Goal: Task Accomplishment & Management: Use online tool/utility

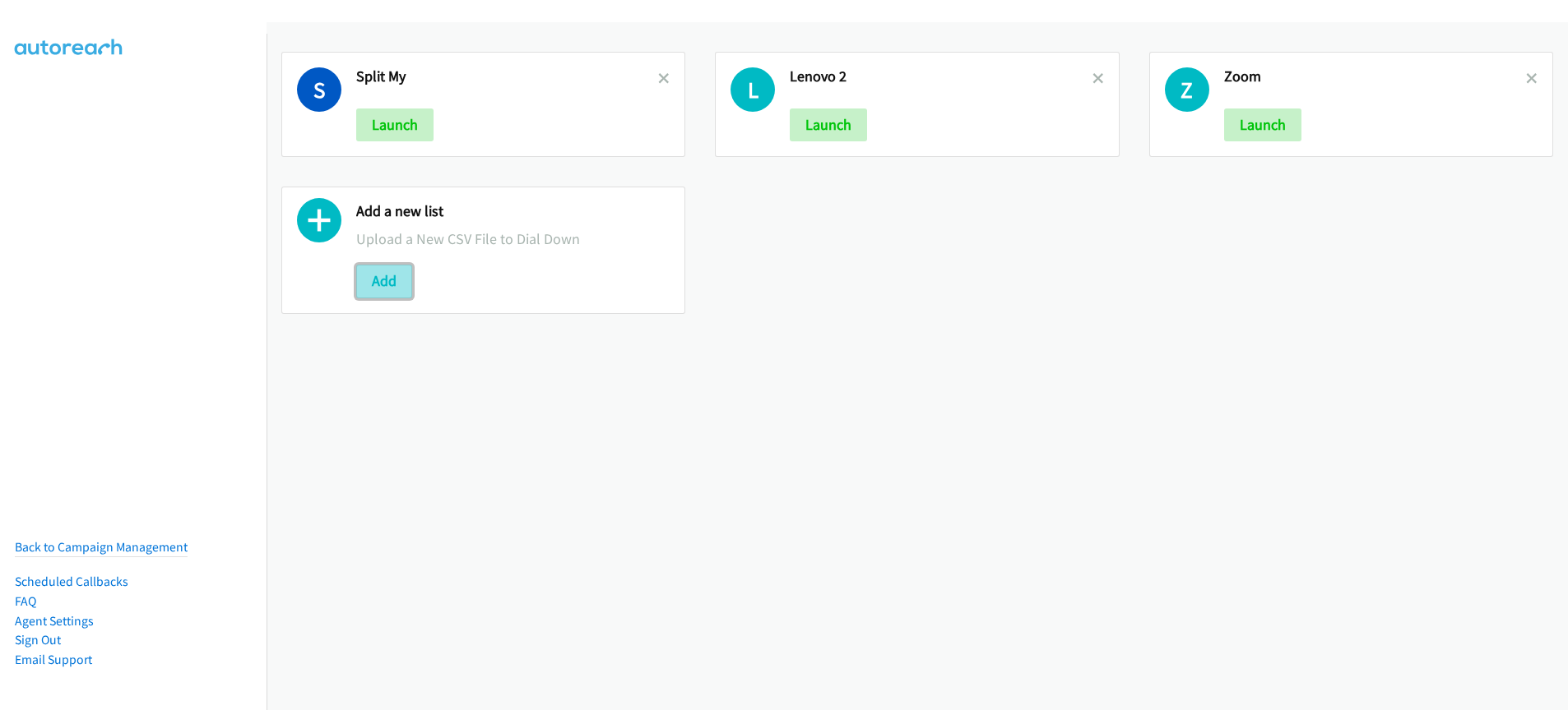
click at [379, 281] on button "Add" at bounding box center [384, 281] width 56 height 33
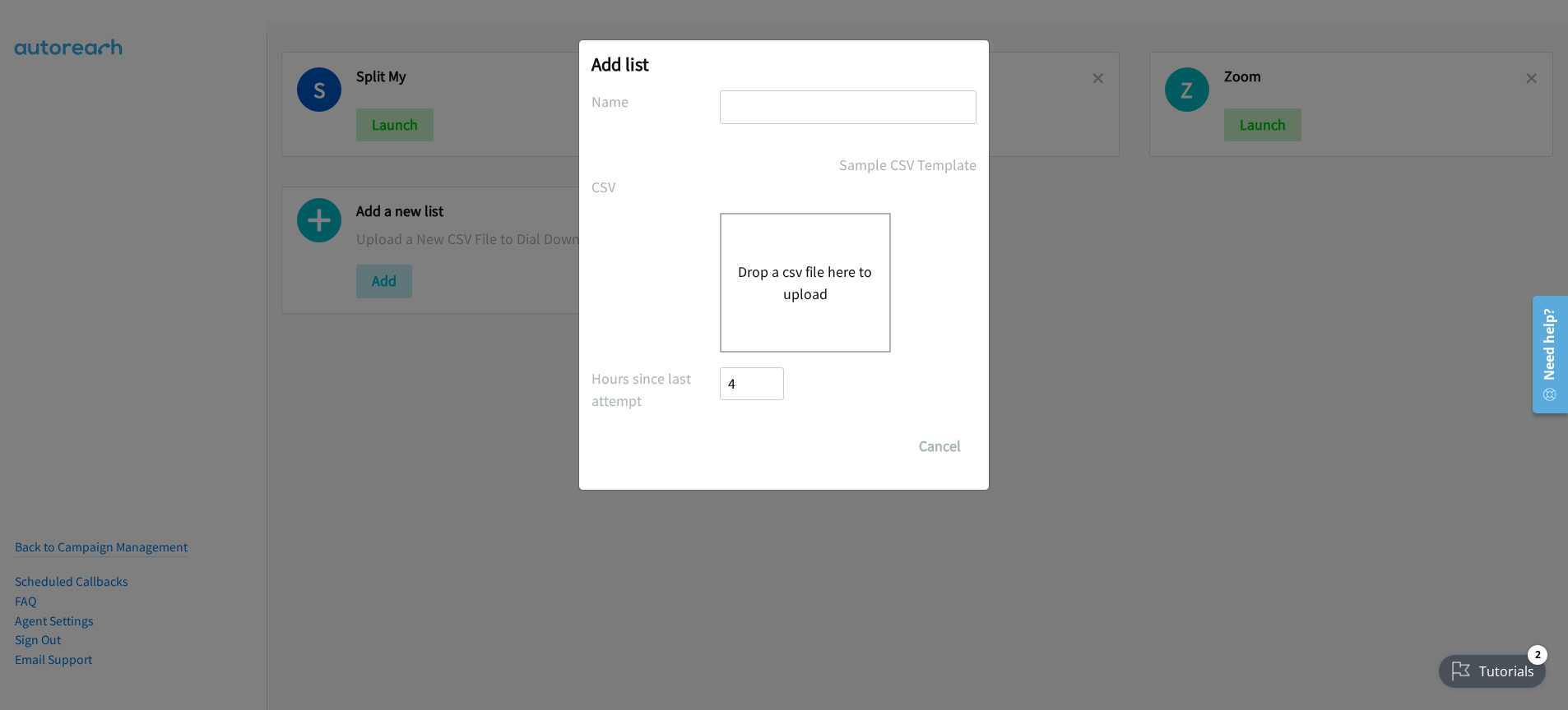
click at [783, 115] on input "text" at bounding box center [847, 108] width 256 height 34
click at [716, 169] on div "Sample CSV Template" at bounding box center [784, 165] width 385 height 22
click at [770, 260] on button "Drop a csv file here to upload" at bounding box center [805, 282] width 135 height 45
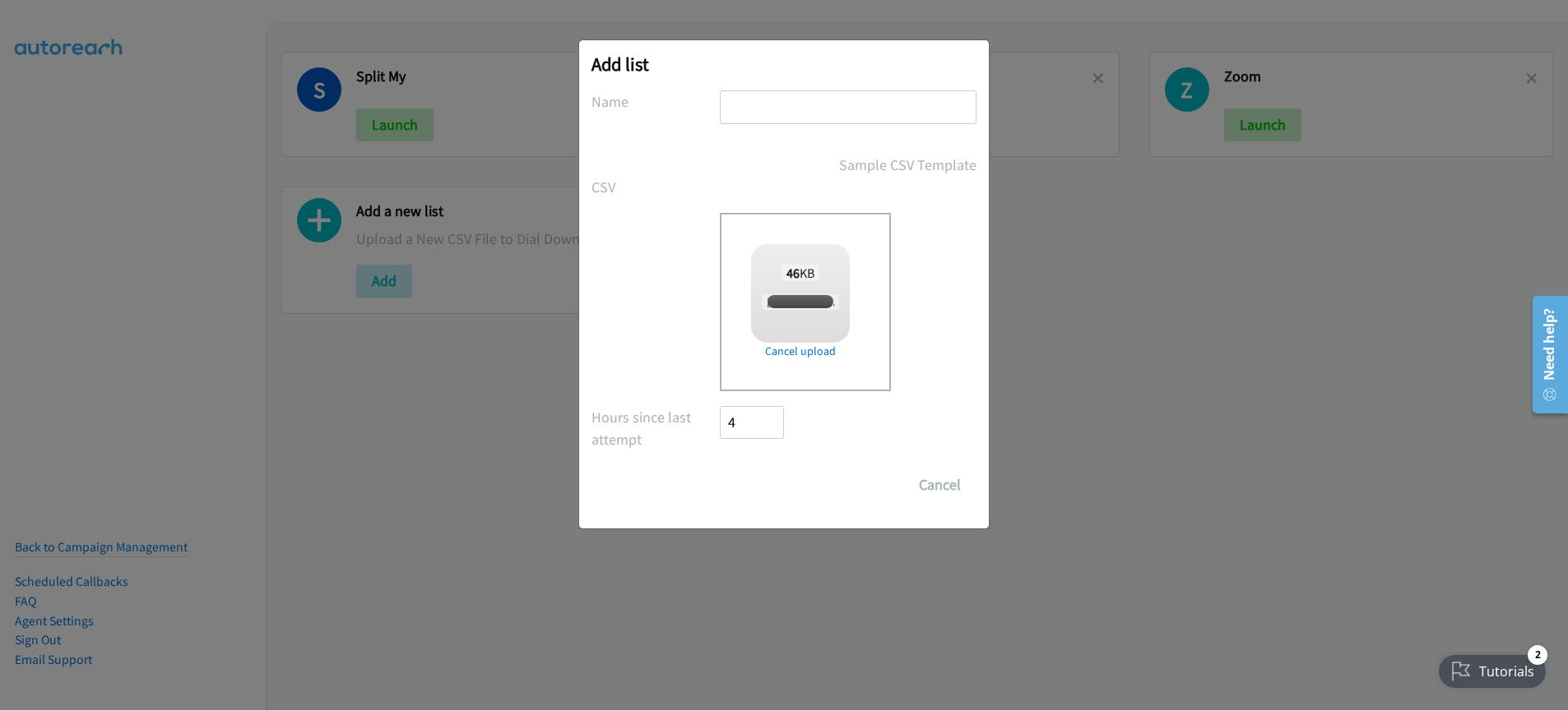
checkbox input "true"
click at [821, 103] on input "text" at bounding box center [847, 108] width 256 height 34
type input "Lenovo"
click at [710, 182] on label "CSV" at bounding box center [656, 187] width 129 height 22
click at [753, 492] on input "Save List" at bounding box center [763, 485] width 87 height 33
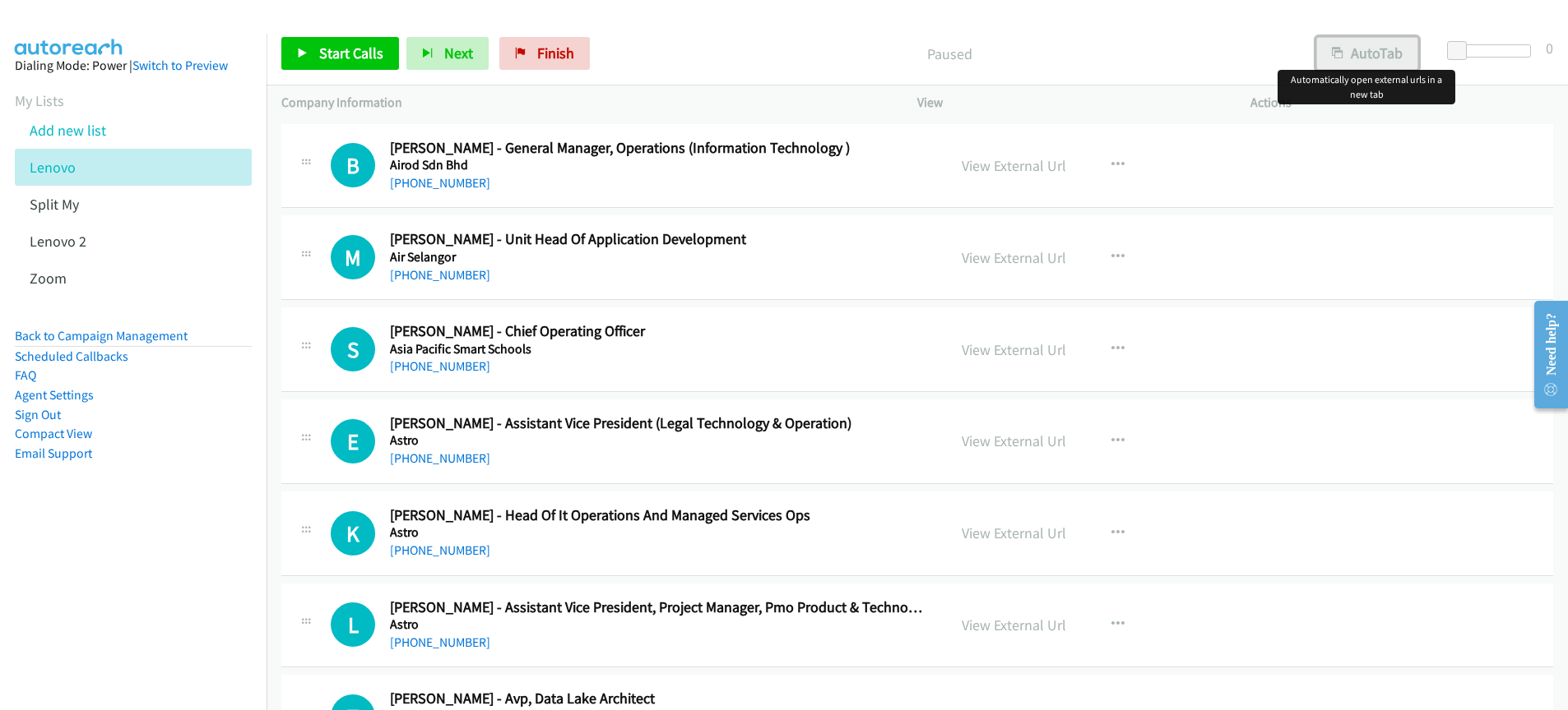
click at [1381, 52] on button "AutoTab" at bounding box center [1367, 53] width 102 height 33
click at [1009, 156] on link "View External Url" at bounding box center [1014, 166] width 104 height 19
drag, startPoint x: 747, startPoint y: 59, endPoint x: 441, endPoint y: 18, distance: 308.7
click at [747, 58] on p "Paused" at bounding box center [948, 54] width 673 height 22
click at [325, 56] on span "Start Calls" at bounding box center [351, 53] width 64 height 19
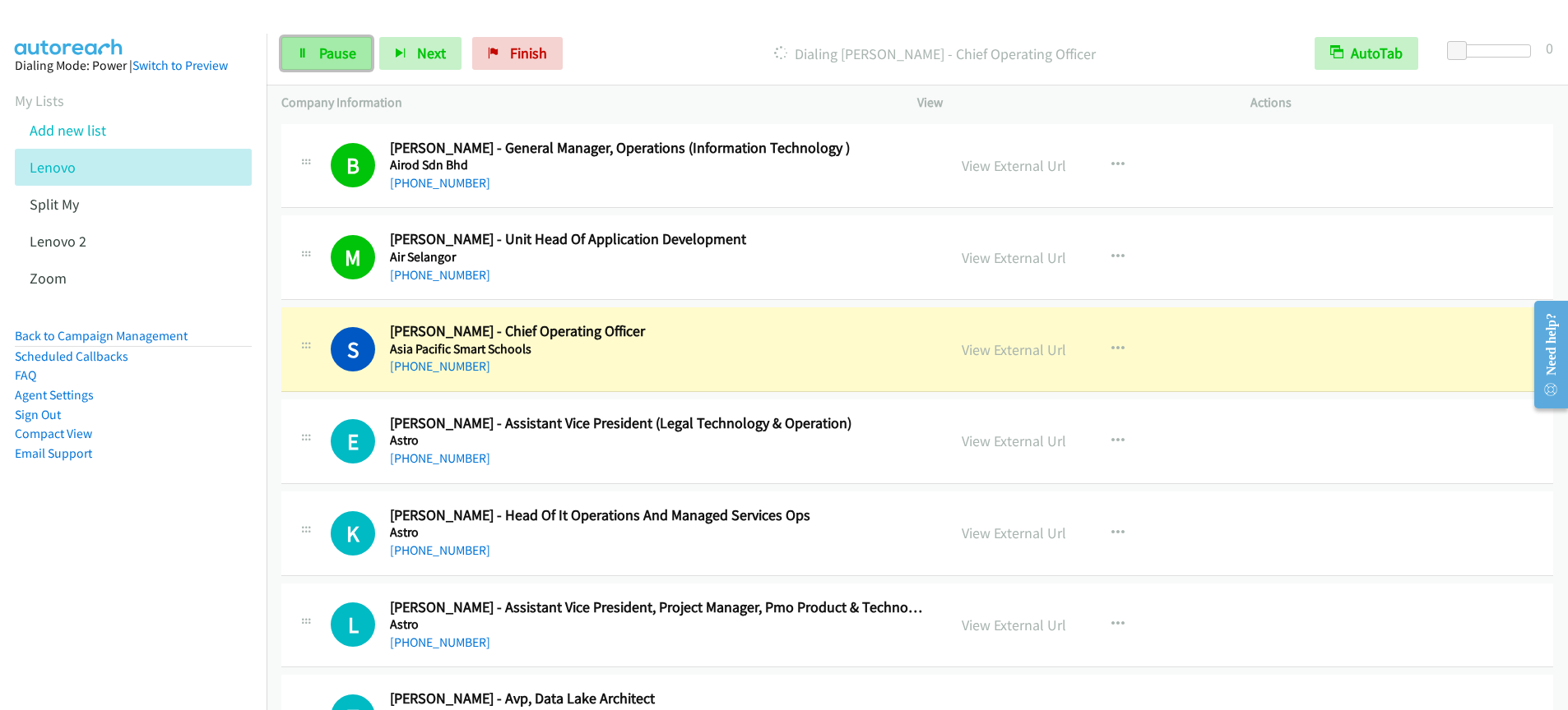
click at [344, 60] on span "Pause" at bounding box center [338, 53] width 37 height 19
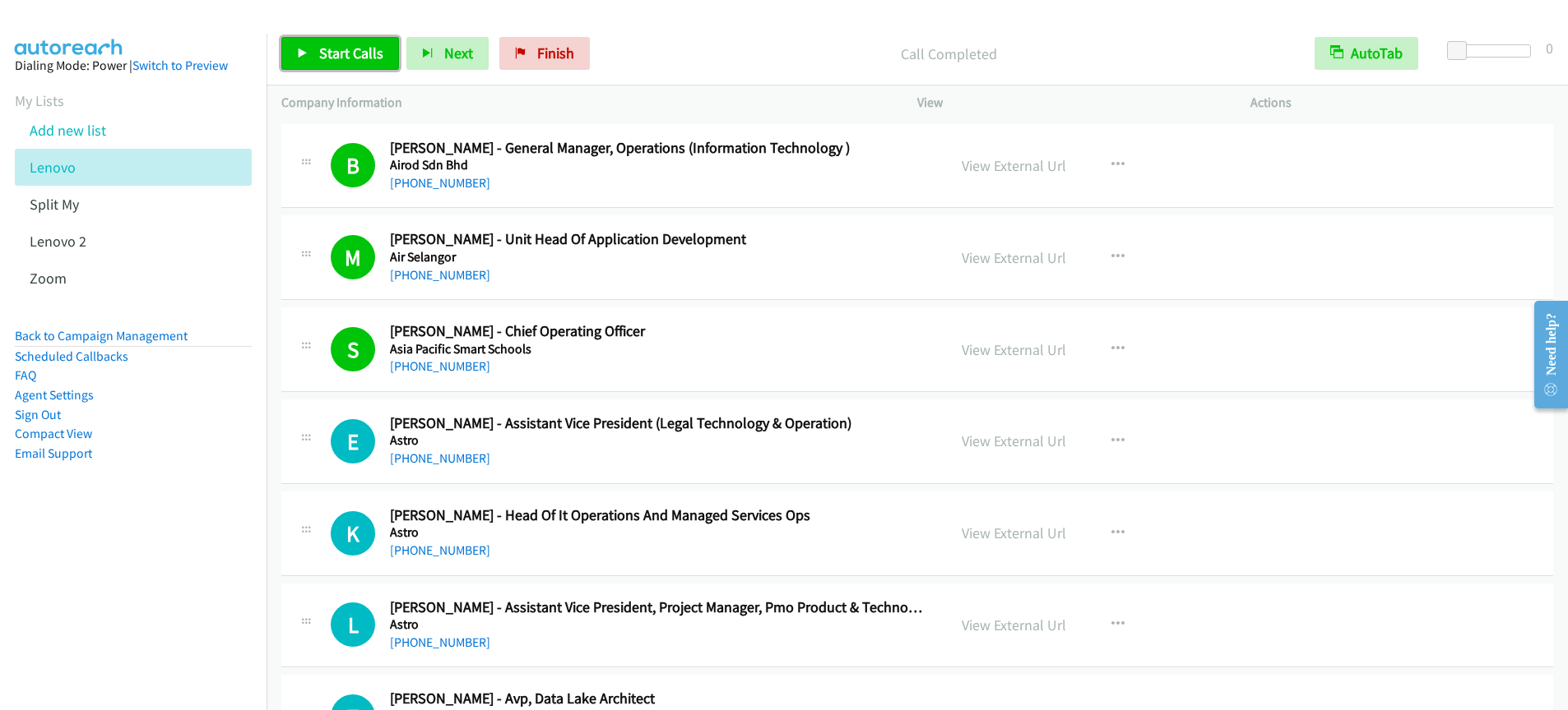
click at [336, 66] on link "Start Calls" at bounding box center [341, 53] width 118 height 33
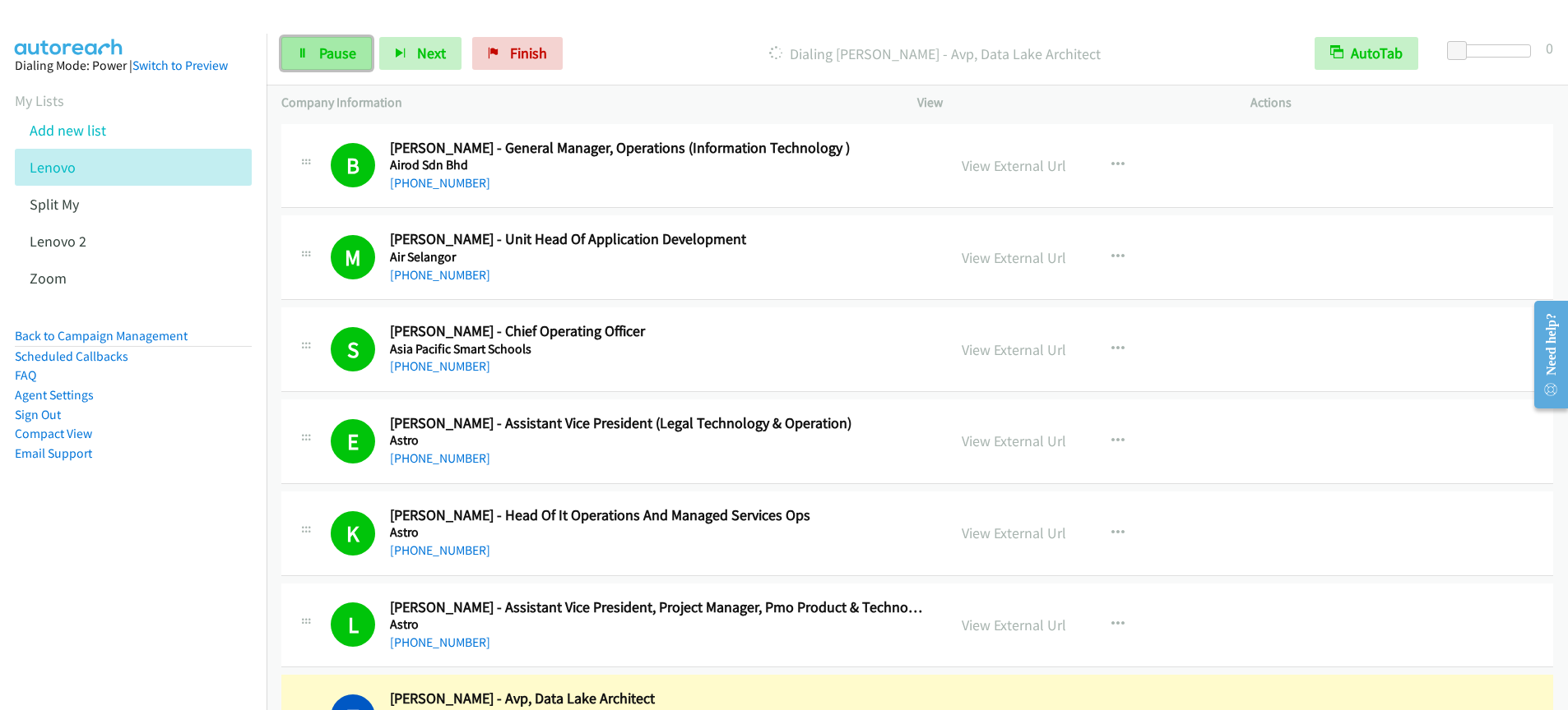
click at [339, 59] on span "Pause" at bounding box center [338, 53] width 37 height 19
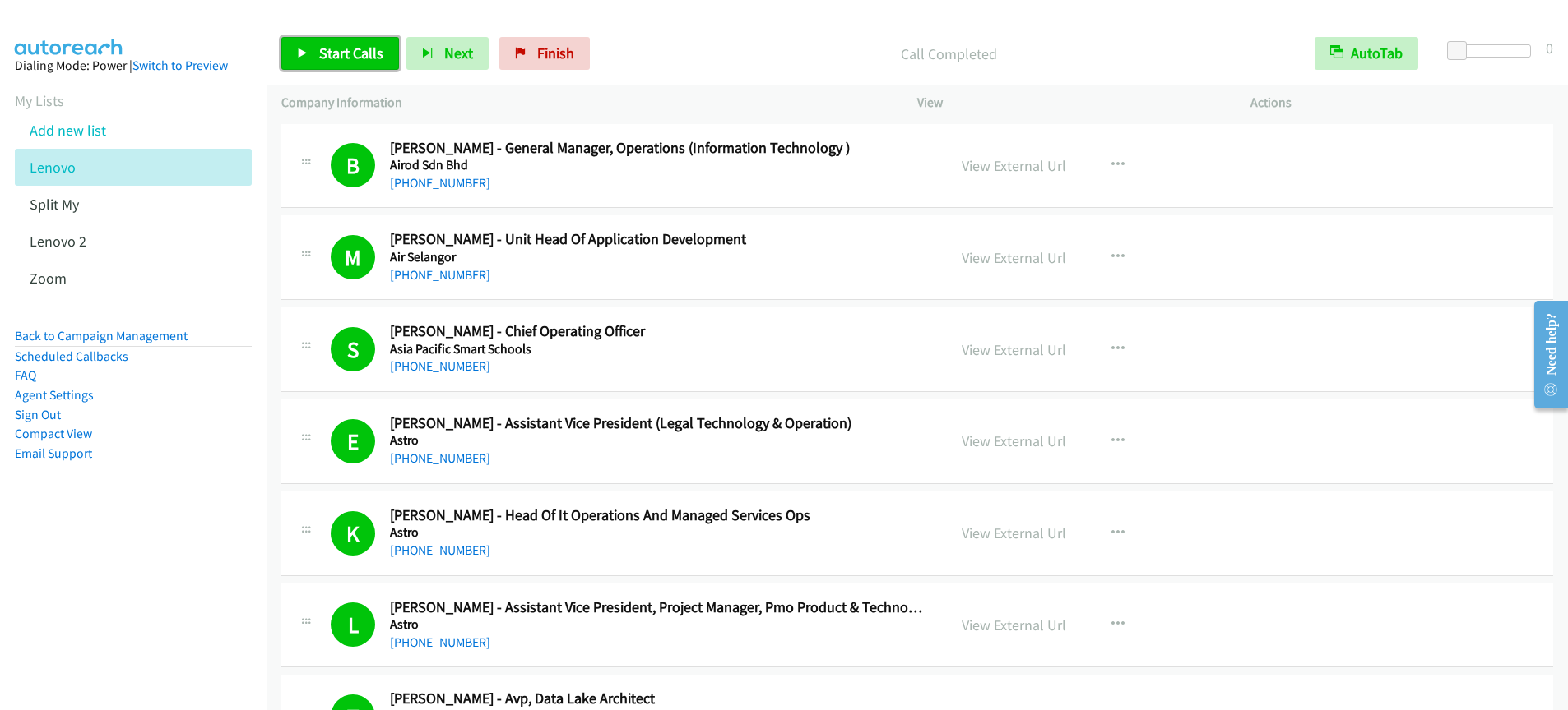
click at [341, 58] on span "Start Calls" at bounding box center [351, 53] width 64 height 19
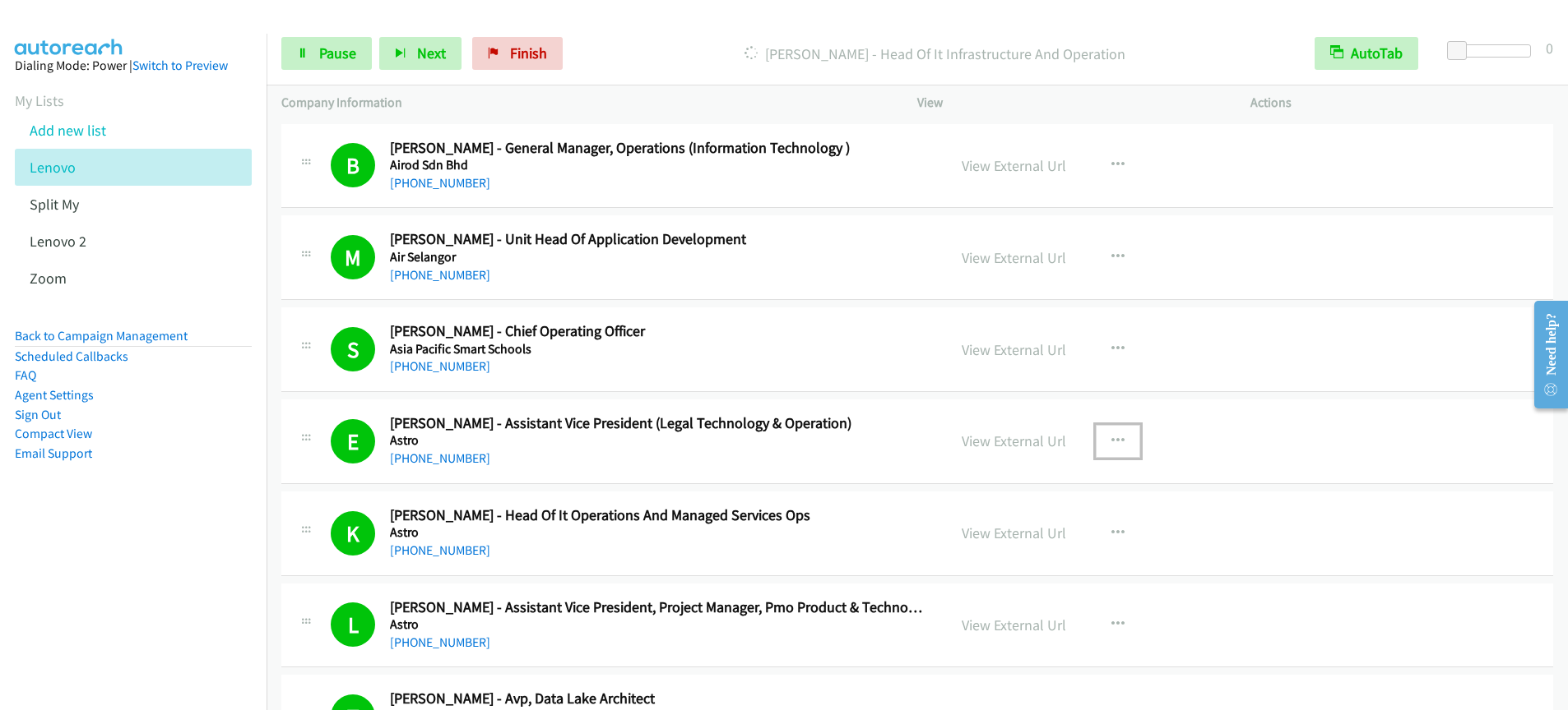
click at [1113, 442] on icon "button" at bounding box center [1118, 442] width 13 height 13
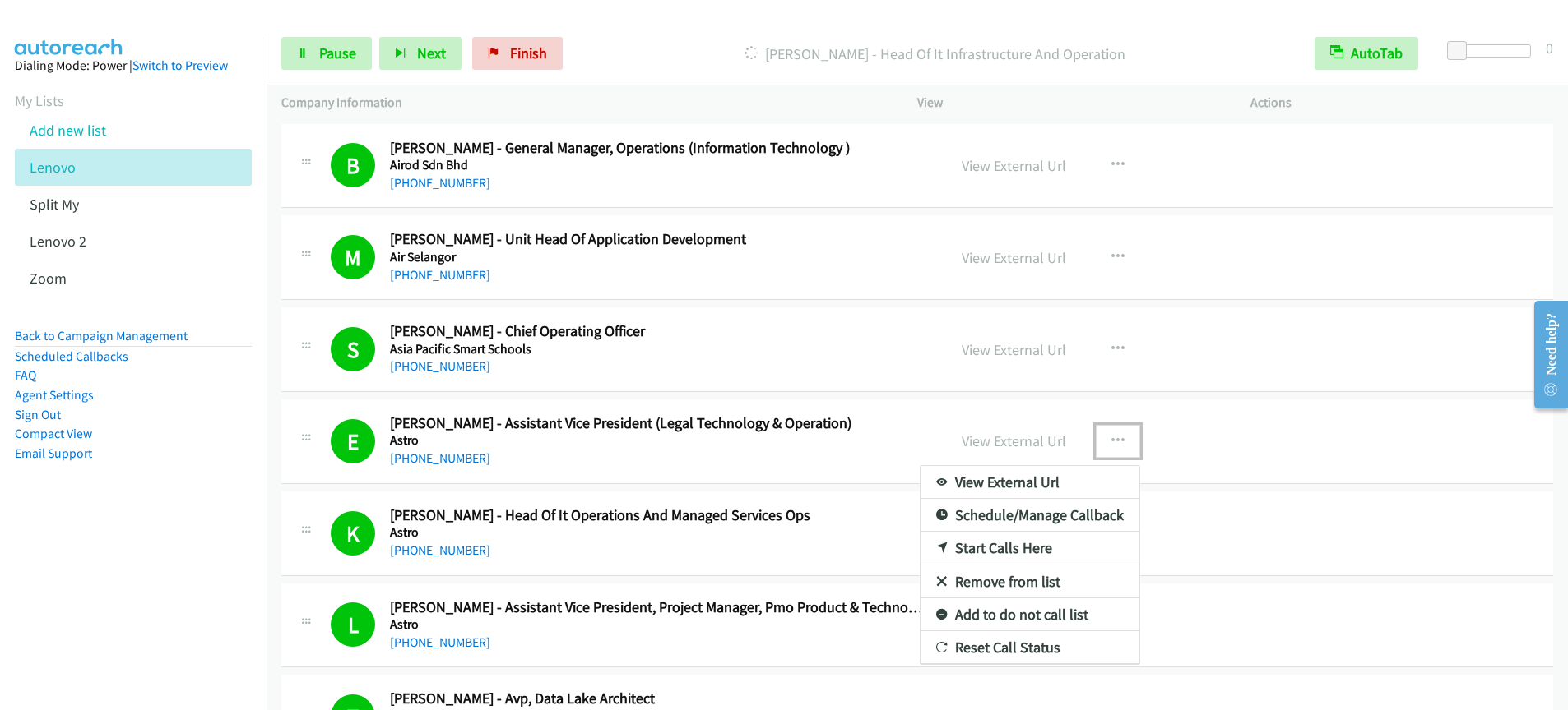
click at [630, 61] on div at bounding box center [784, 355] width 1568 height 710
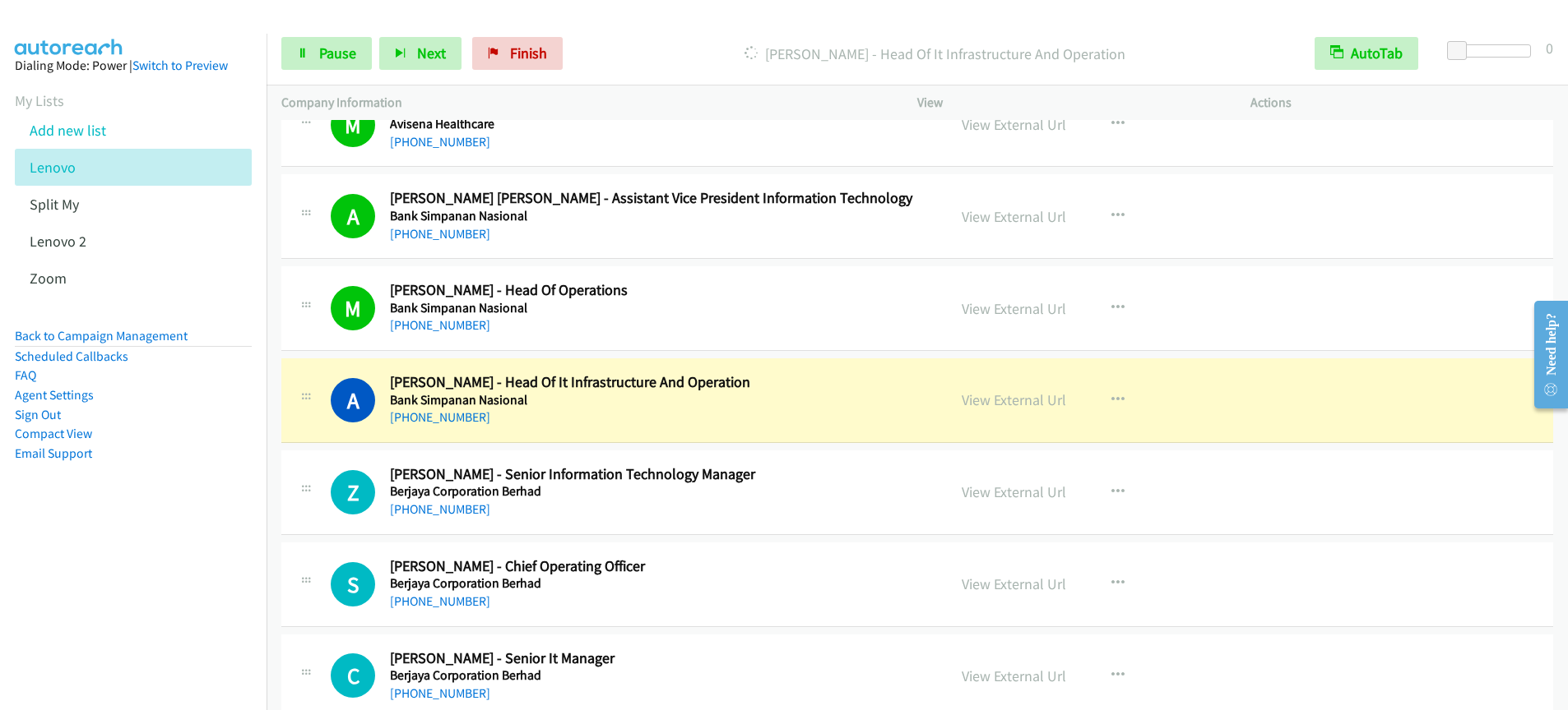
scroll to position [902, 0]
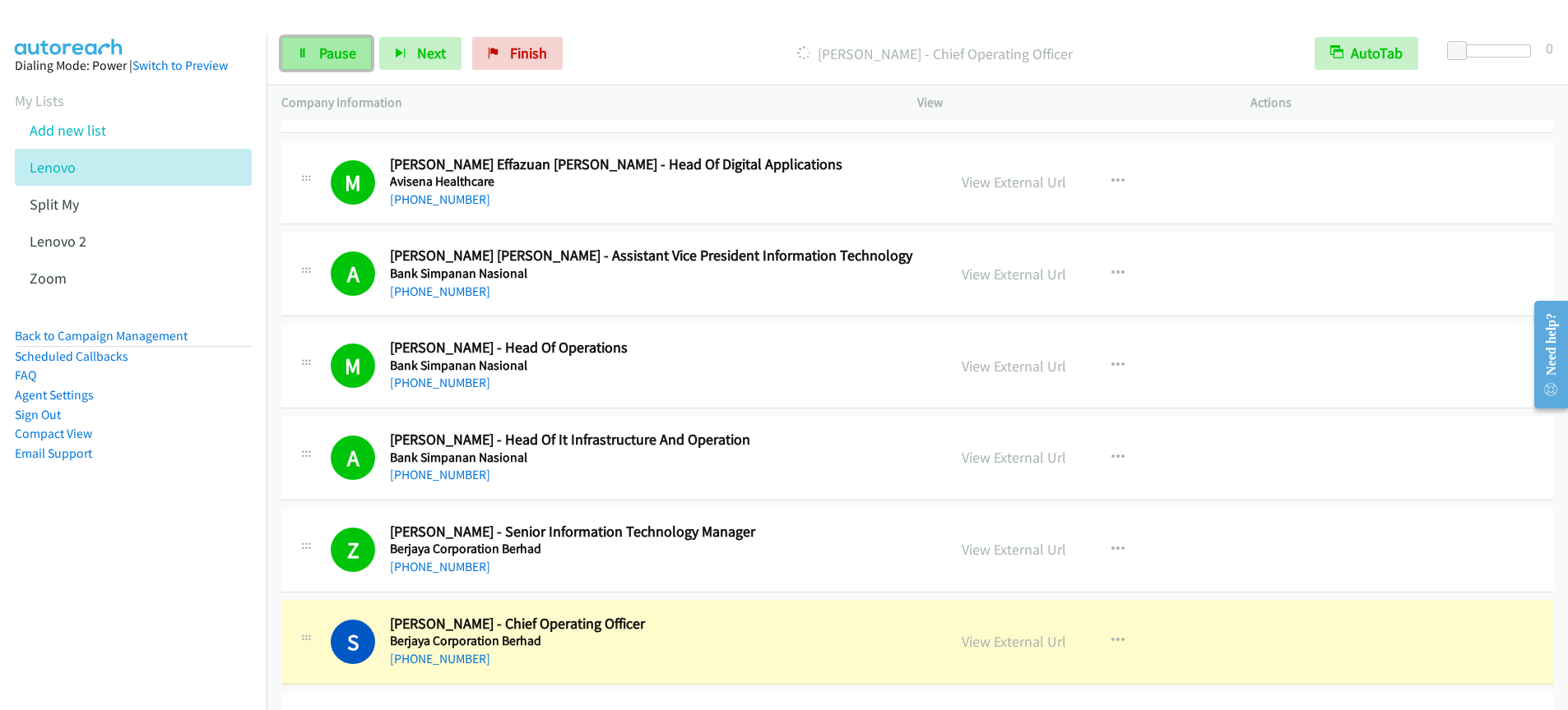
click at [342, 59] on span "Pause" at bounding box center [338, 53] width 37 height 19
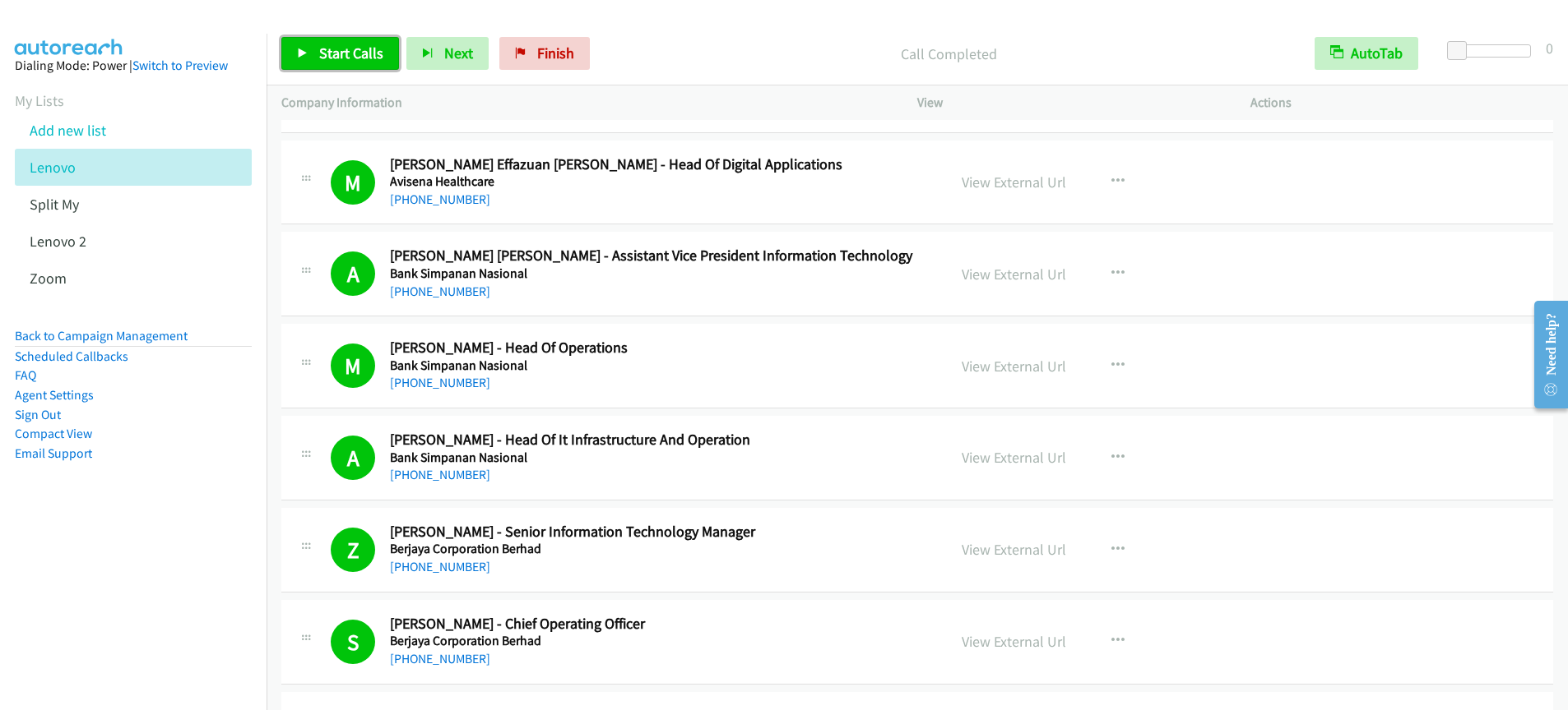
click at [371, 57] on span "Start Calls" at bounding box center [351, 53] width 64 height 19
click at [336, 54] on span "Pause" at bounding box center [338, 53] width 37 height 19
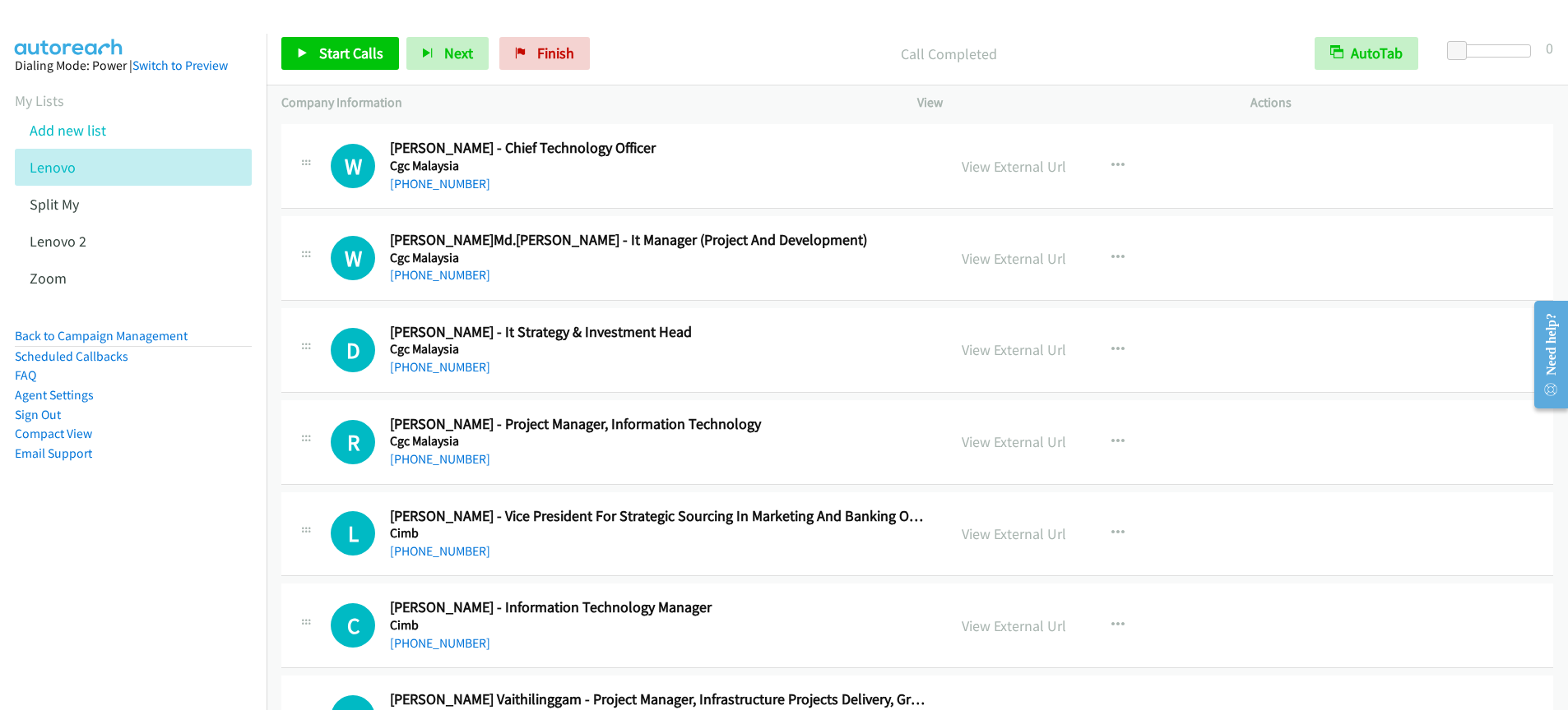
scroll to position [3039, 0]
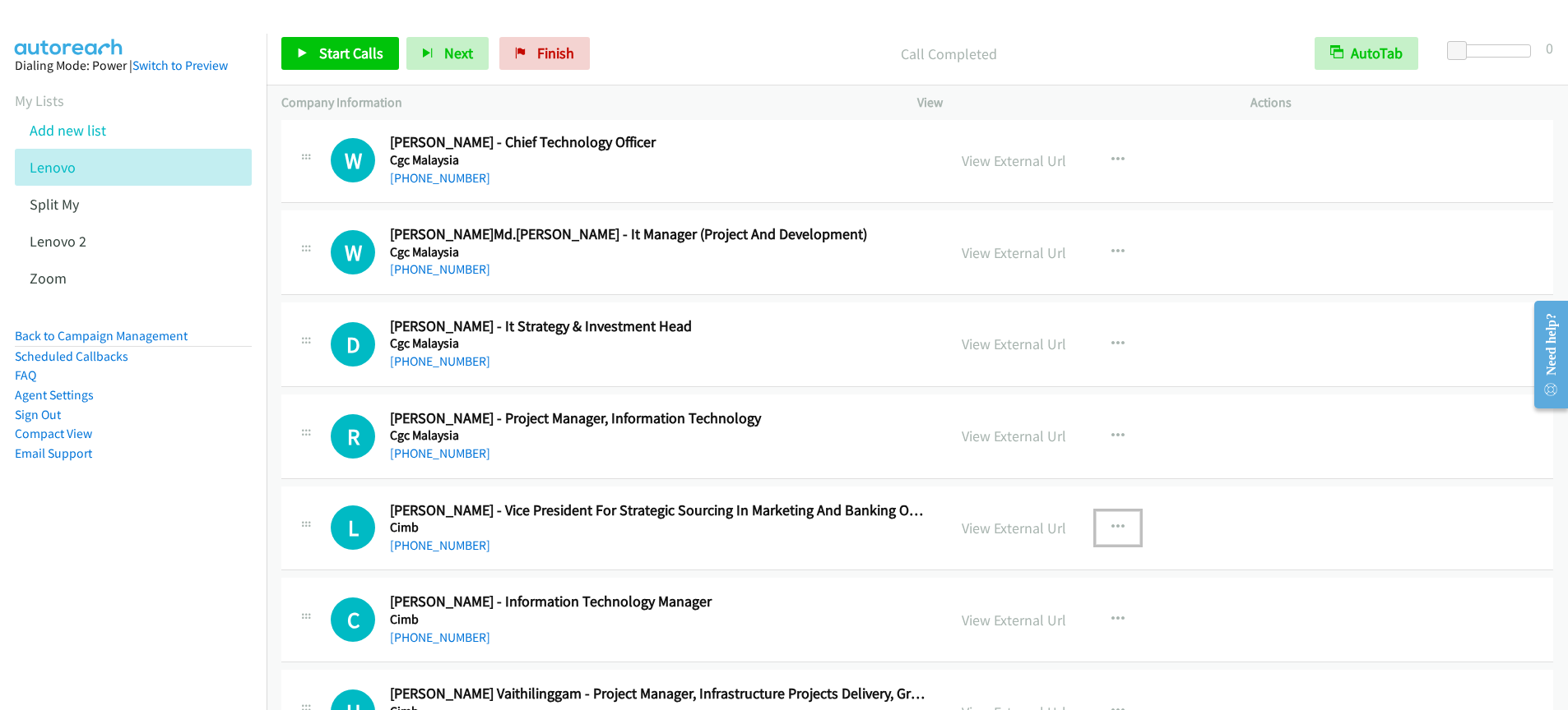
click at [1111, 525] on icon "button" at bounding box center [1118, 528] width 13 height 13
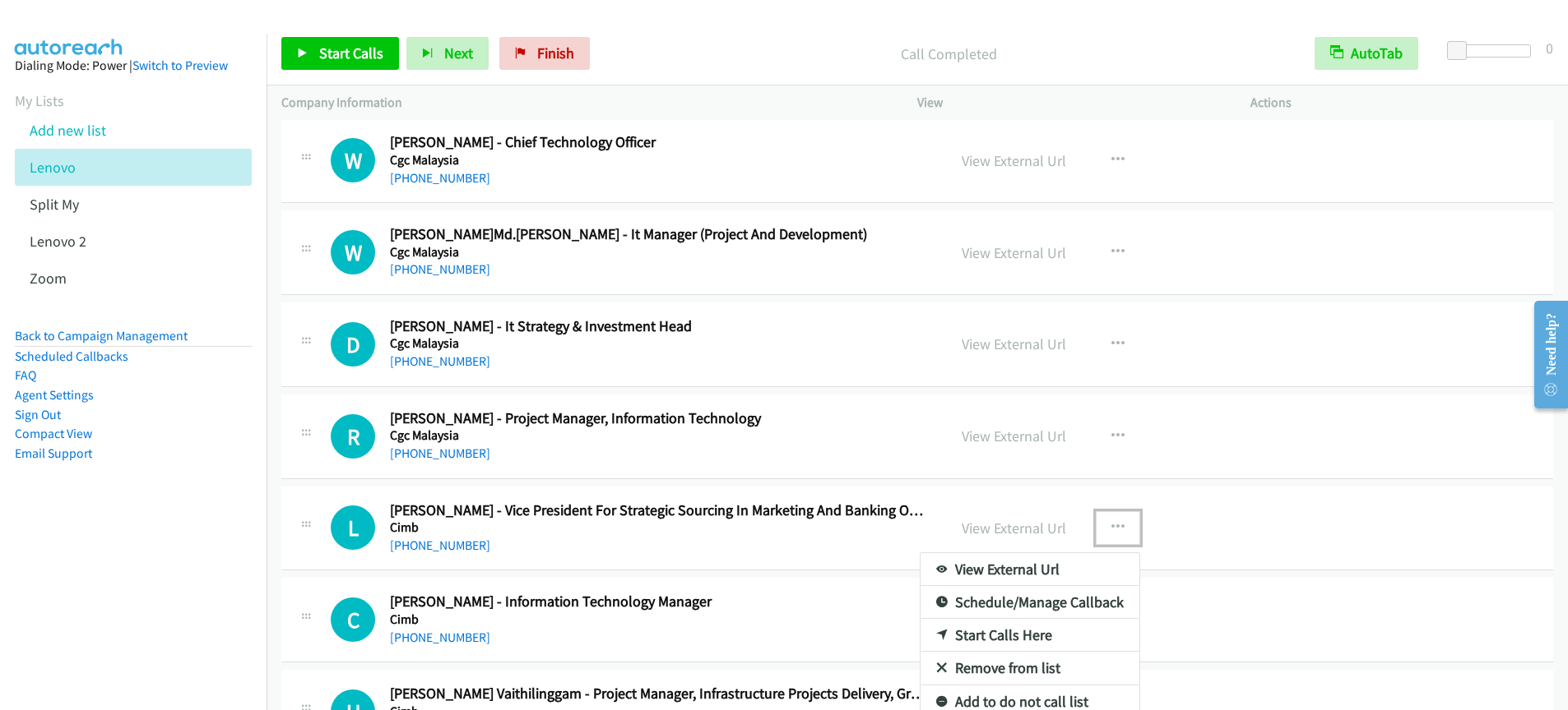
click at [1029, 665] on link "Remove from list" at bounding box center [1030, 668] width 219 height 33
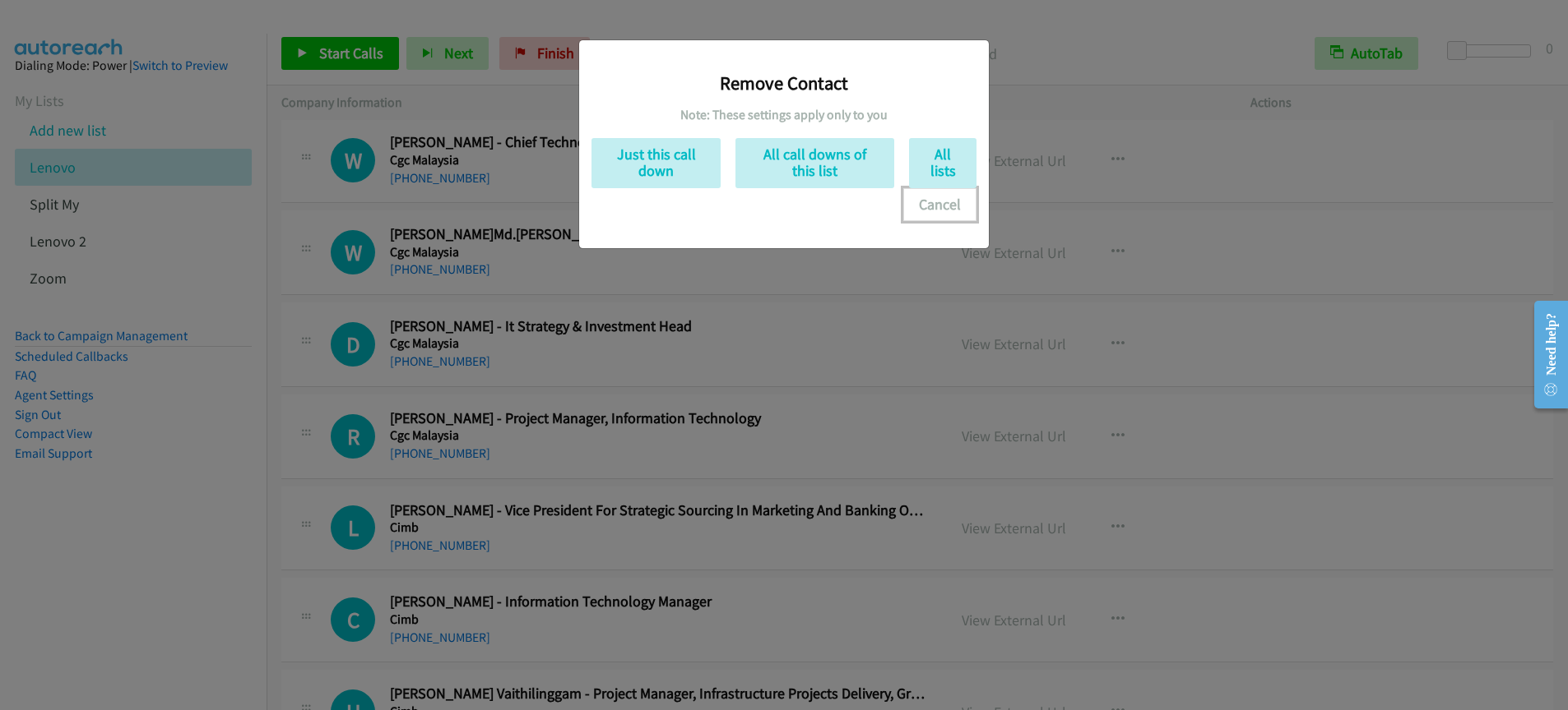
click at [942, 208] on button "Cancel" at bounding box center [939, 204] width 73 height 33
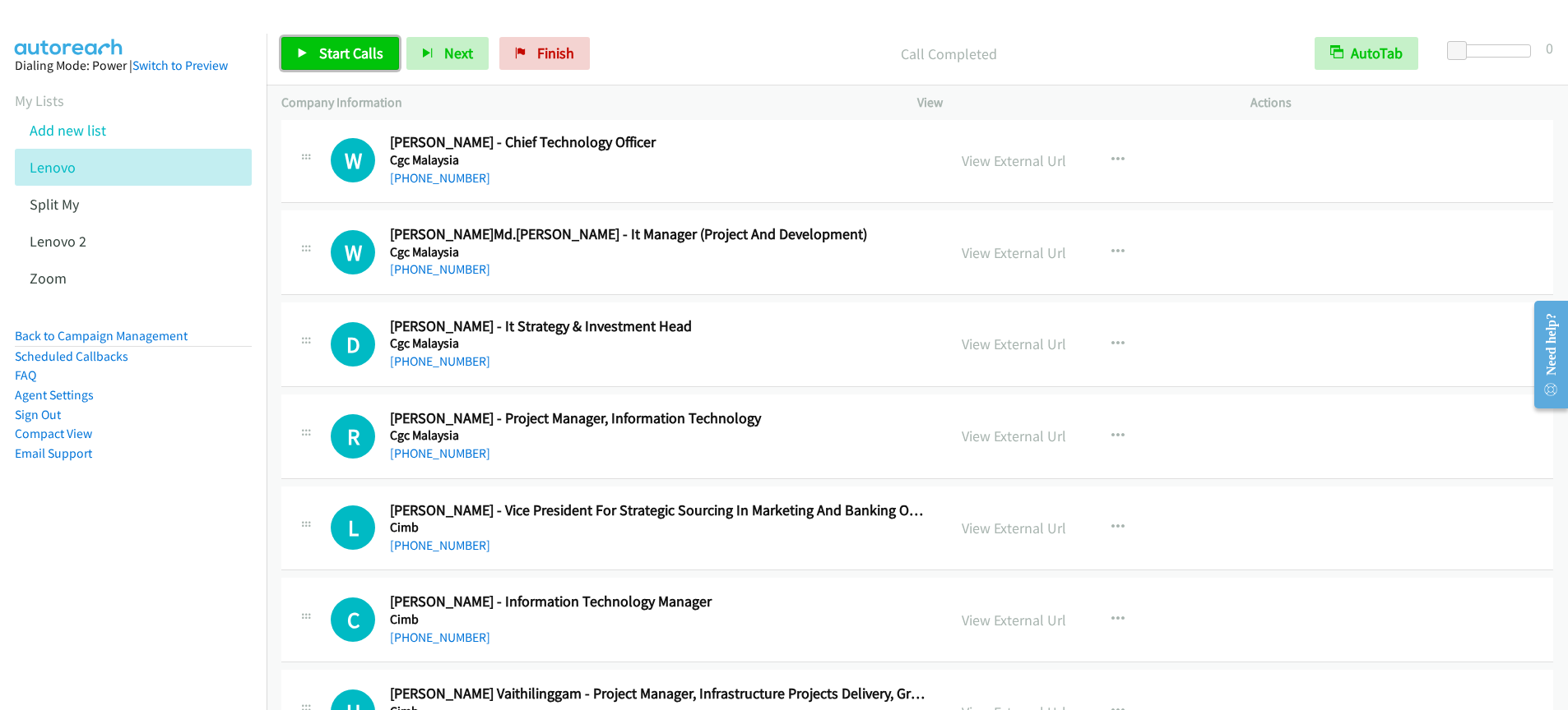
click at [362, 51] on span "Start Calls" at bounding box center [351, 53] width 64 height 19
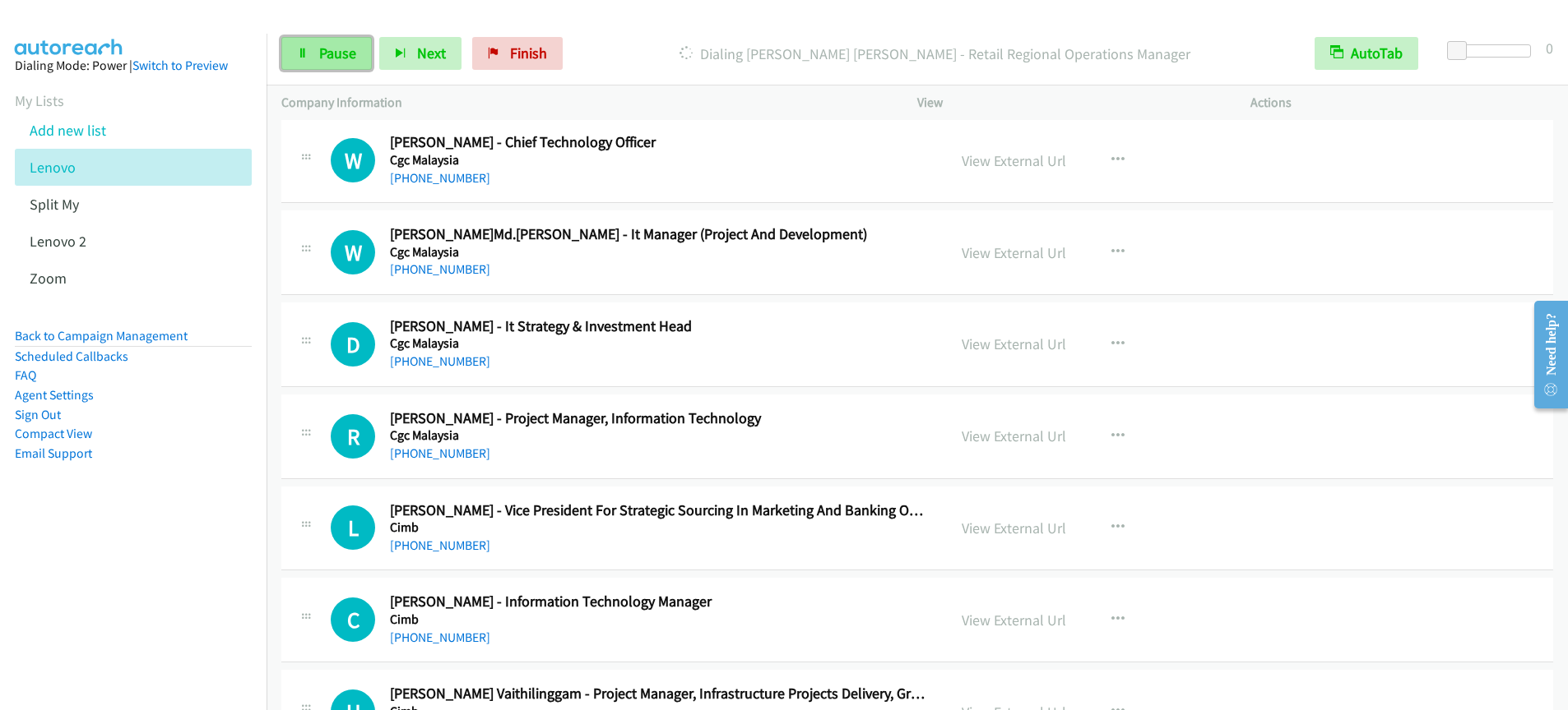
click at [332, 55] on span "Pause" at bounding box center [338, 53] width 37 height 19
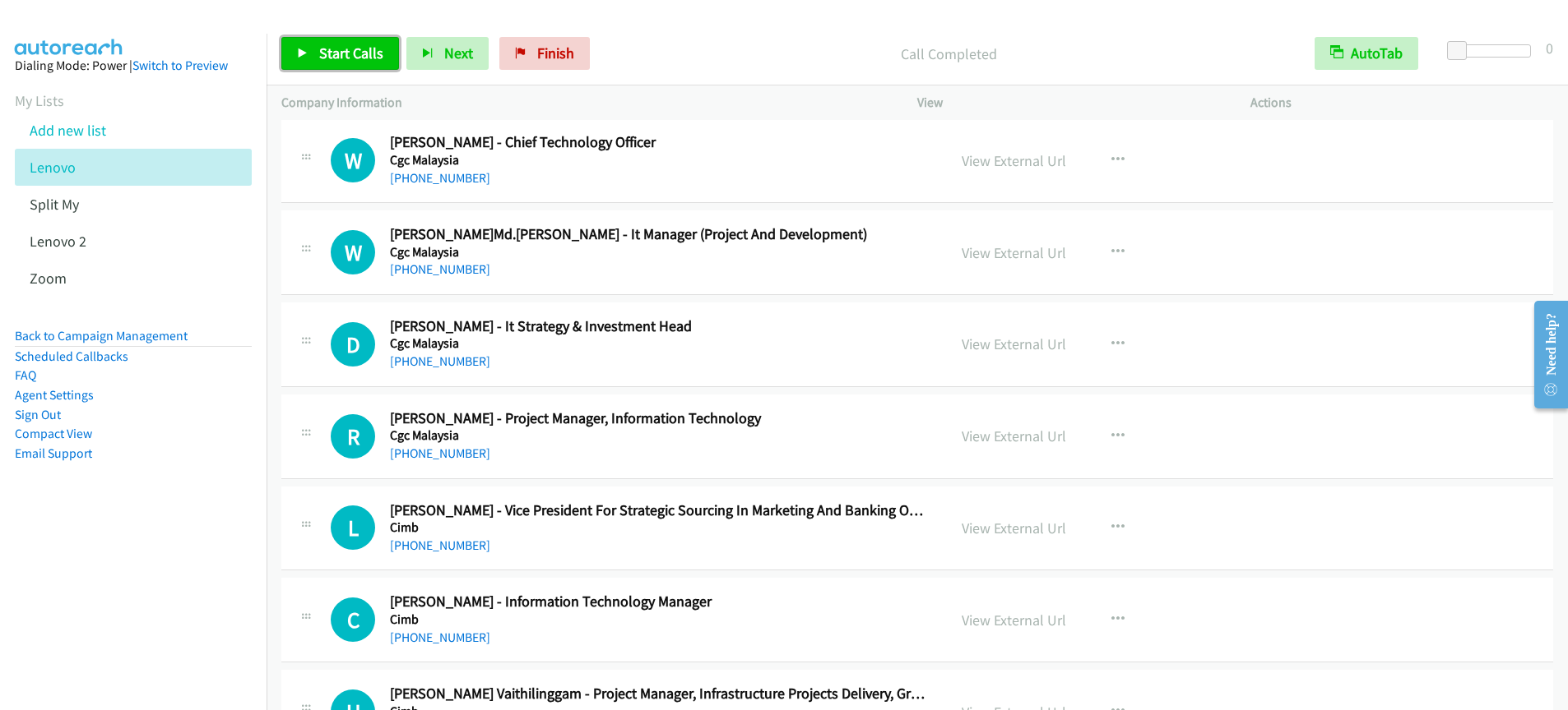
click at [345, 58] on span "Start Calls" at bounding box center [351, 53] width 64 height 19
click at [313, 62] on link "Pause" at bounding box center [327, 53] width 91 height 33
click at [340, 74] on div "Start Calls Pause Next Finish Call Completed AutoTab AutoTab 0" at bounding box center [917, 53] width 1301 height 63
click at [342, 55] on span "Start Calls" at bounding box center [351, 53] width 64 height 19
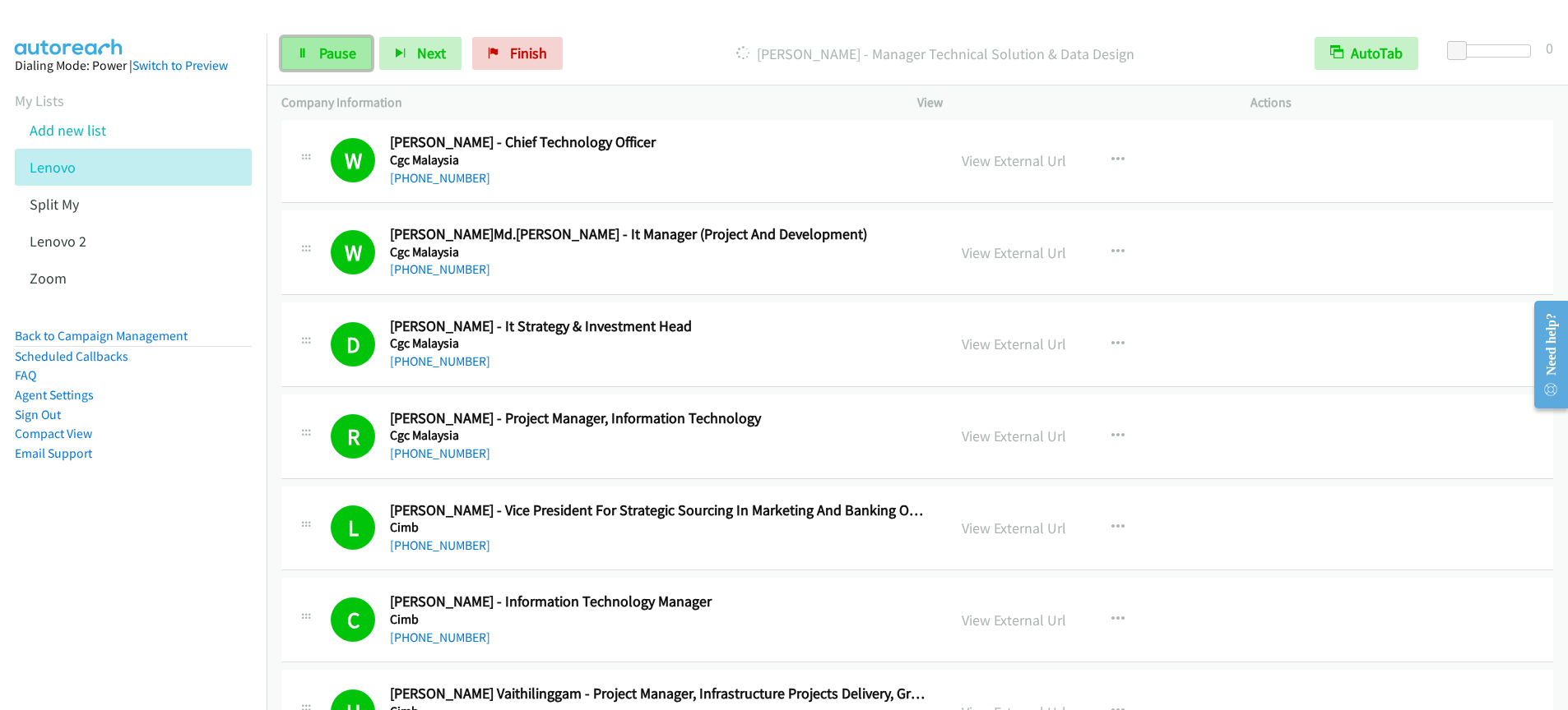
click at [329, 61] on span "Pause" at bounding box center [338, 53] width 37 height 19
click at [339, 51] on span "Start Calls" at bounding box center [351, 53] width 64 height 19
click at [341, 52] on span "Pause" at bounding box center [338, 53] width 37 height 19
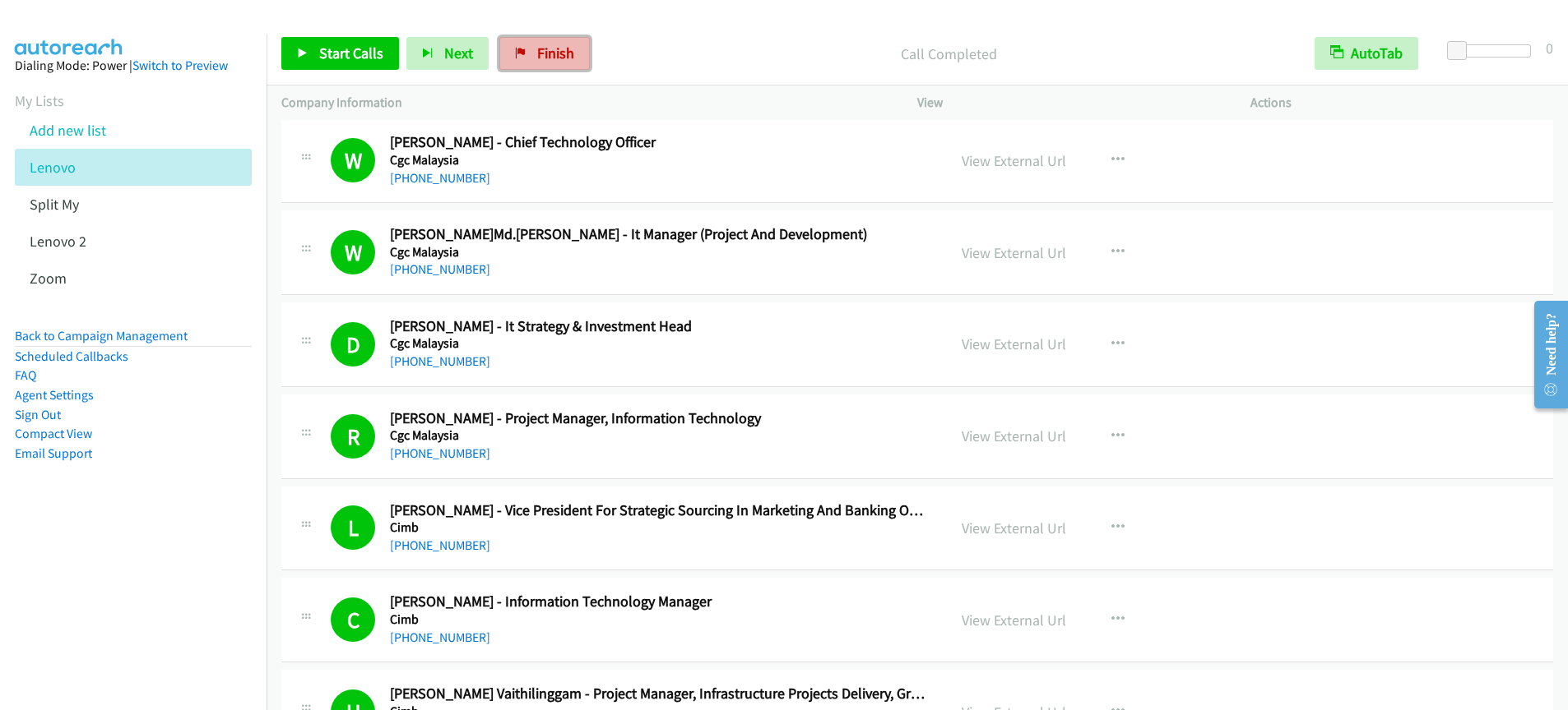
click at [501, 57] on link "Finish" at bounding box center [545, 53] width 91 height 33
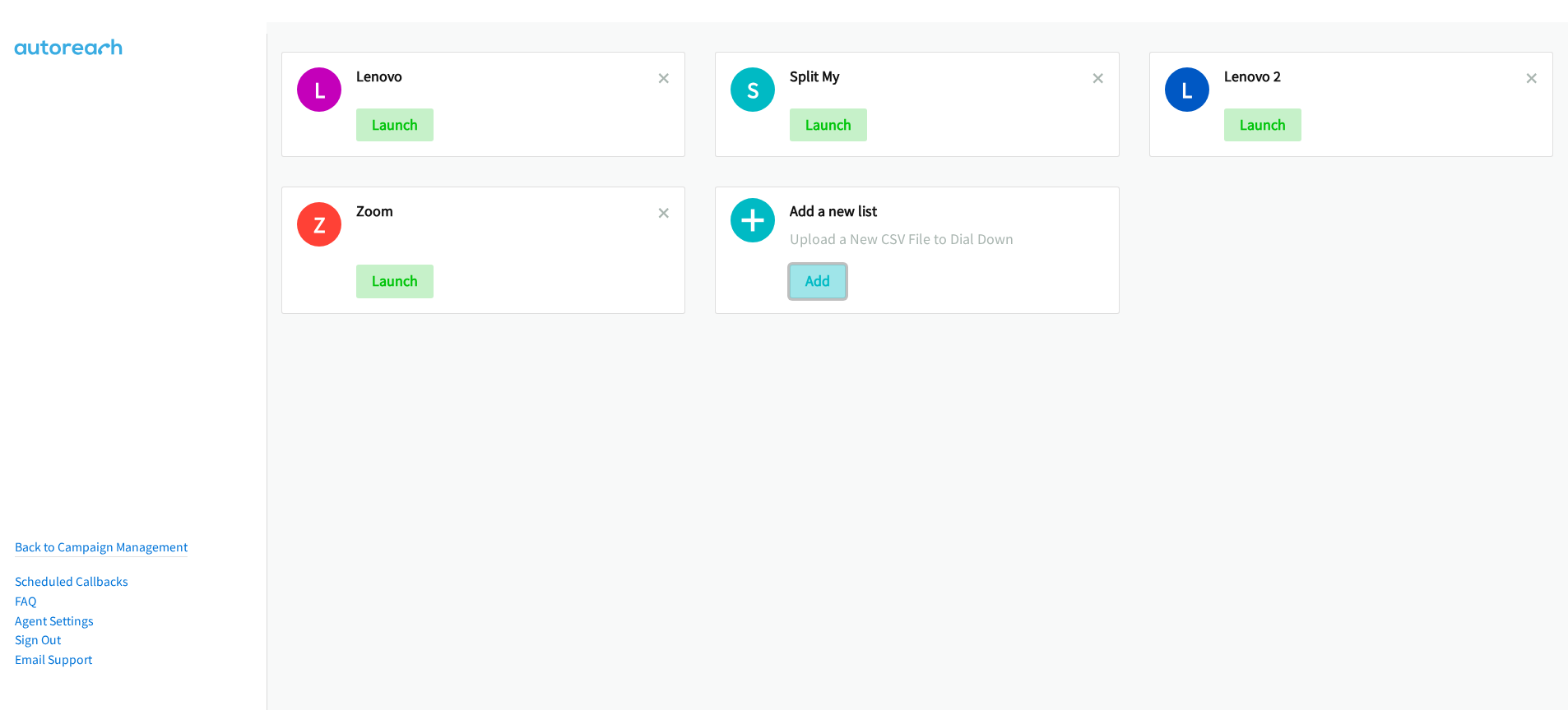
click at [837, 280] on button "Add" at bounding box center [817, 281] width 56 height 33
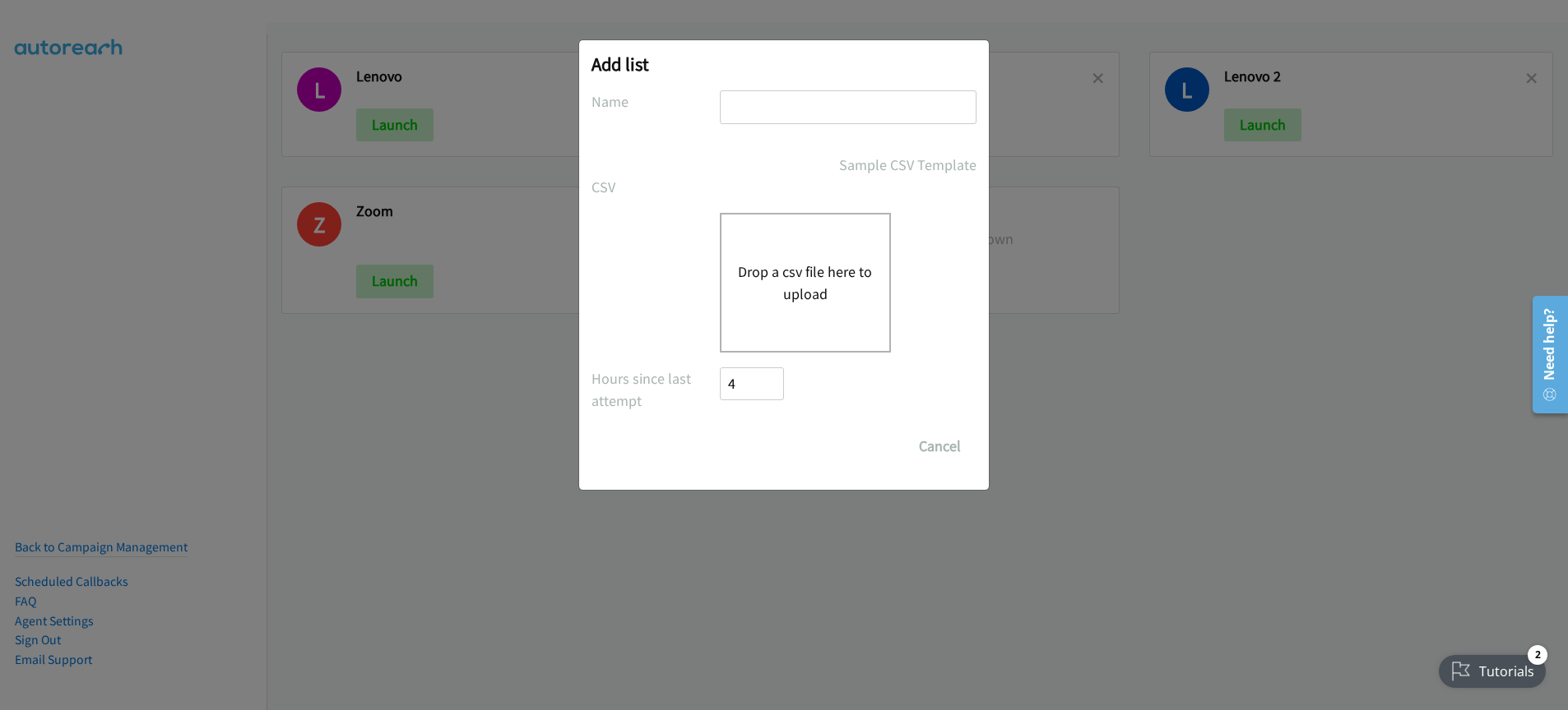
click at [796, 257] on div "Drop a csv file here to upload" at bounding box center [805, 282] width 172 height 139
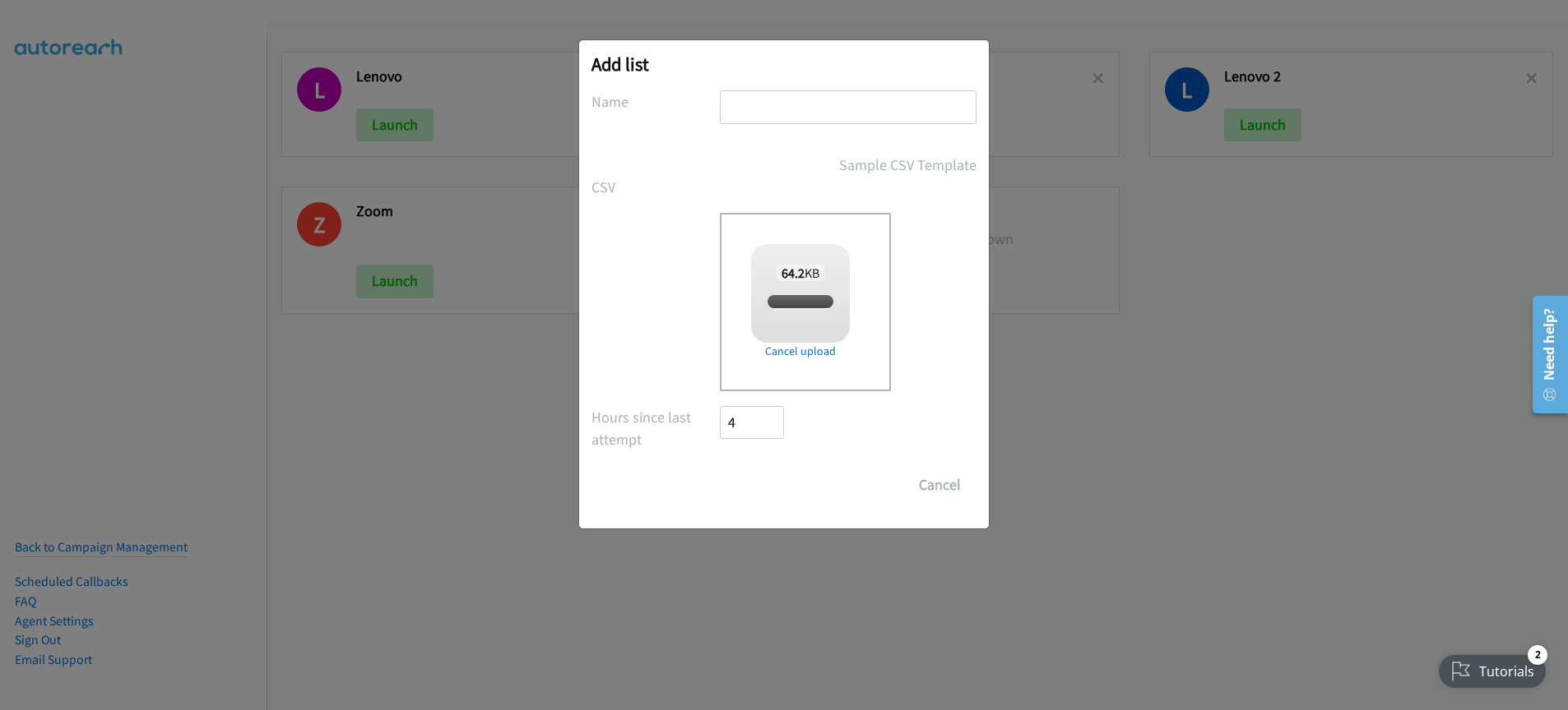
checkbox input "true"
click at [794, 108] on input "text" at bounding box center [847, 108] width 256 height 34
type input "Lenovo"
click at [611, 301] on div "Drop a csv file here to upload 64.2 KB split_2.csv Check Error Remove file" at bounding box center [784, 302] width 385 height 178
click at [775, 483] on input "Save List" at bounding box center [763, 485] width 87 height 33
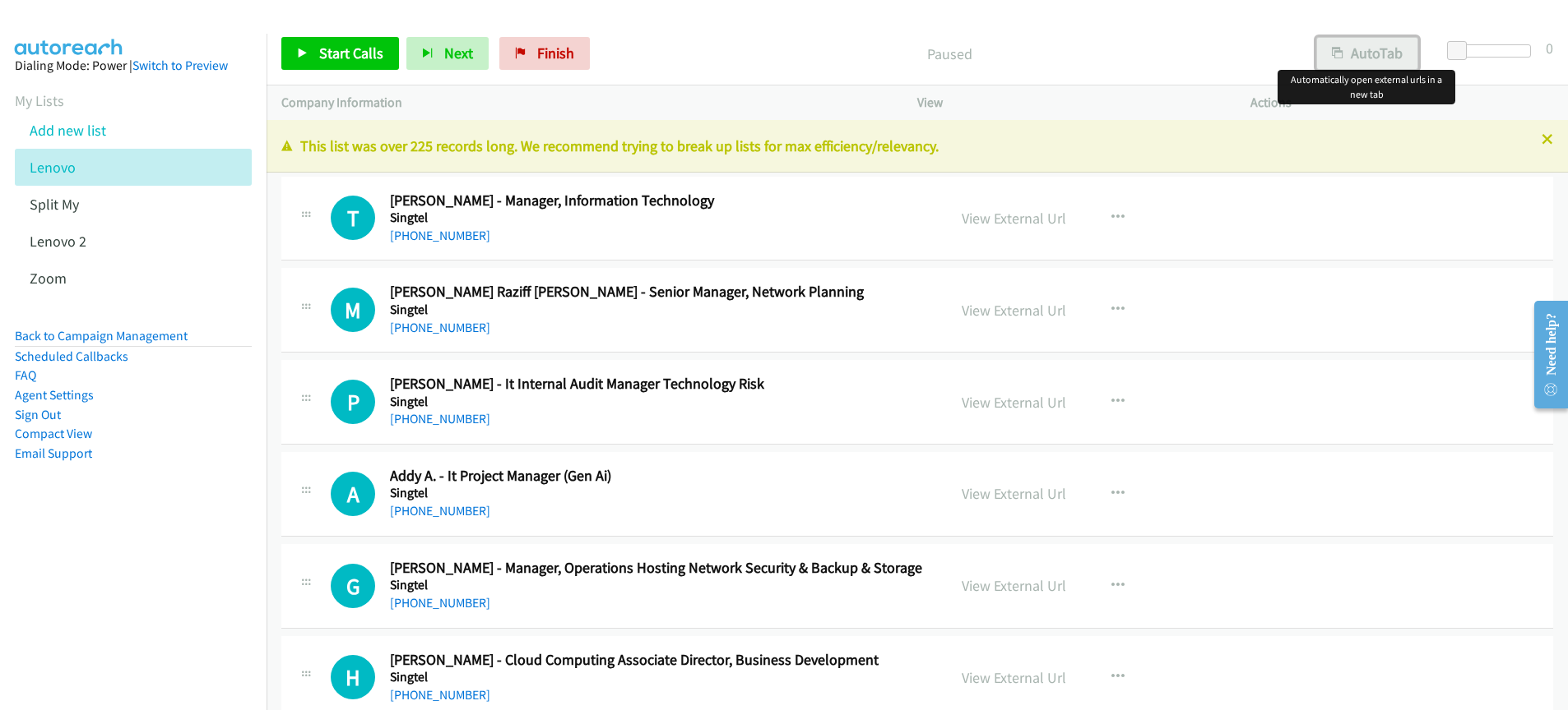
click at [1351, 50] on button "AutoTab" at bounding box center [1367, 53] width 102 height 33
click at [1002, 219] on link "View External Url" at bounding box center [1014, 218] width 104 height 19
click at [346, 50] on span "Start Calls" at bounding box center [351, 53] width 64 height 19
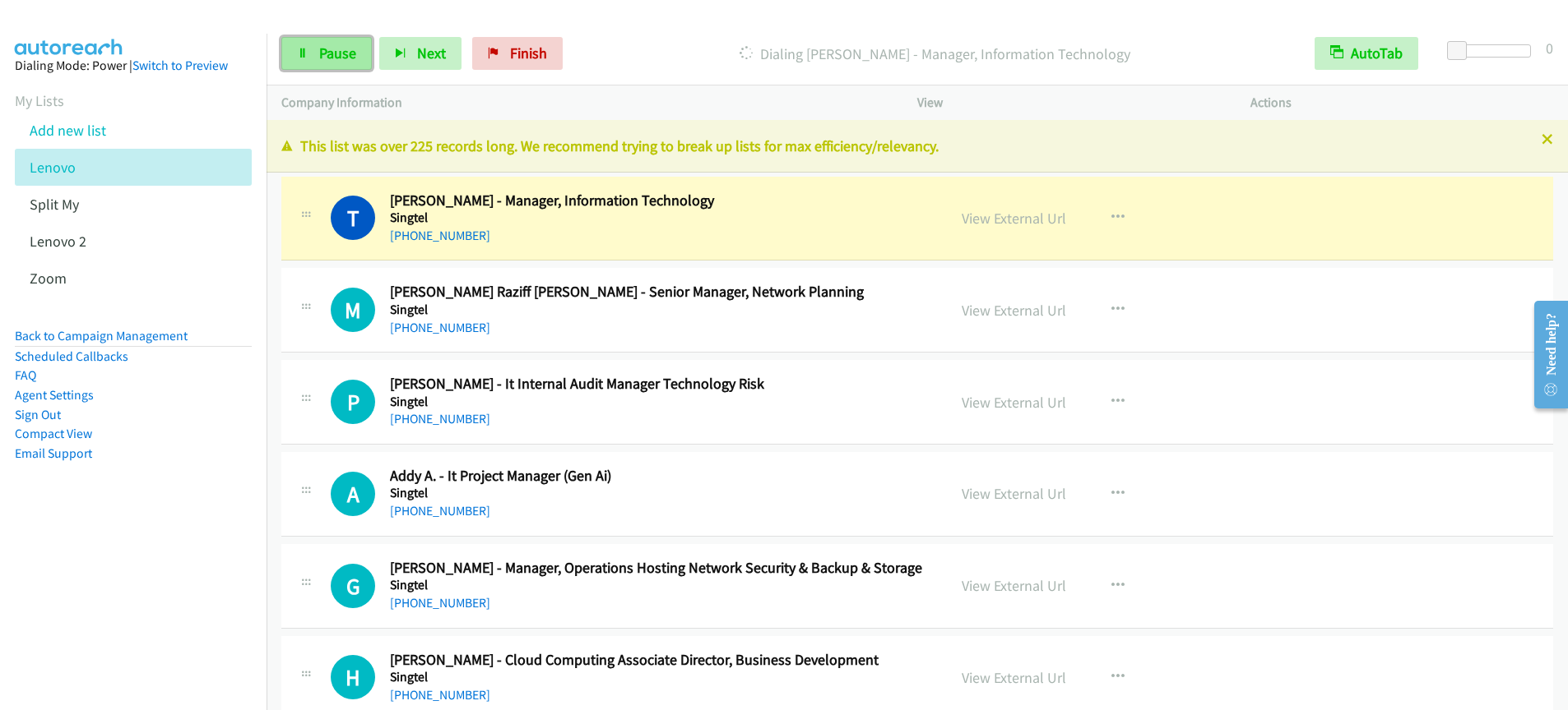
click at [343, 58] on span "Pause" at bounding box center [338, 53] width 37 height 19
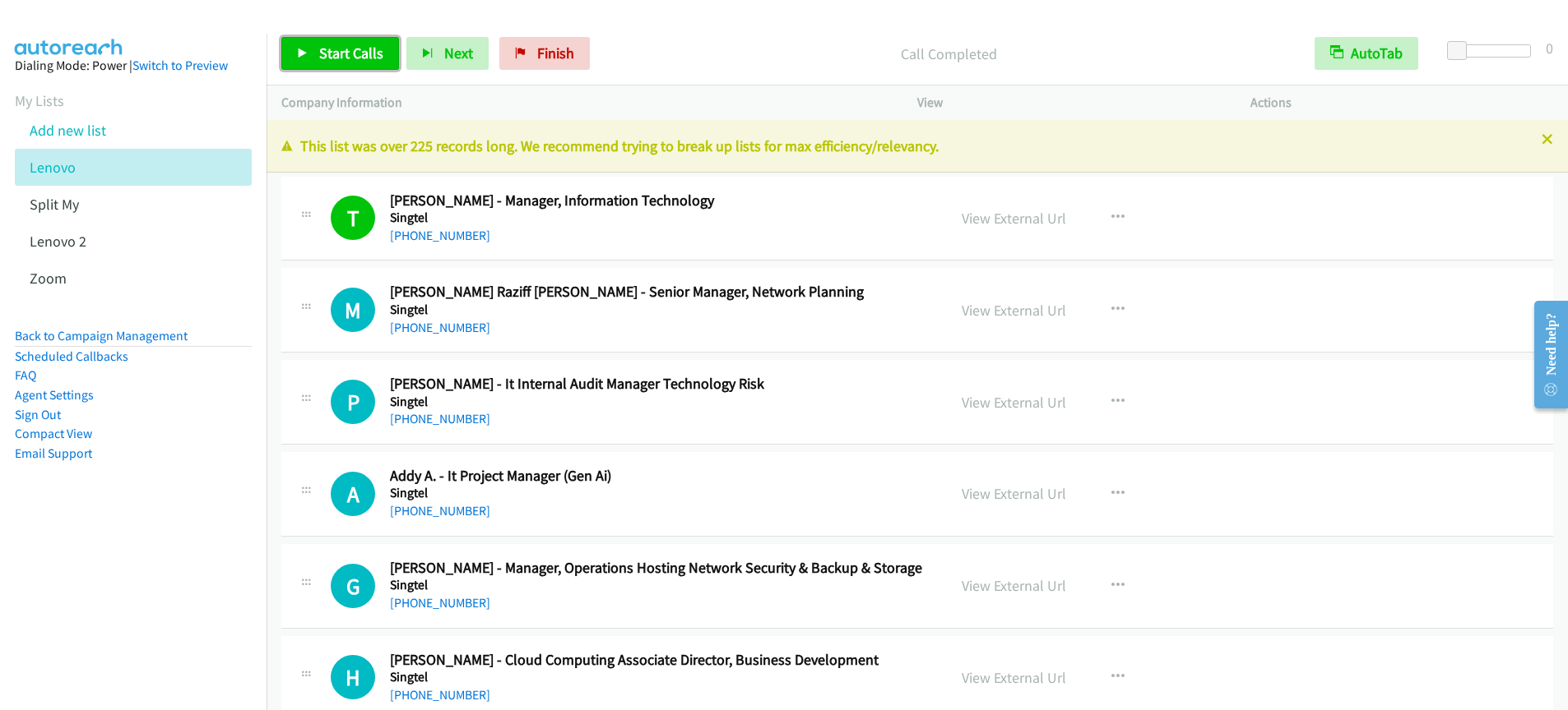
click at [319, 61] on span "Start Calls" at bounding box center [351, 53] width 64 height 19
click at [346, 51] on span "Pause" at bounding box center [338, 53] width 37 height 19
click at [343, 55] on span "Start Calls" at bounding box center [351, 53] width 64 height 19
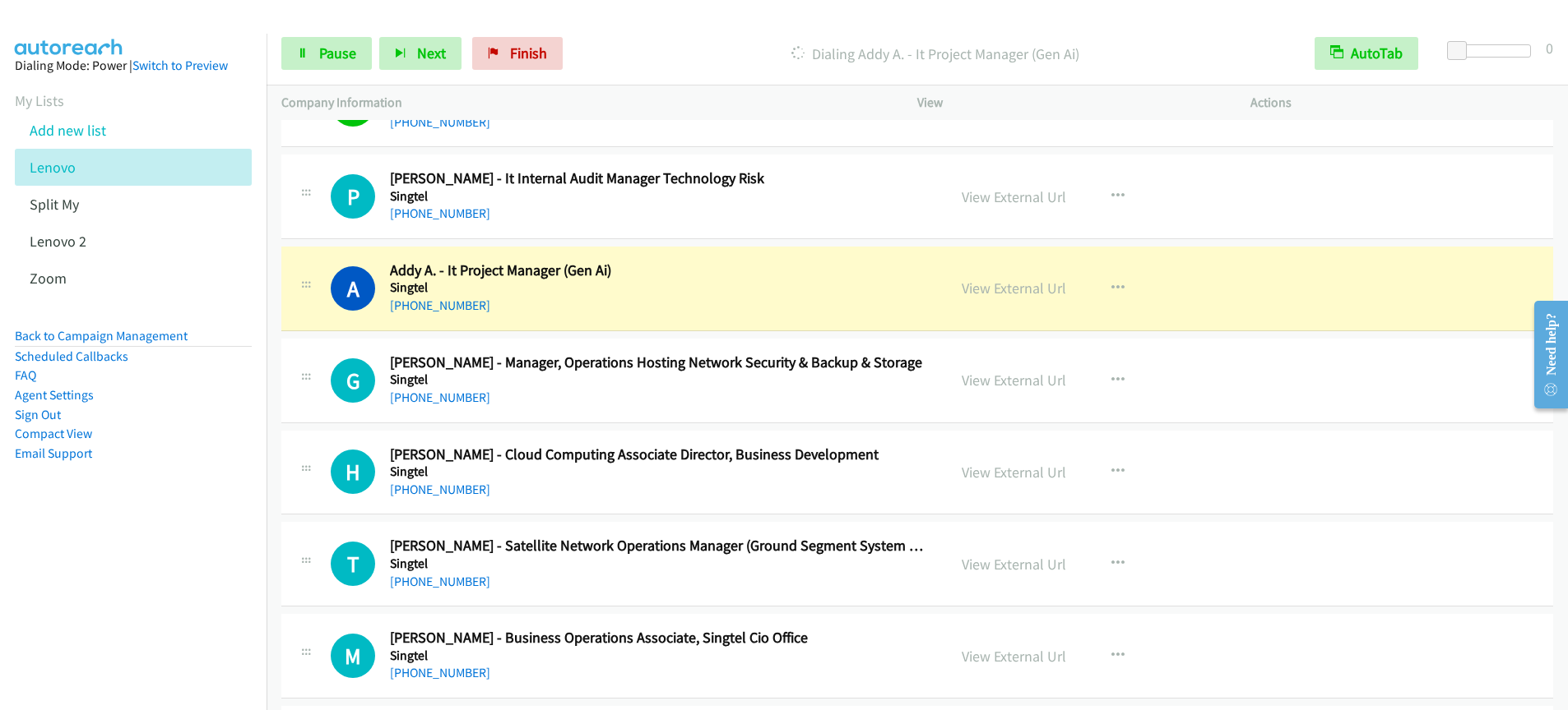
scroll to position [202, 0]
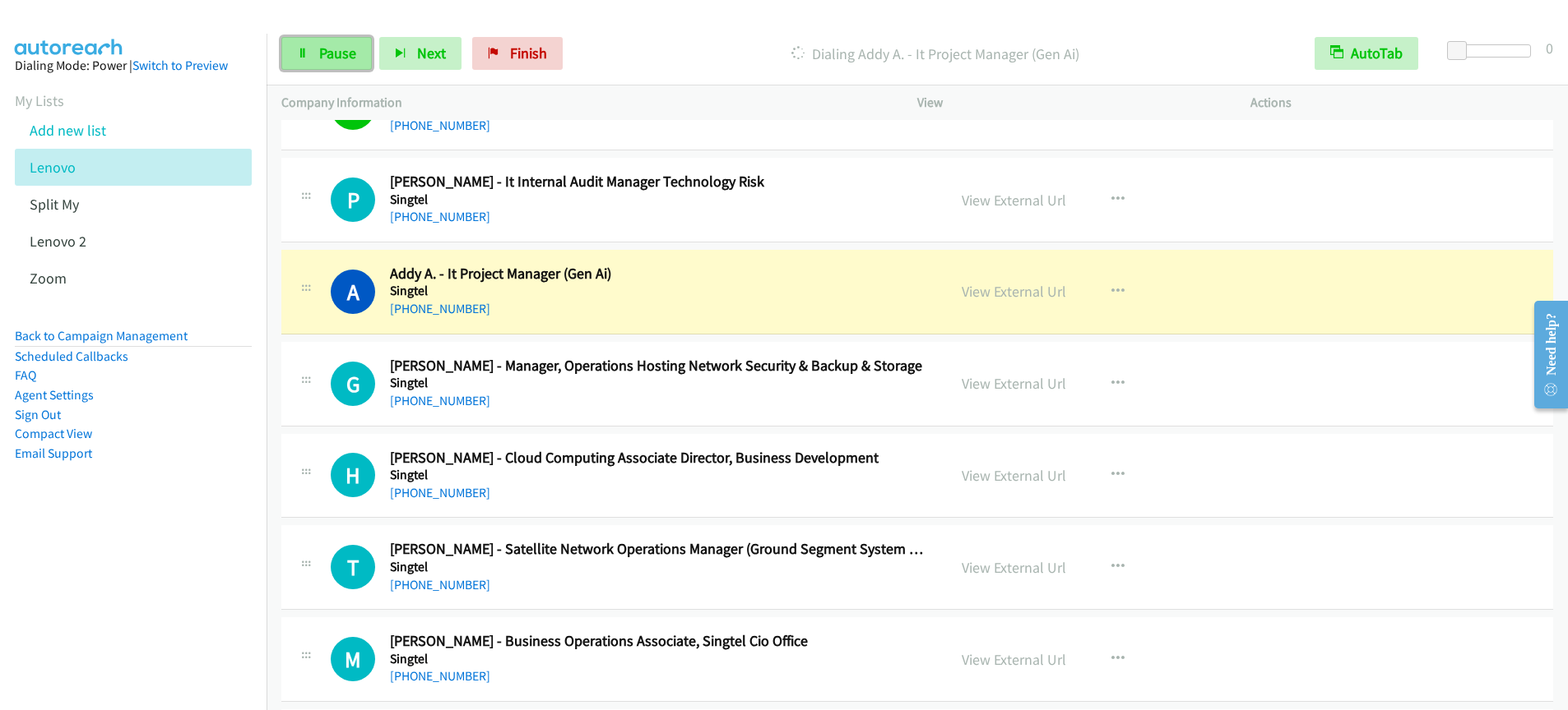
click at [335, 51] on span "Pause" at bounding box center [338, 53] width 37 height 19
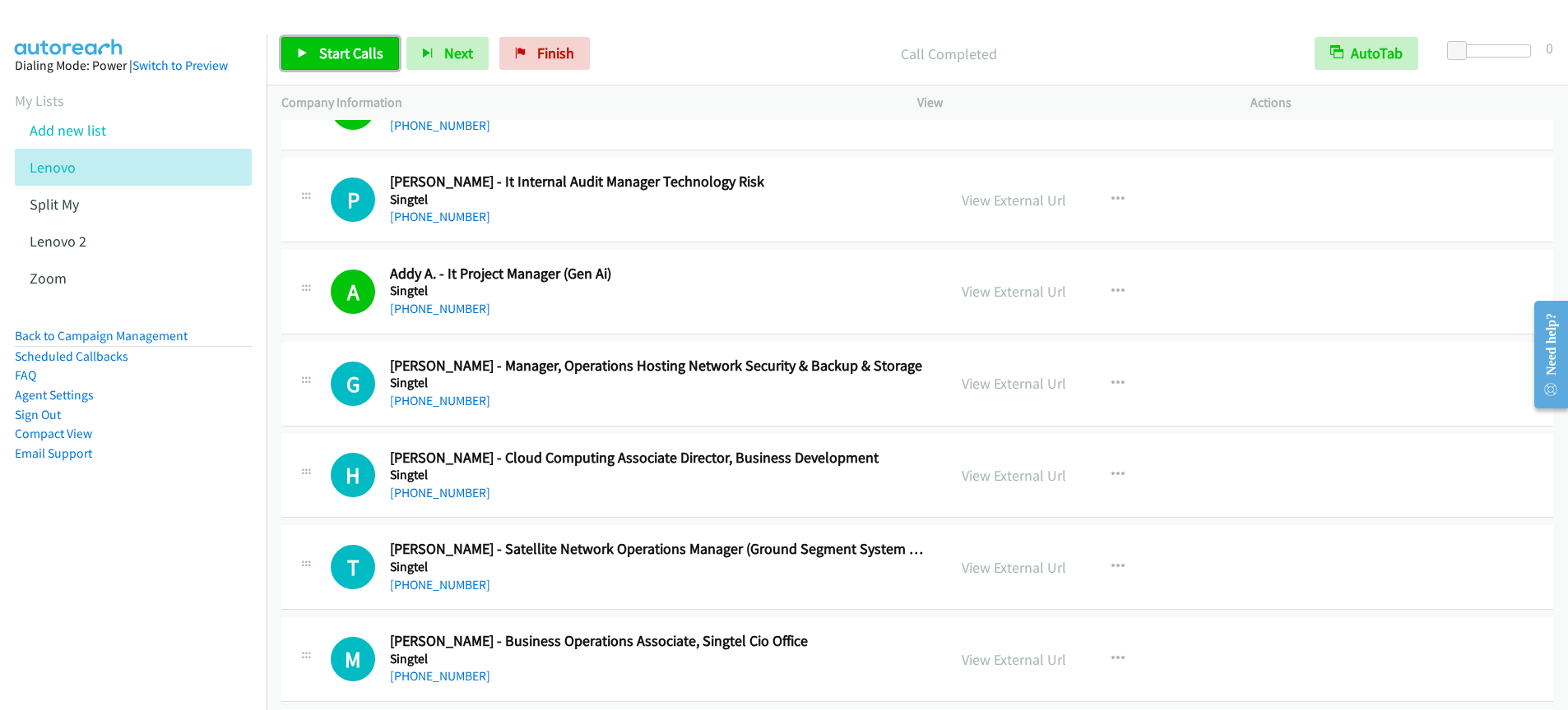
click at [323, 55] on span "Start Calls" at bounding box center [351, 53] width 64 height 19
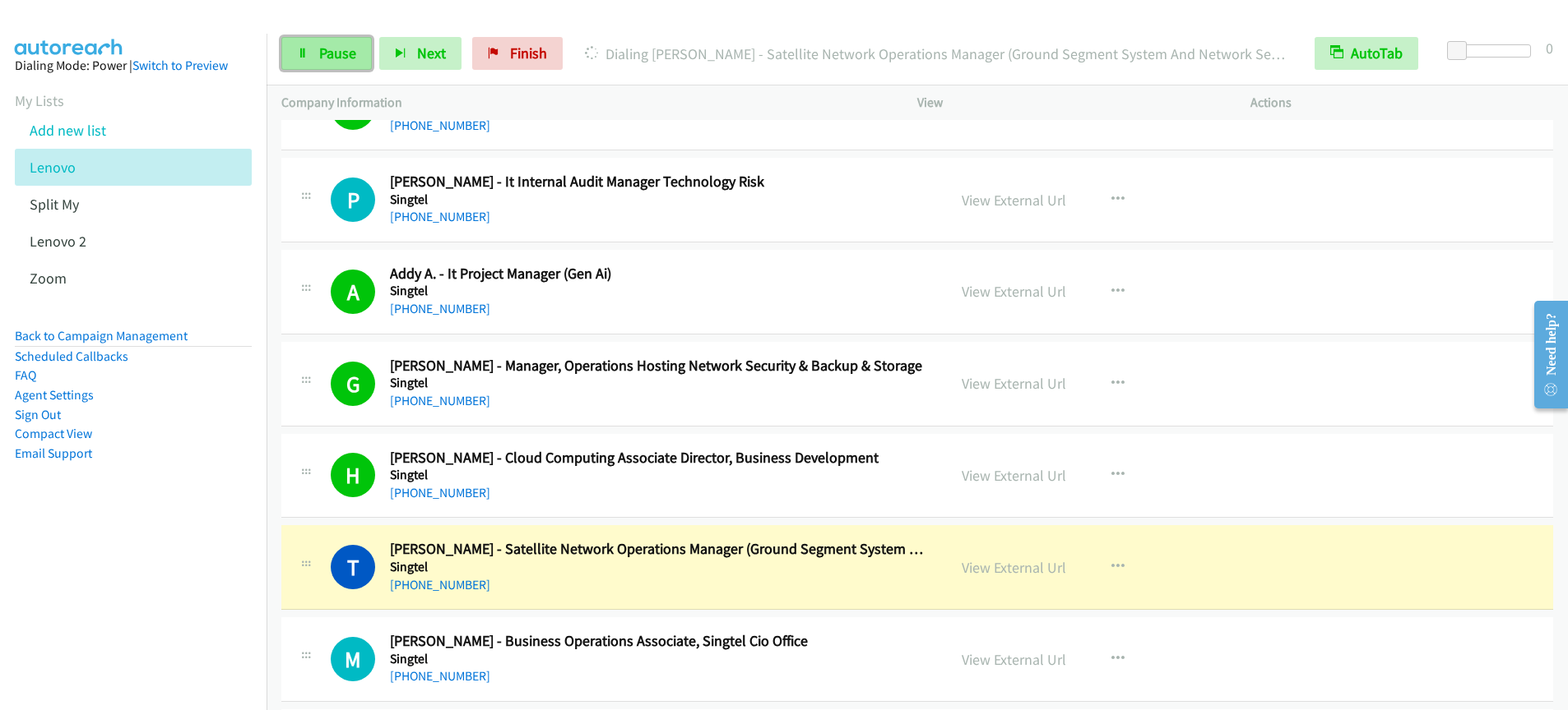
click at [327, 60] on span "Pause" at bounding box center [338, 53] width 37 height 19
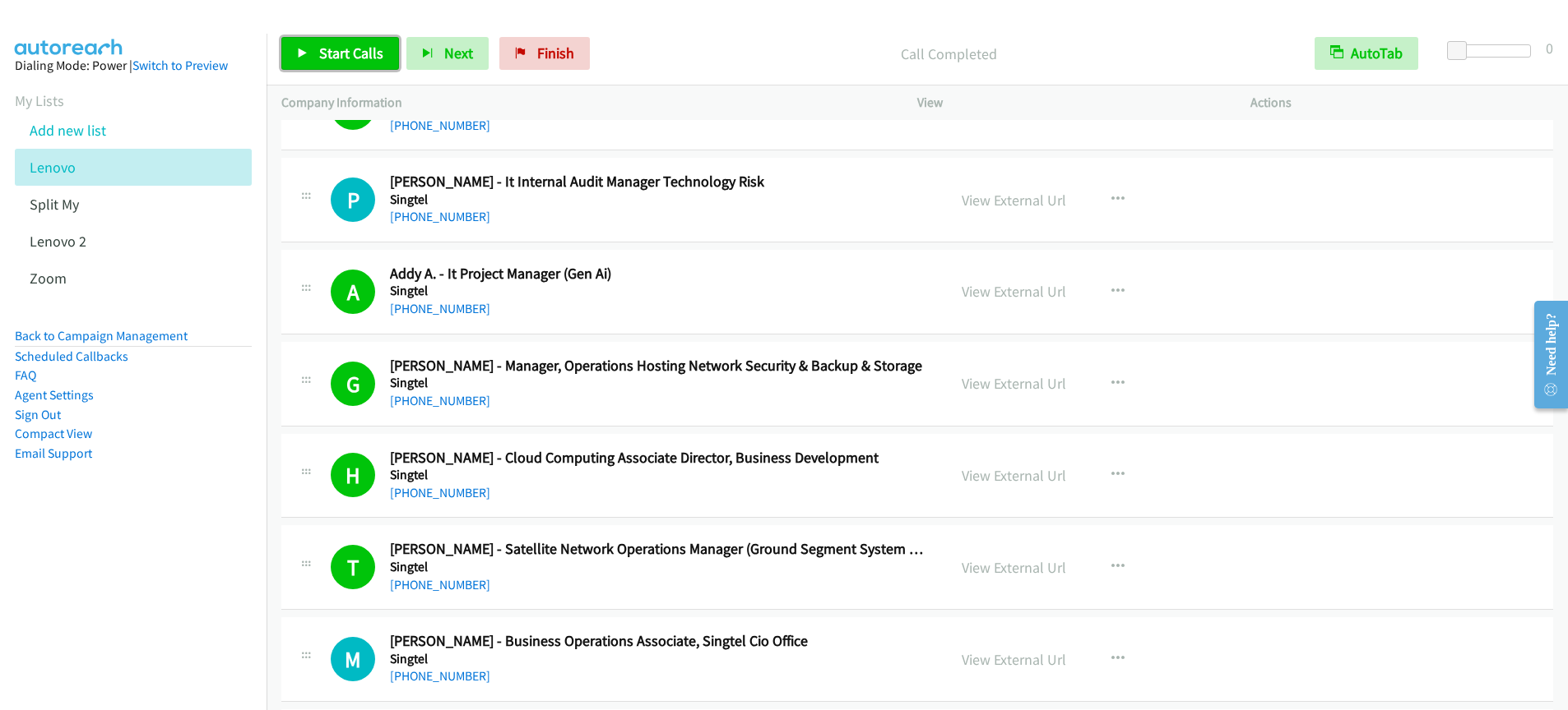
click at [344, 57] on span "Start Calls" at bounding box center [351, 53] width 64 height 19
click at [330, 58] on span "Pause" at bounding box center [338, 53] width 37 height 19
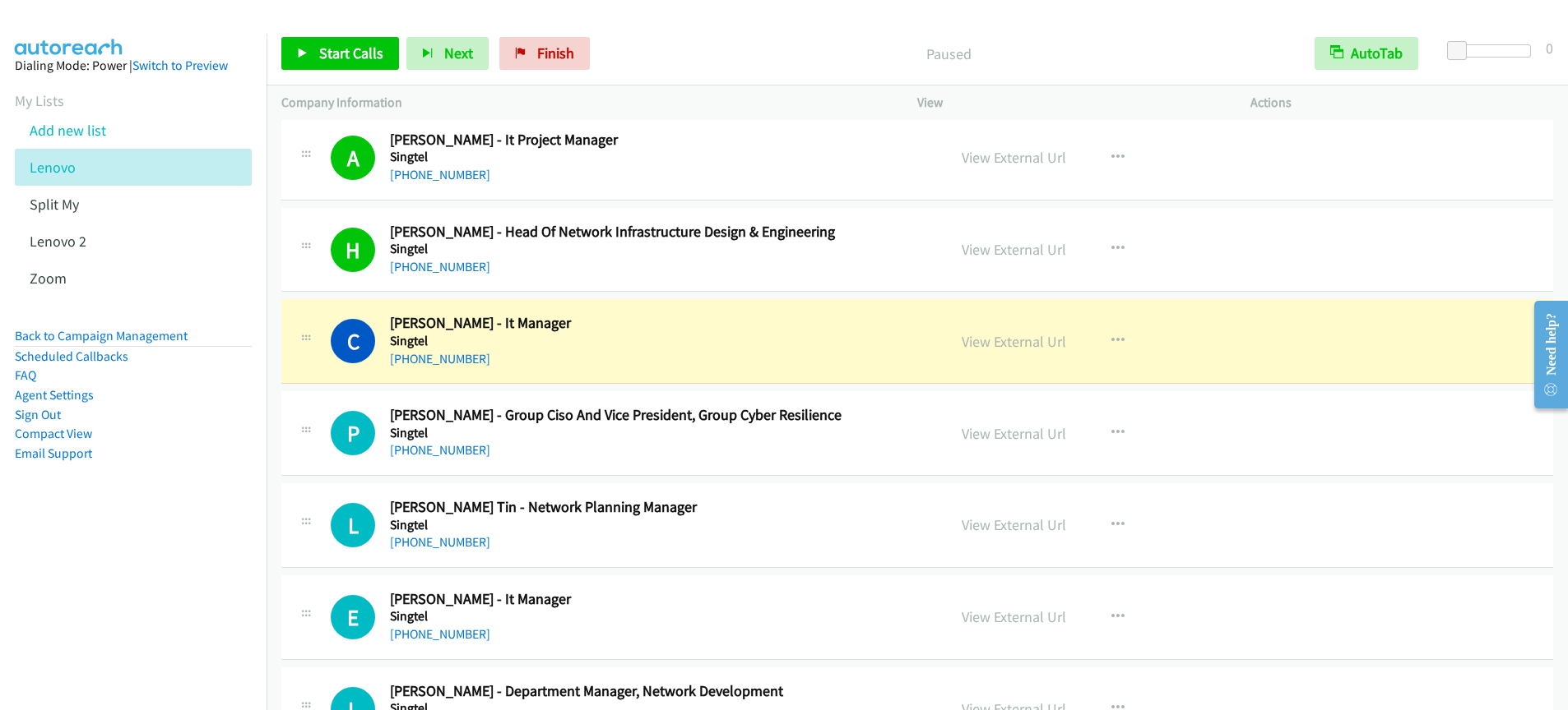
scroll to position [2358, 0]
click at [1027, 252] on link "View External Url" at bounding box center [1014, 251] width 104 height 19
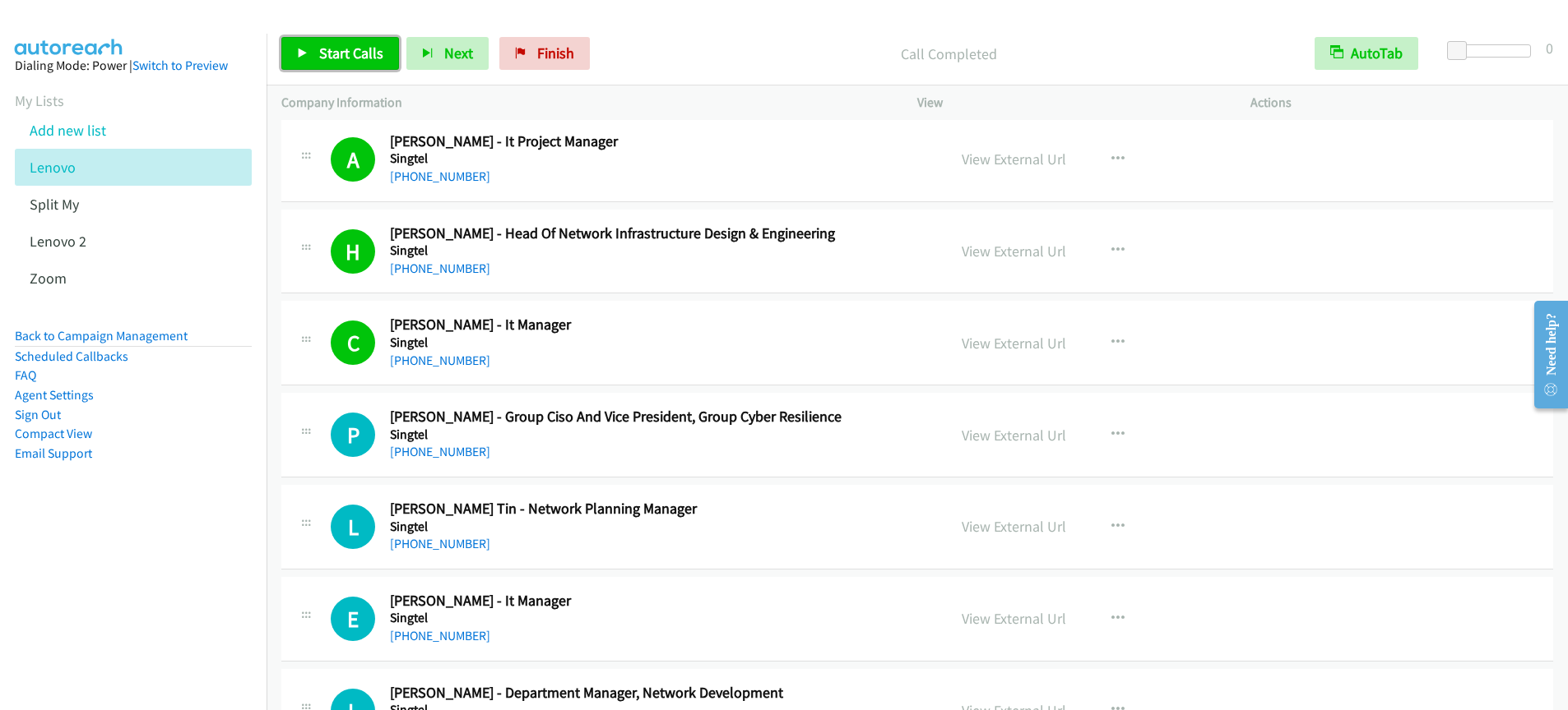
click at [328, 51] on span "Start Calls" at bounding box center [351, 53] width 64 height 19
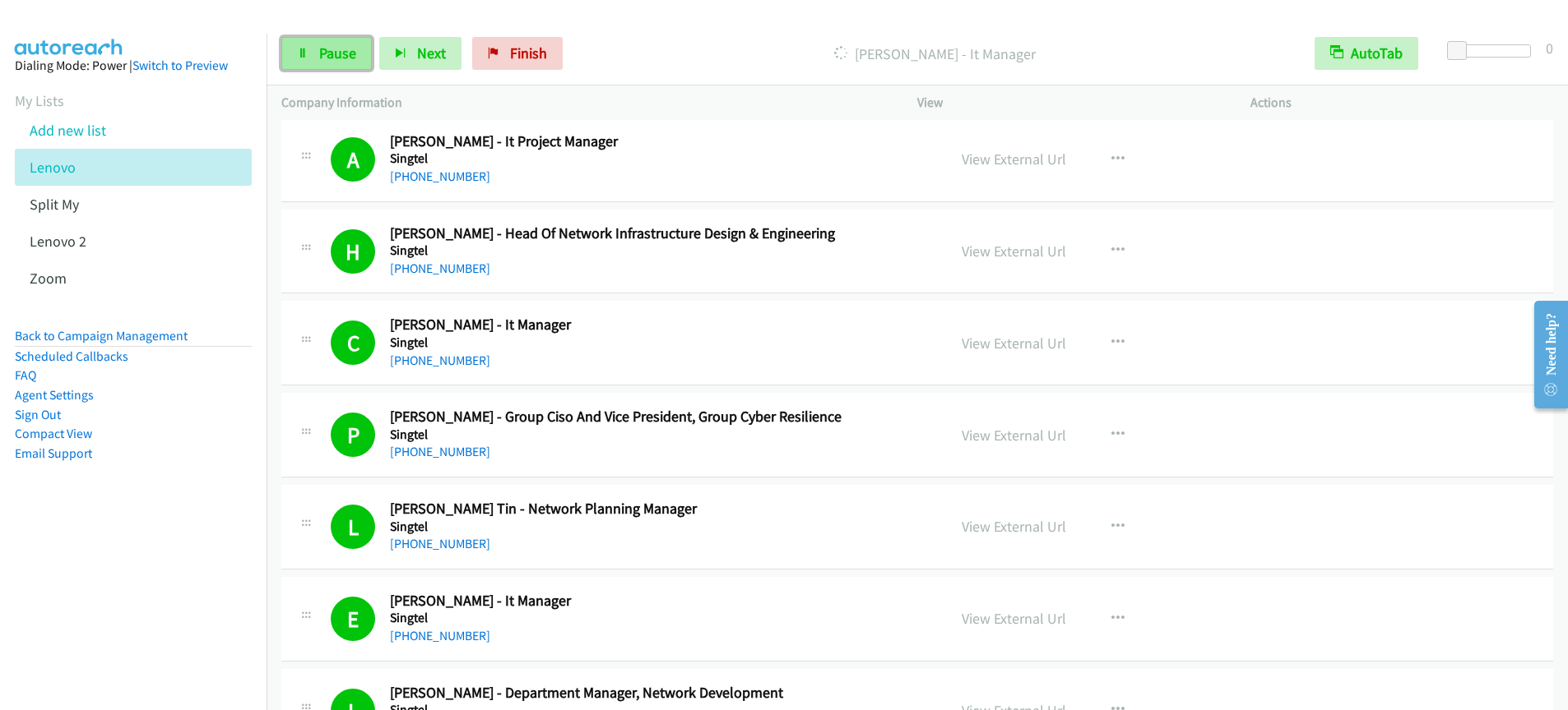
click at [325, 49] on span "Pause" at bounding box center [338, 53] width 37 height 19
click at [333, 53] on span "Start Calls" at bounding box center [351, 53] width 64 height 19
click at [329, 60] on span "Pause" at bounding box center [338, 53] width 37 height 19
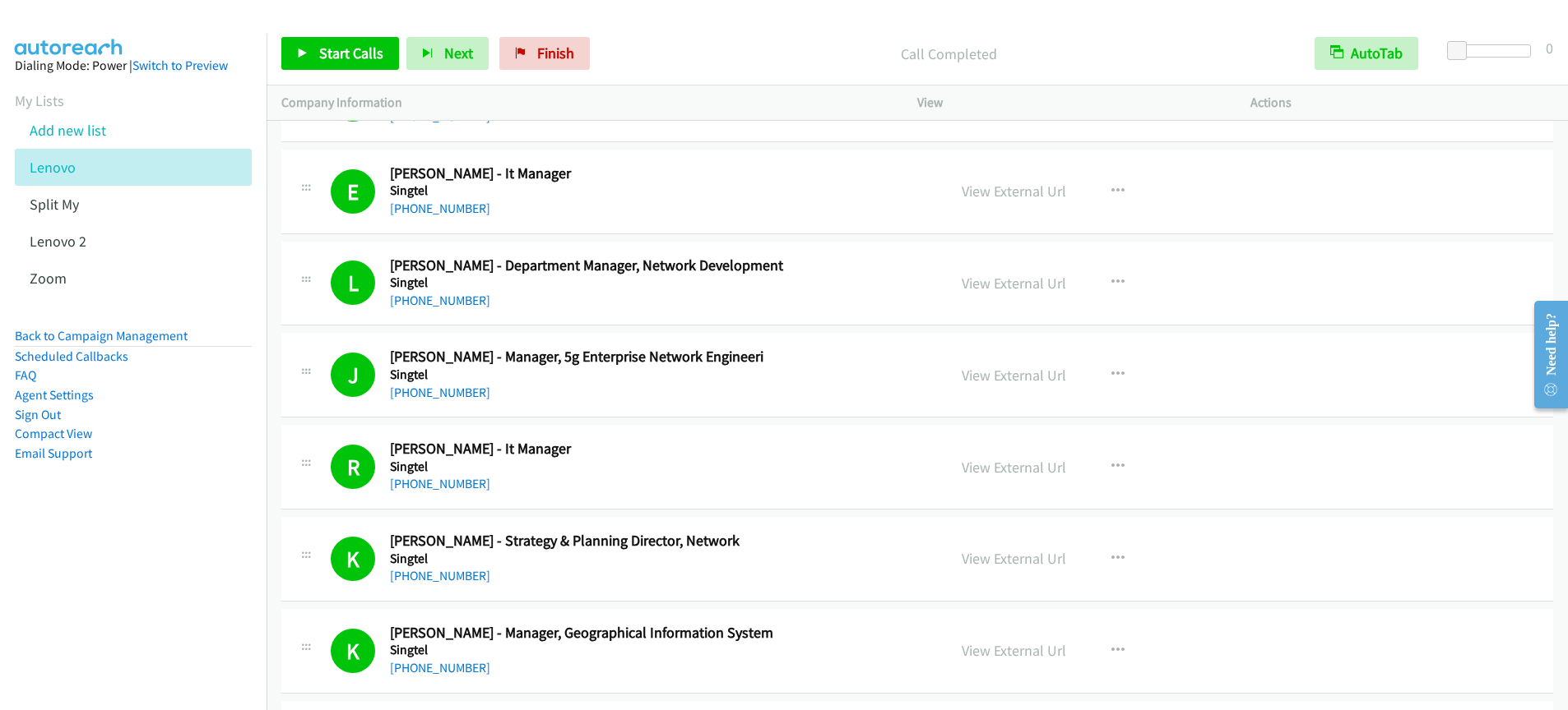
scroll to position [2822, 0]
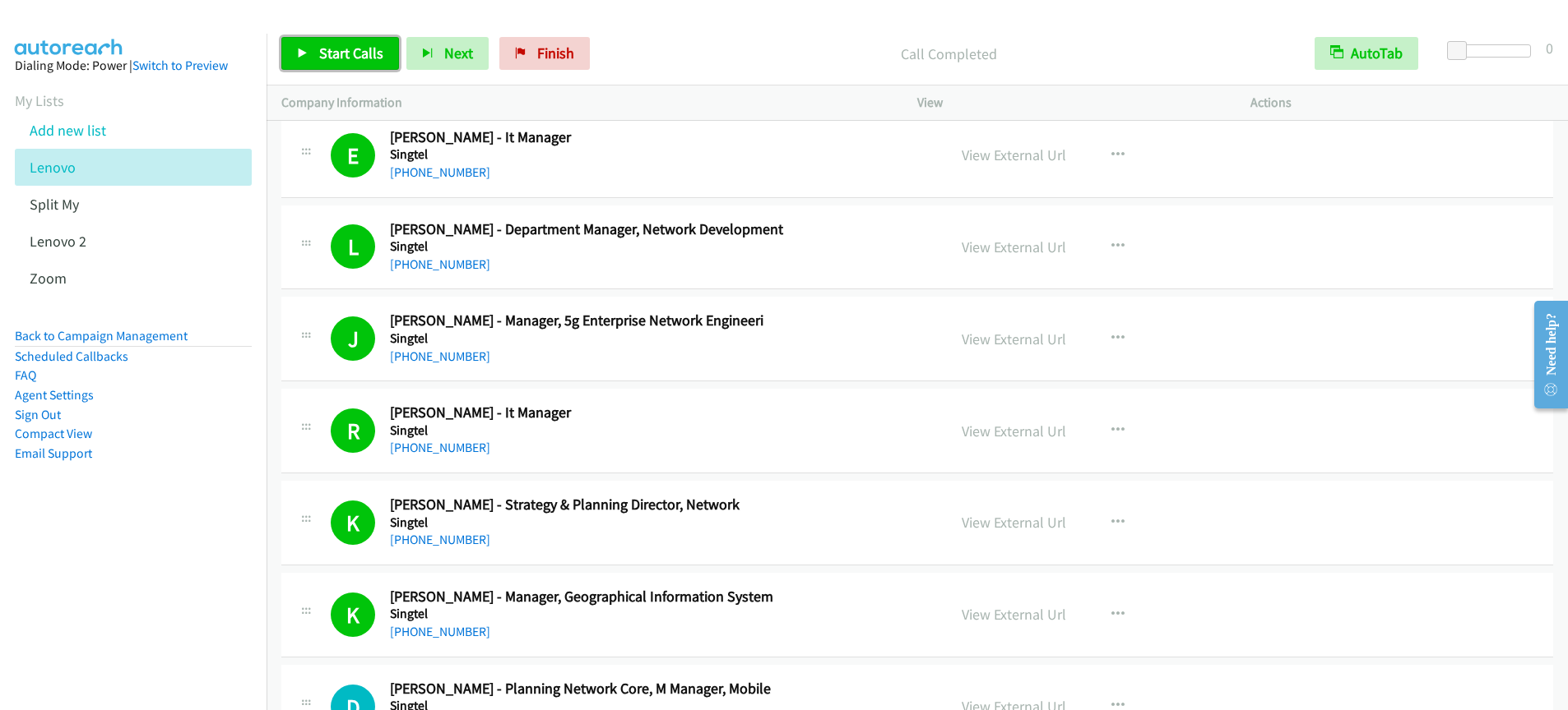
click at [337, 58] on span "Start Calls" at bounding box center [351, 53] width 64 height 19
click at [336, 57] on span "Start Calls" at bounding box center [351, 53] width 64 height 19
click at [346, 58] on span "Pause" at bounding box center [338, 53] width 37 height 19
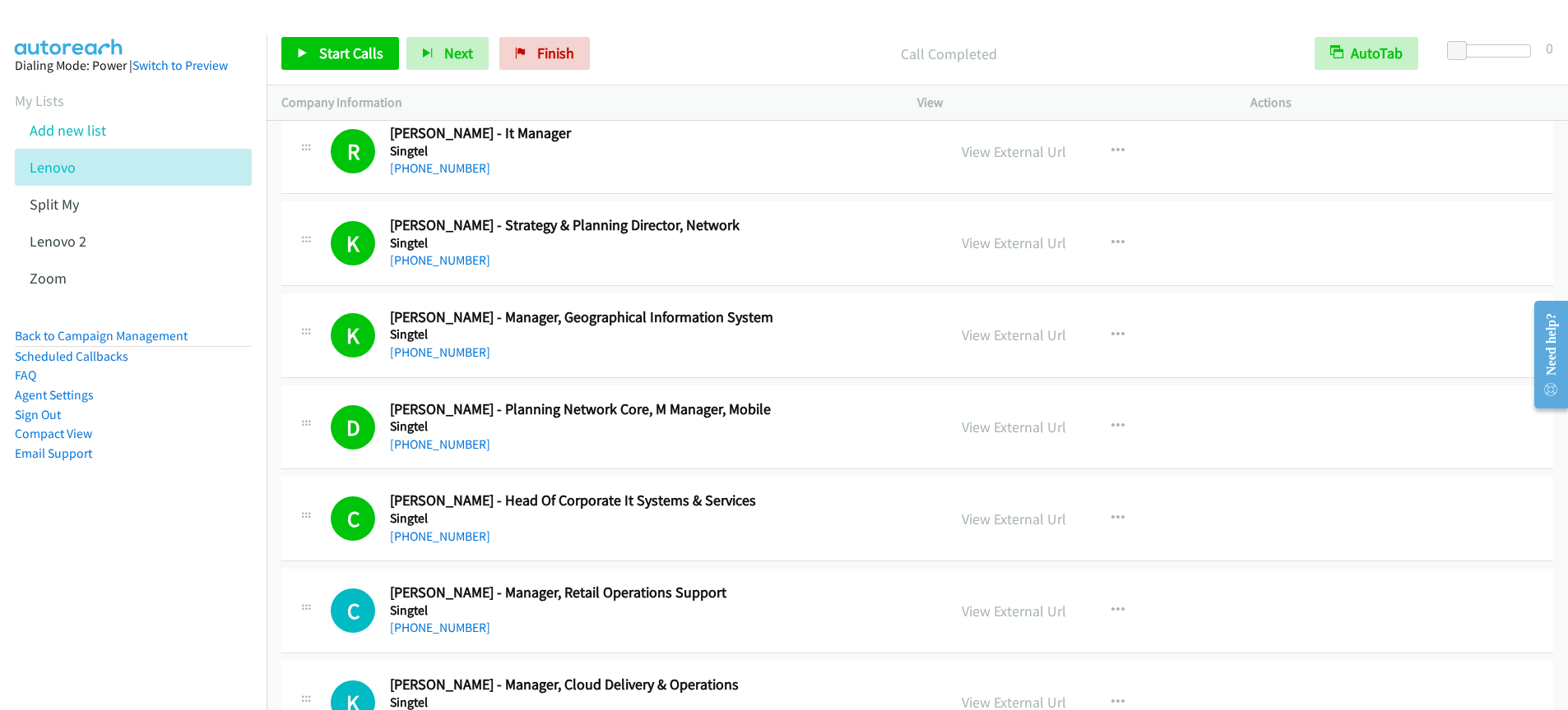
scroll to position [3151, 0]
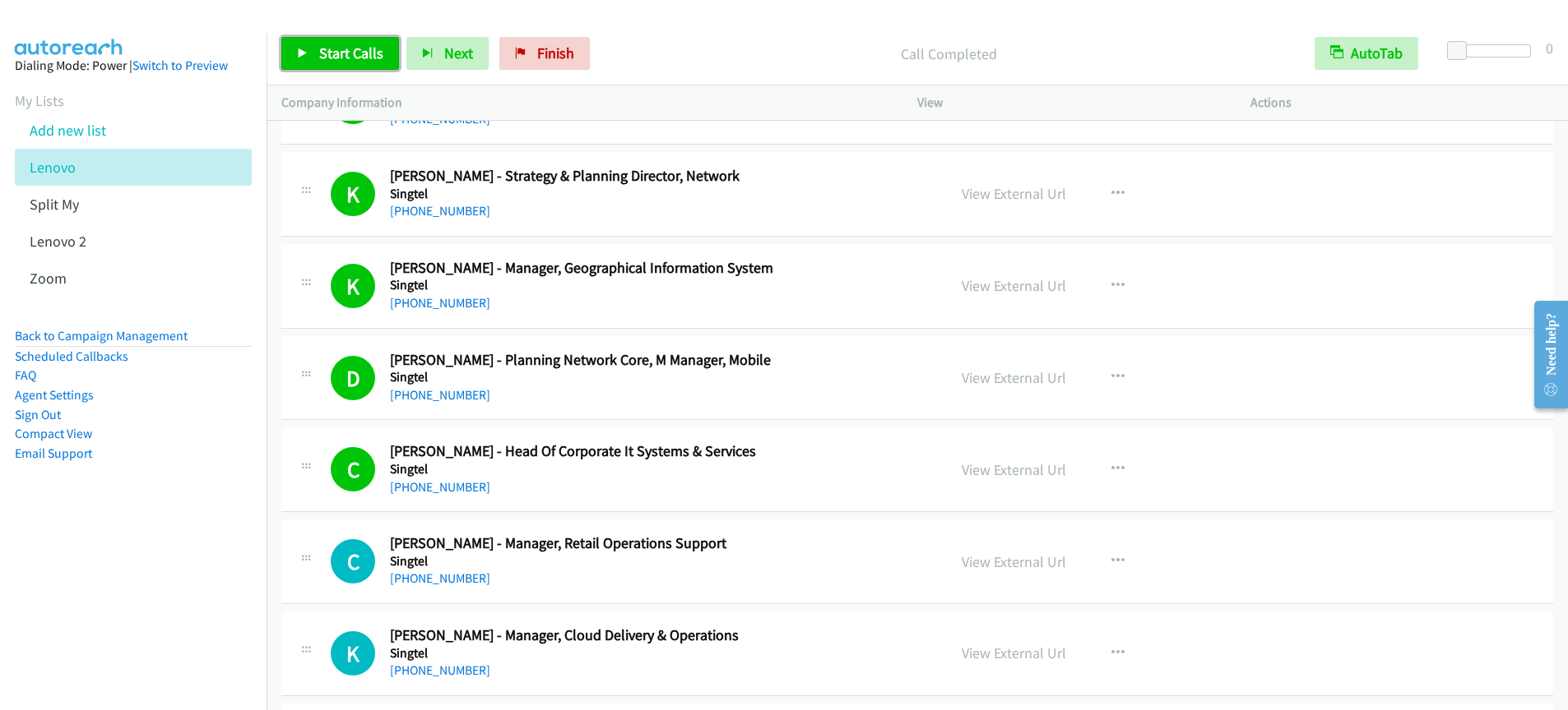
click at [289, 60] on link "Start Calls" at bounding box center [341, 53] width 118 height 33
click at [319, 59] on span "Start Calls" at bounding box center [351, 53] width 64 height 19
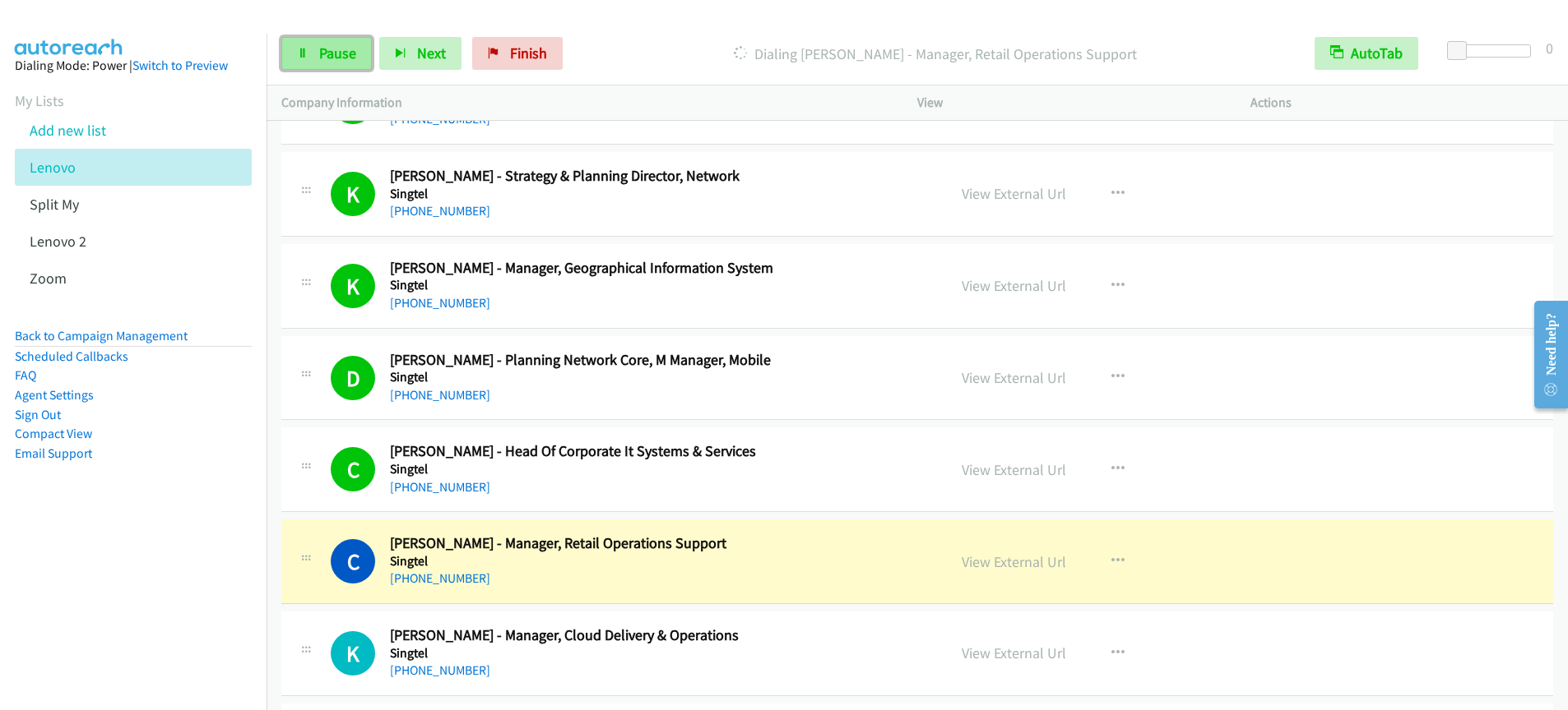
click at [325, 57] on span "Pause" at bounding box center [338, 53] width 37 height 19
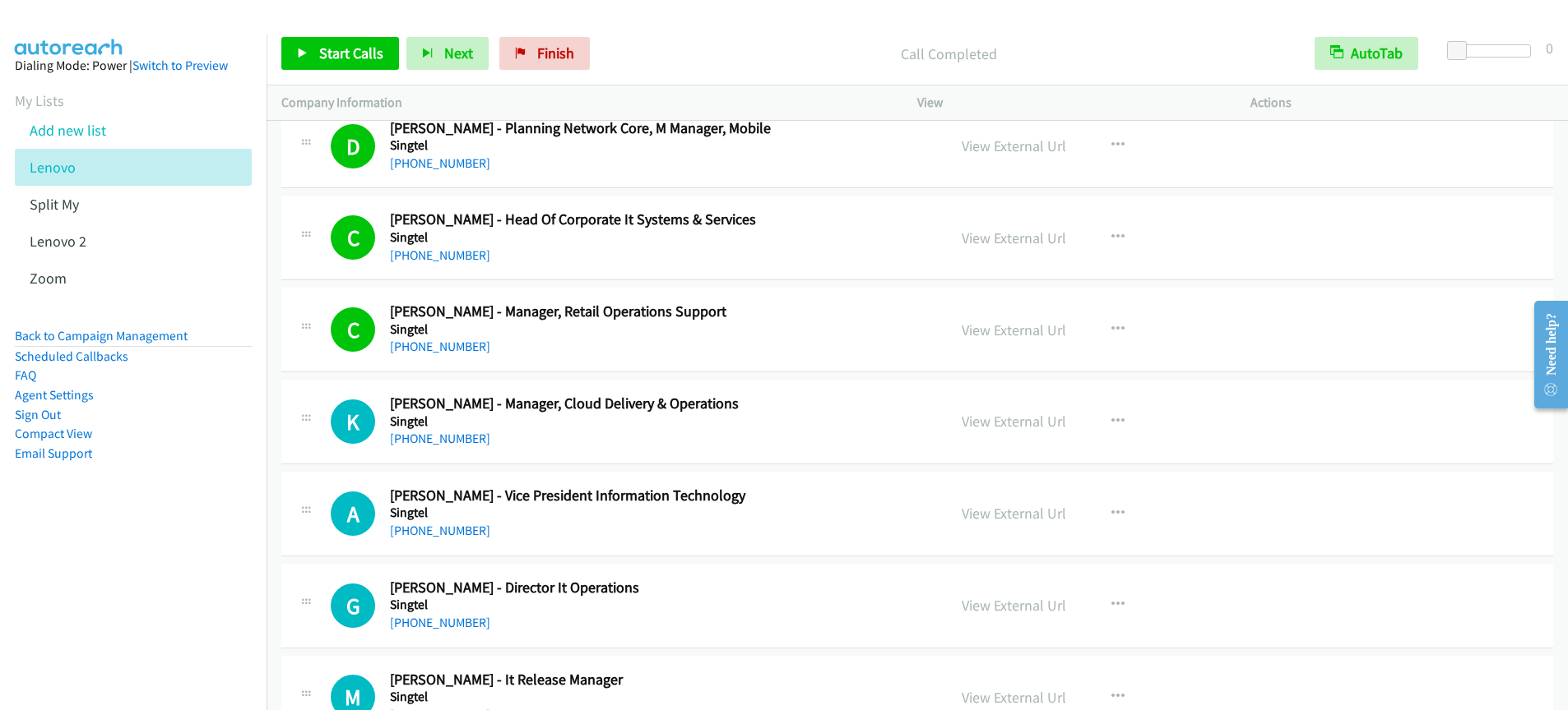
scroll to position [3590, 0]
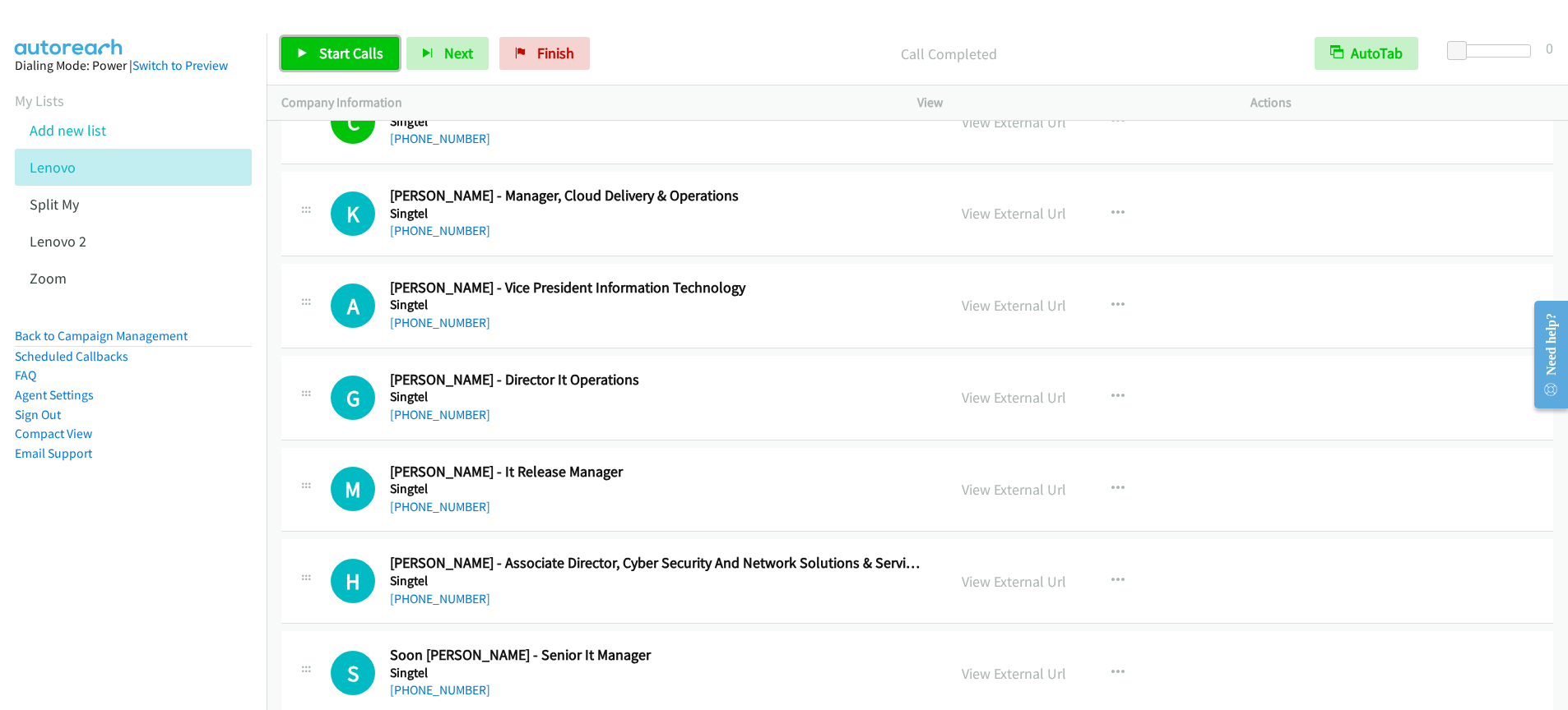
click at [332, 44] on span "Start Calls" at bounding box center [351, 53] width 64 height 19
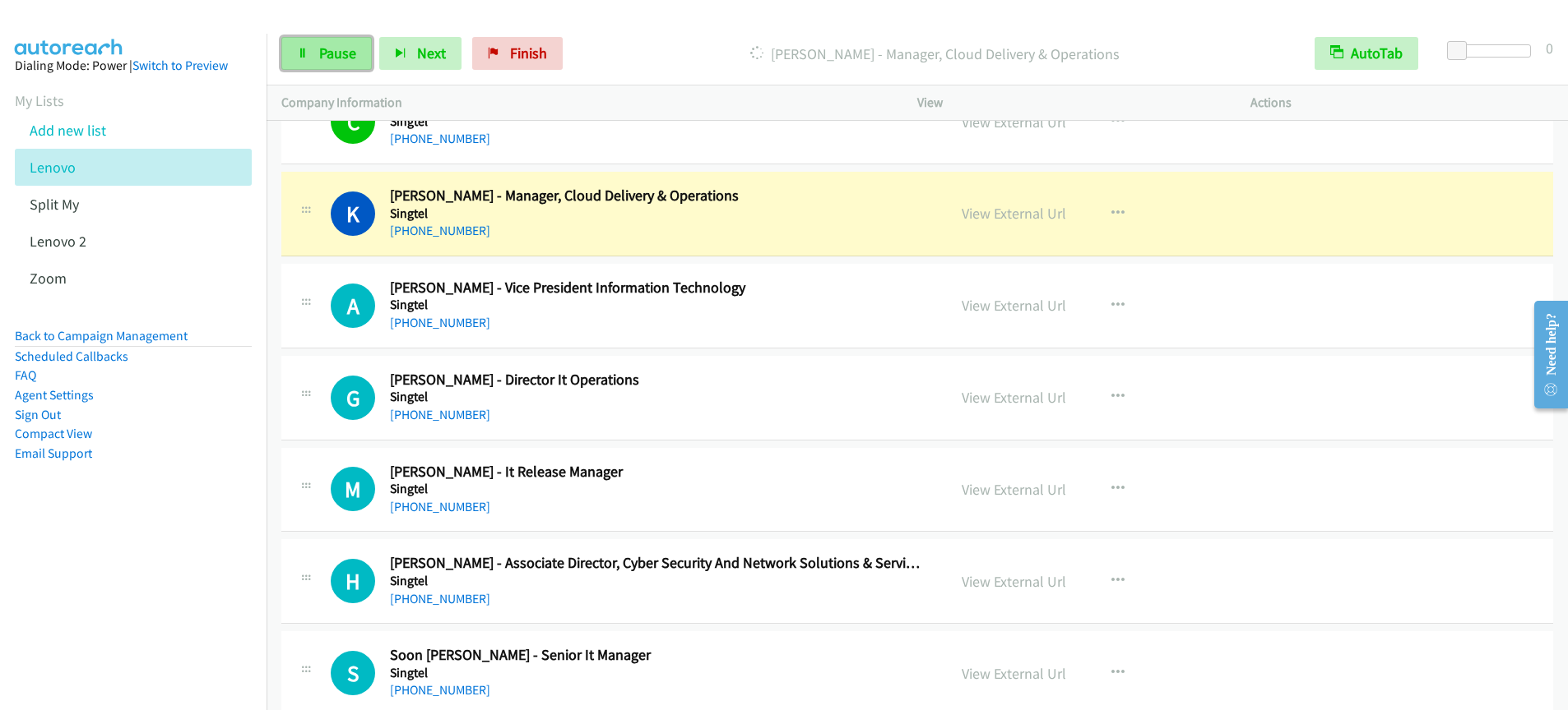
click at [334, 60] on span "Pause" at bounding box center [338, 53] width 37 height 19
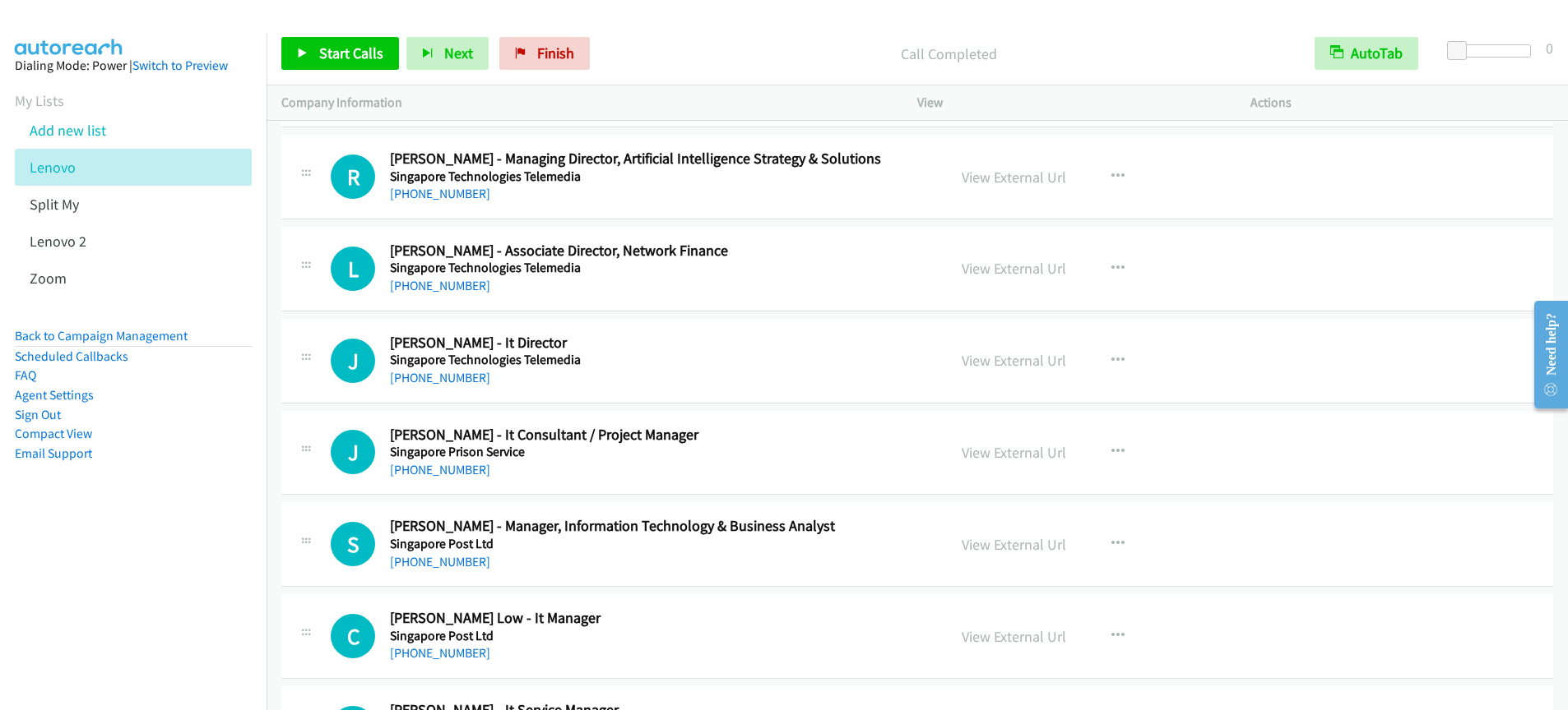
scroll to position [7032, 0]
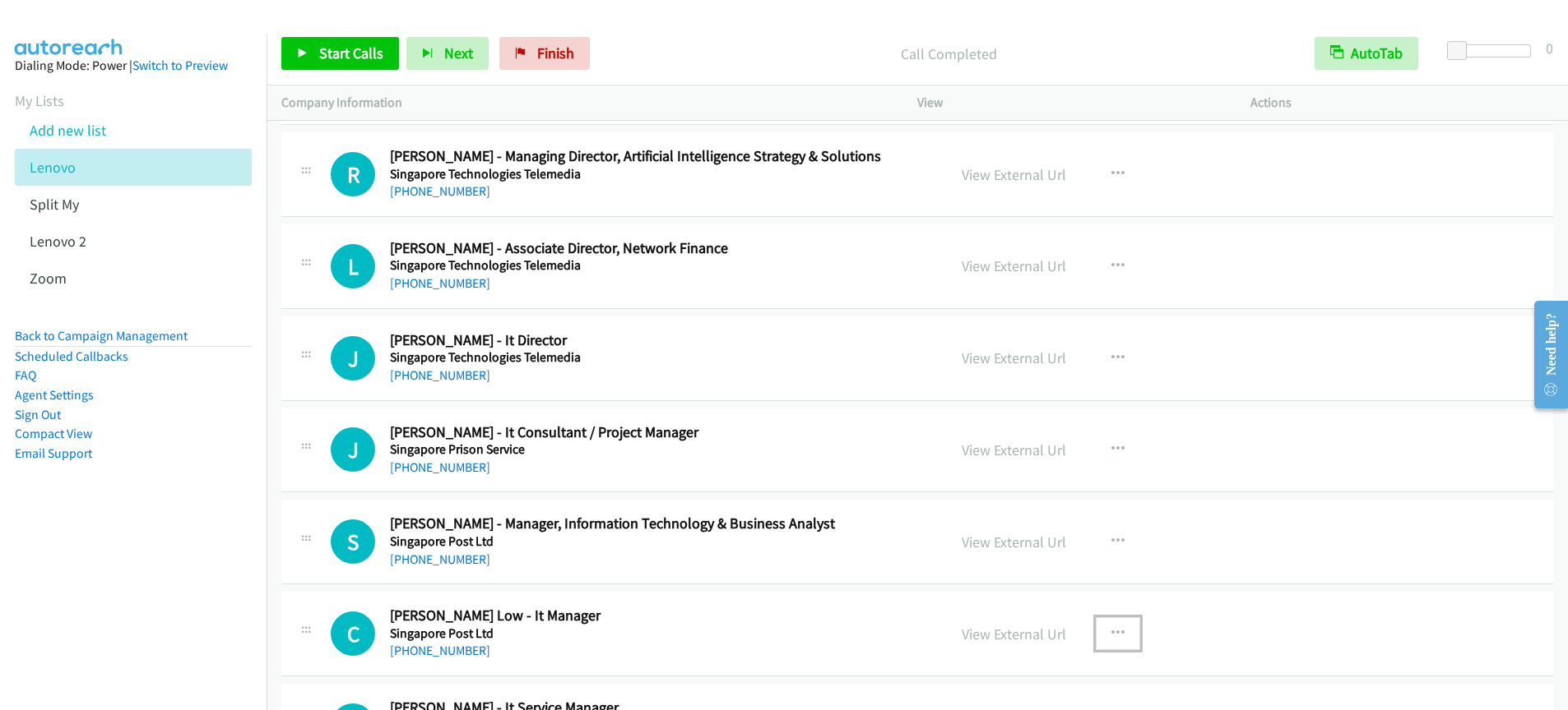
click at [1111, 634] on icon "button" at bounding box center [1118, 634] width 13 height 13
click at [1298, 623] on div at bounding box center [784, 355] width 1568 height 710
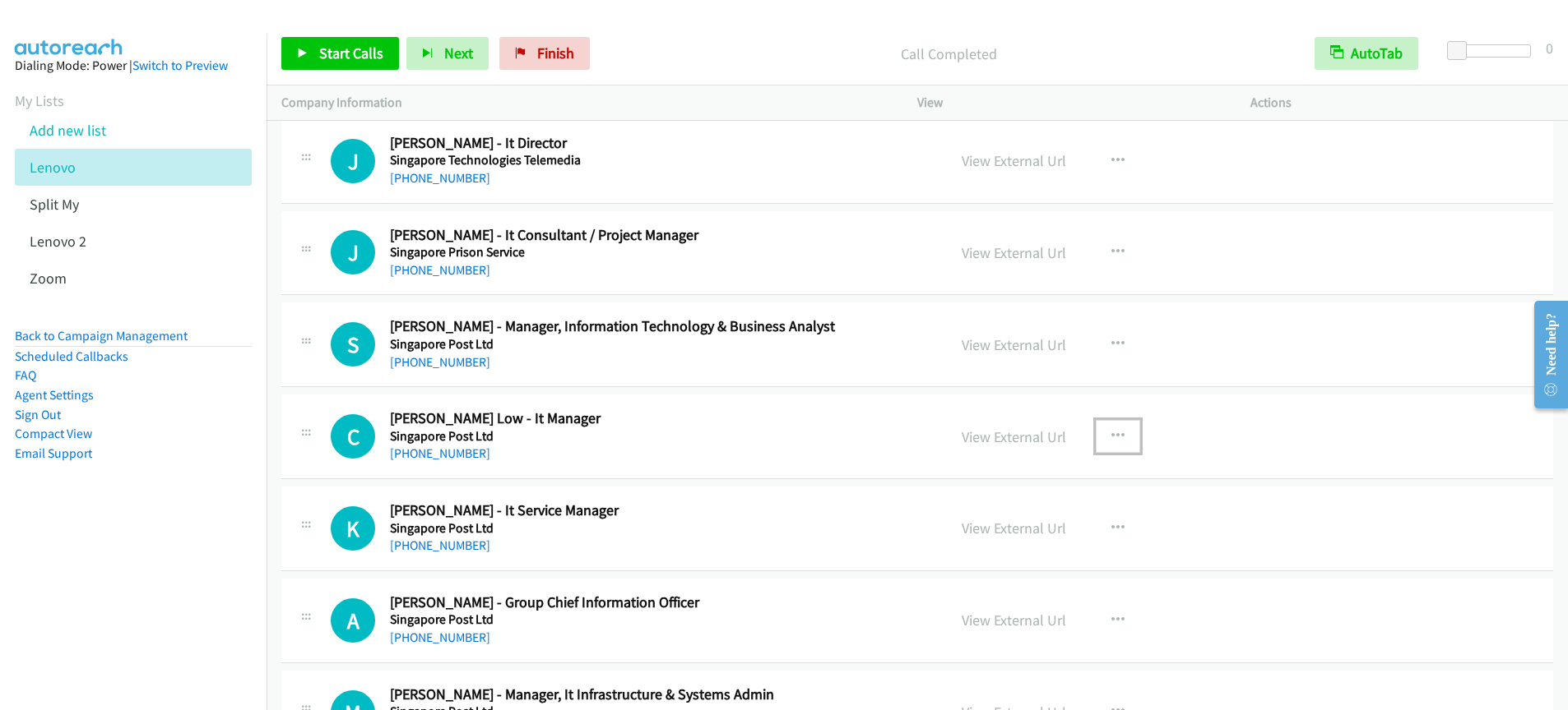
scroll to position [7250, 0]
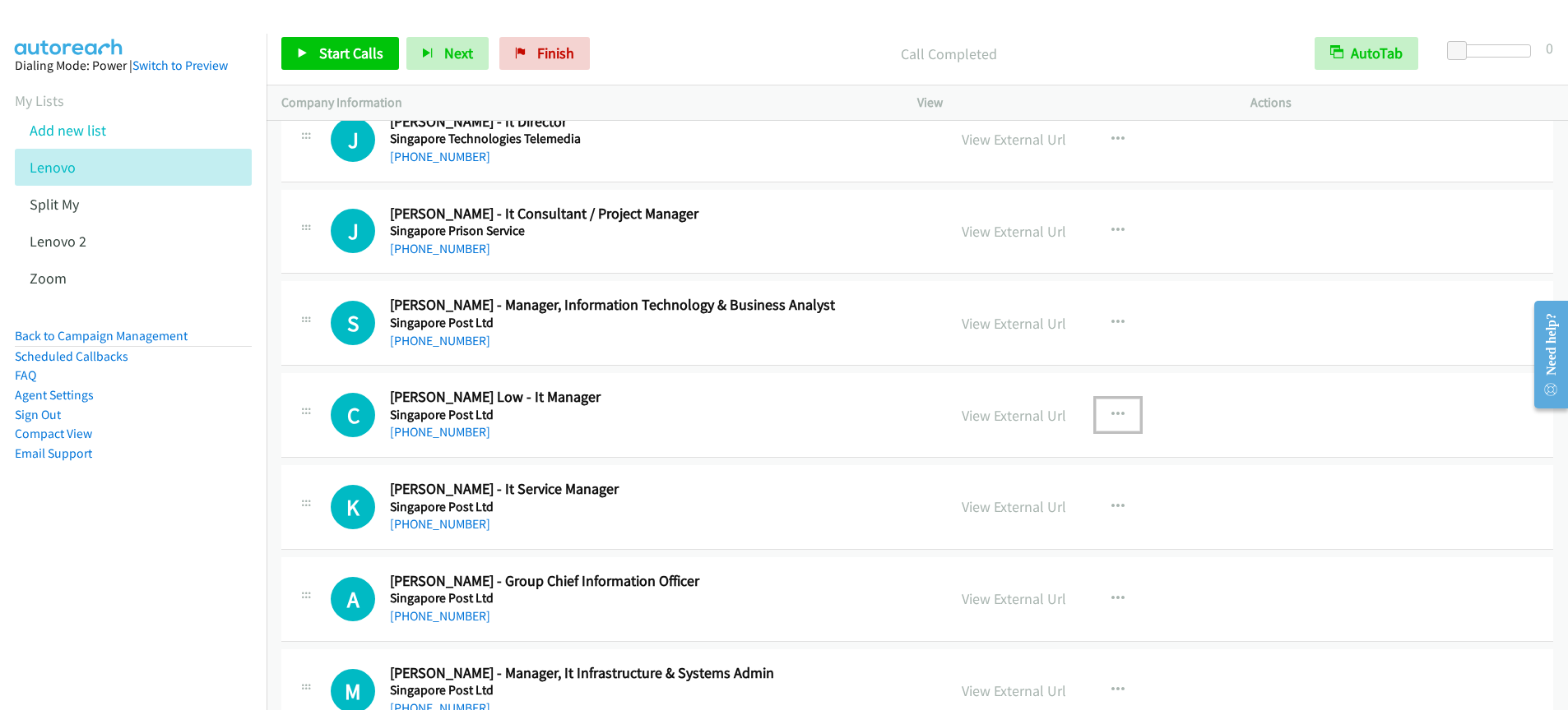
click at [1111, 416] on icon "button" at bounding box center [1118, 415] width 13 height 13
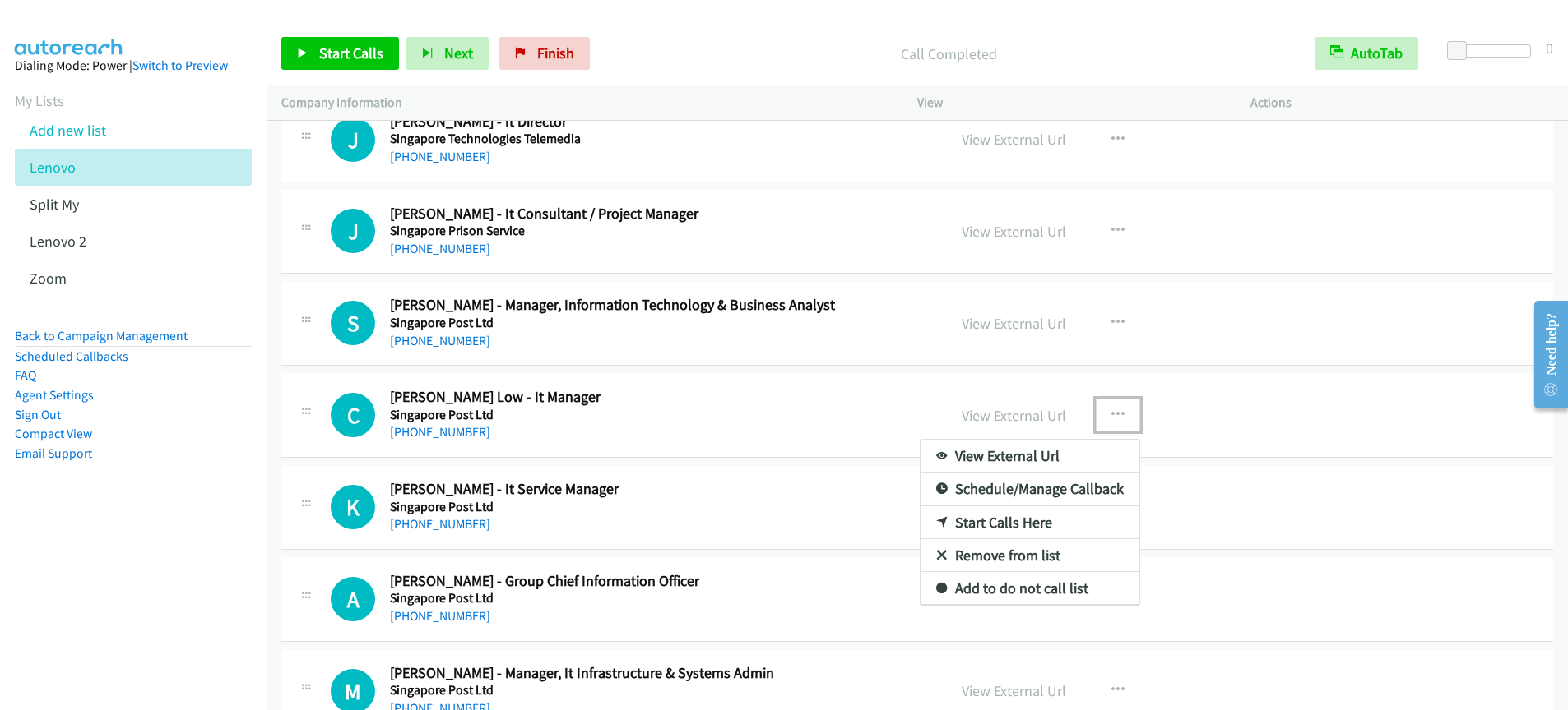
click at [1010, 519] on link "Start Calls Here" at bounding box center [1030, 523] width 219 height 33
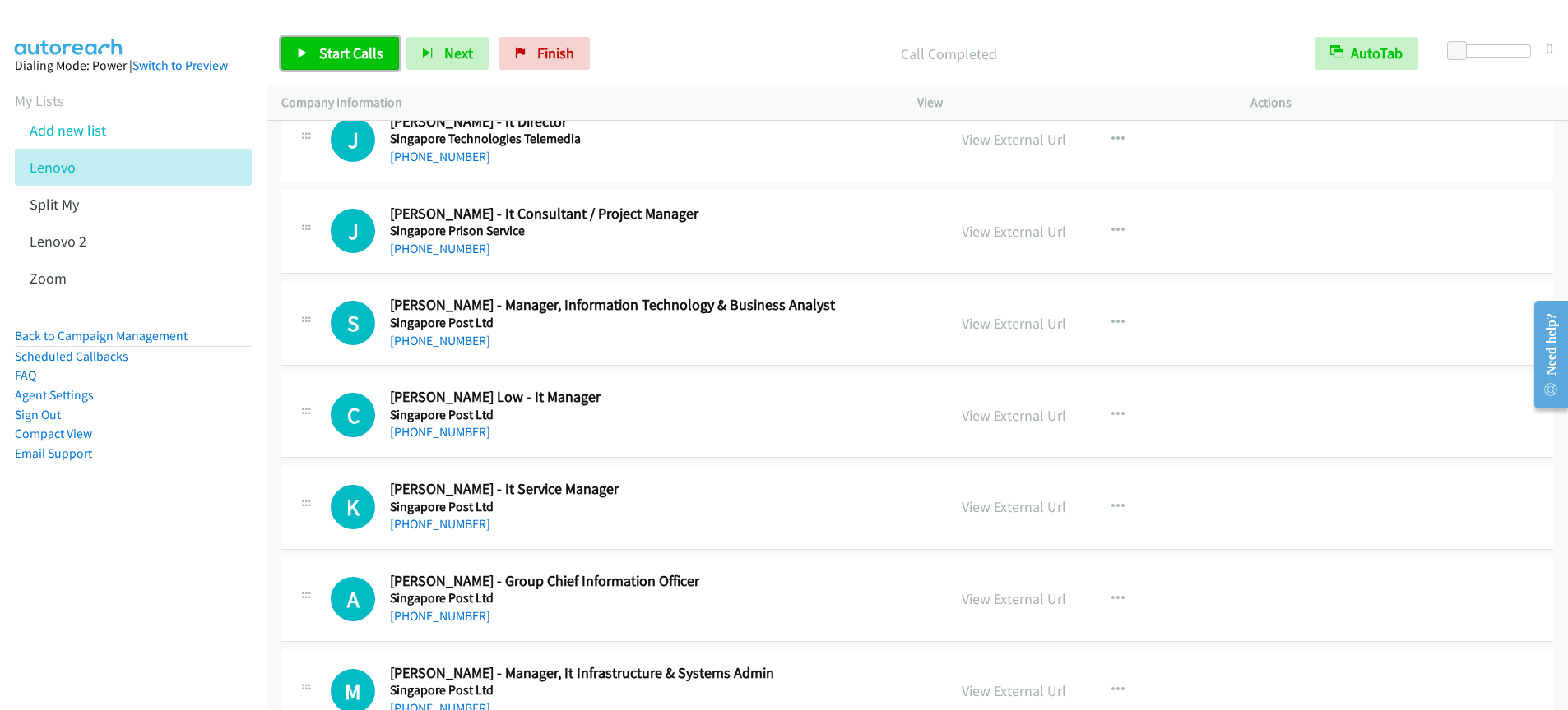
click at [371, 60] on span "Start Calls" at bounding box center [351, 53] width 64 height 19
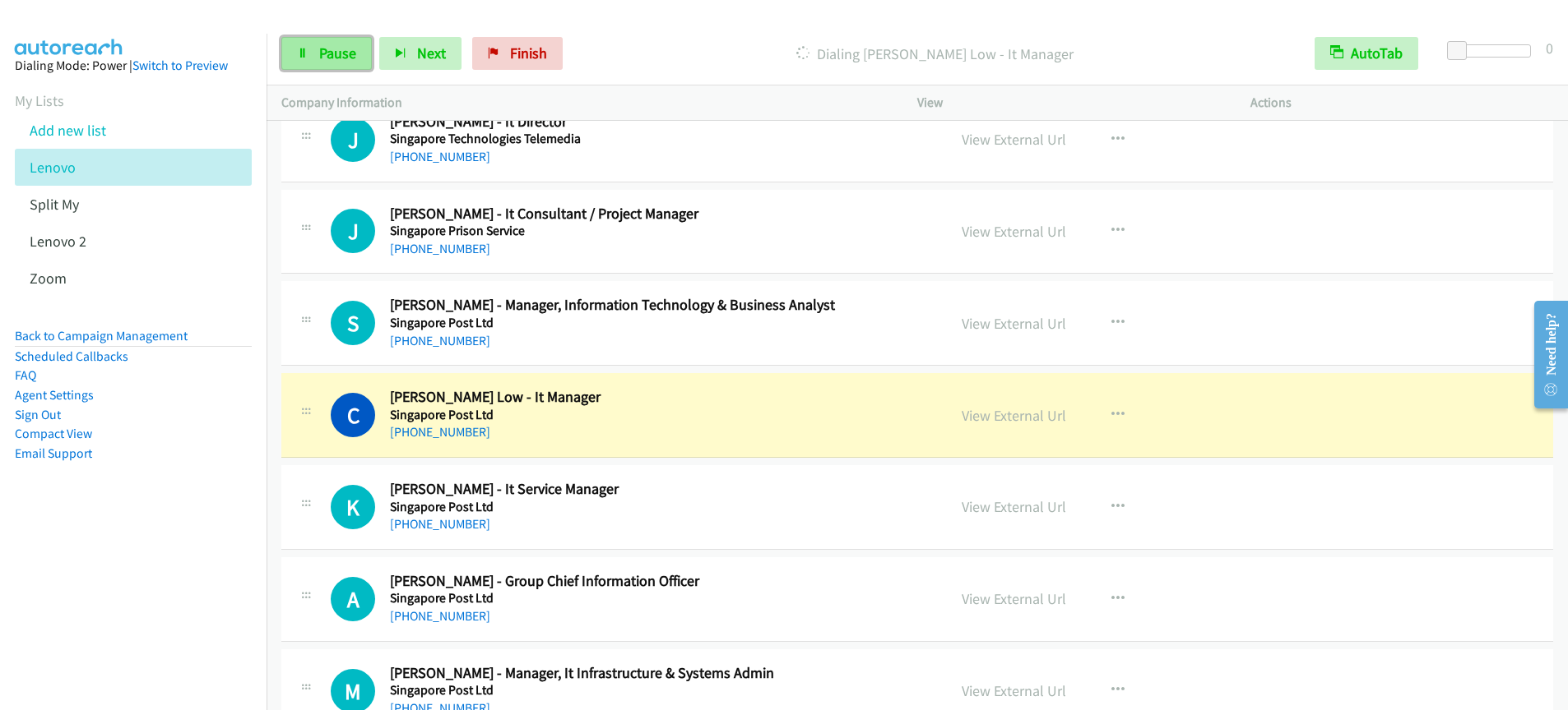
click at [338, 60] on span "Pause" at bounding box center [338, 53] width 37 height 19
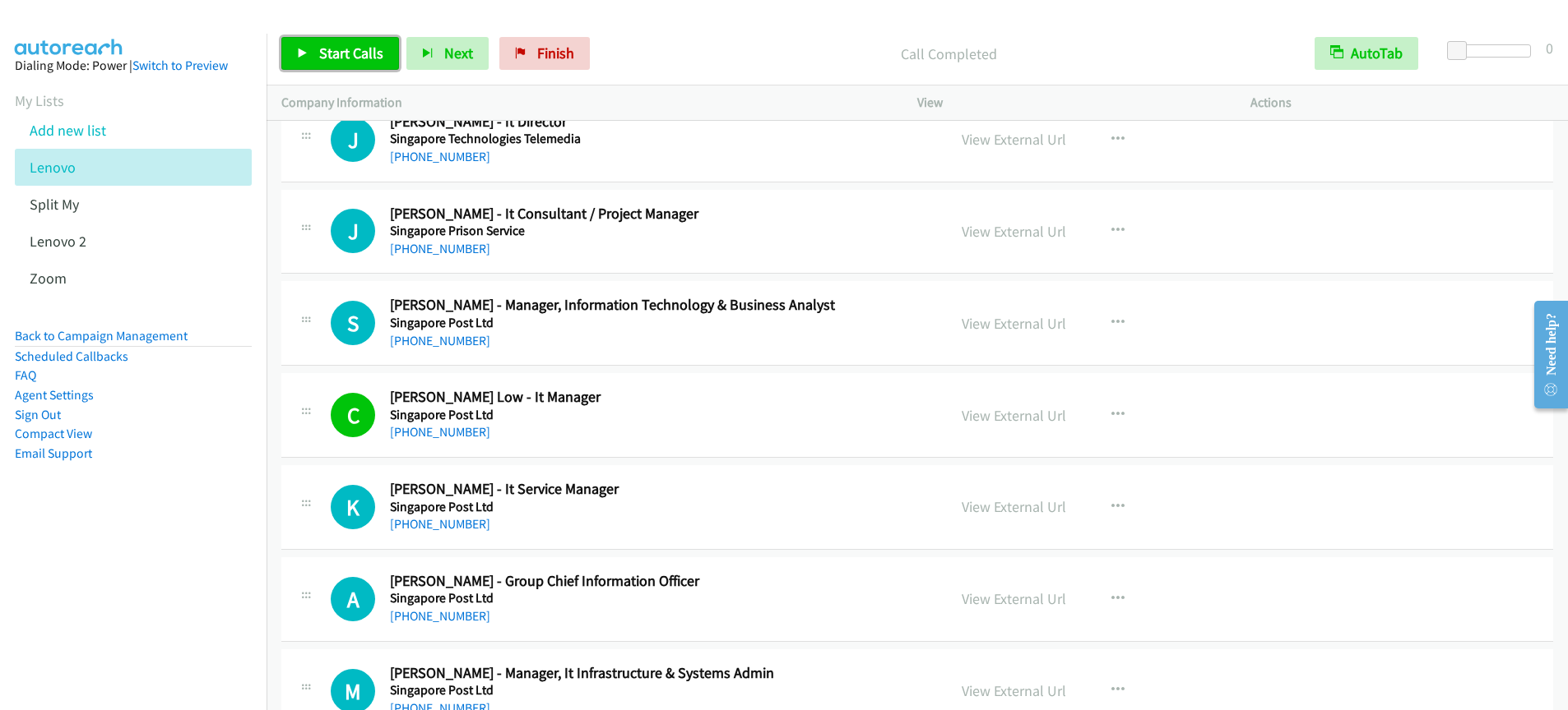
click at [359, 58] on span "Start Calls" at bounding box center [351, 53] width 64 height 19
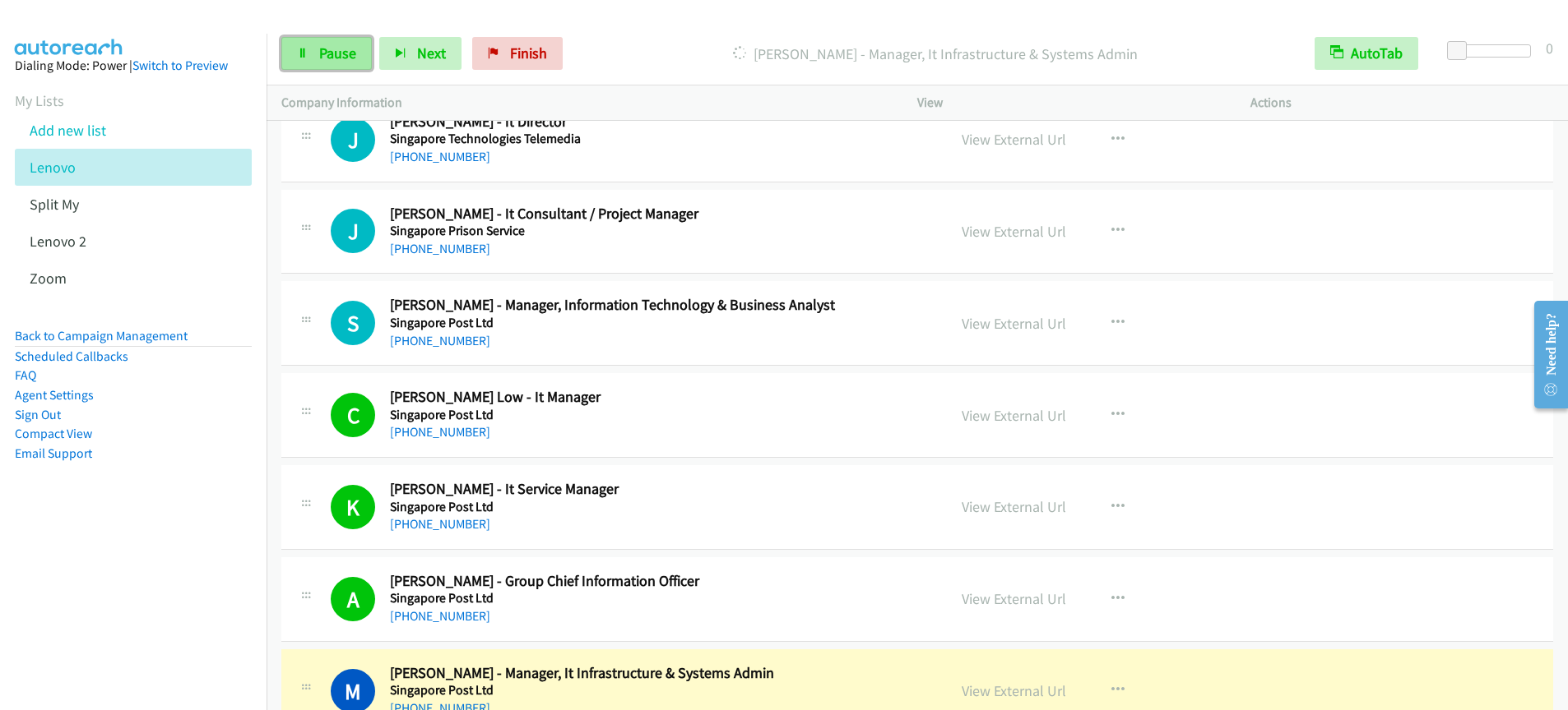
click at [322, 60] on span "Pause" at bounding box center [338, 53] width 37 height 19
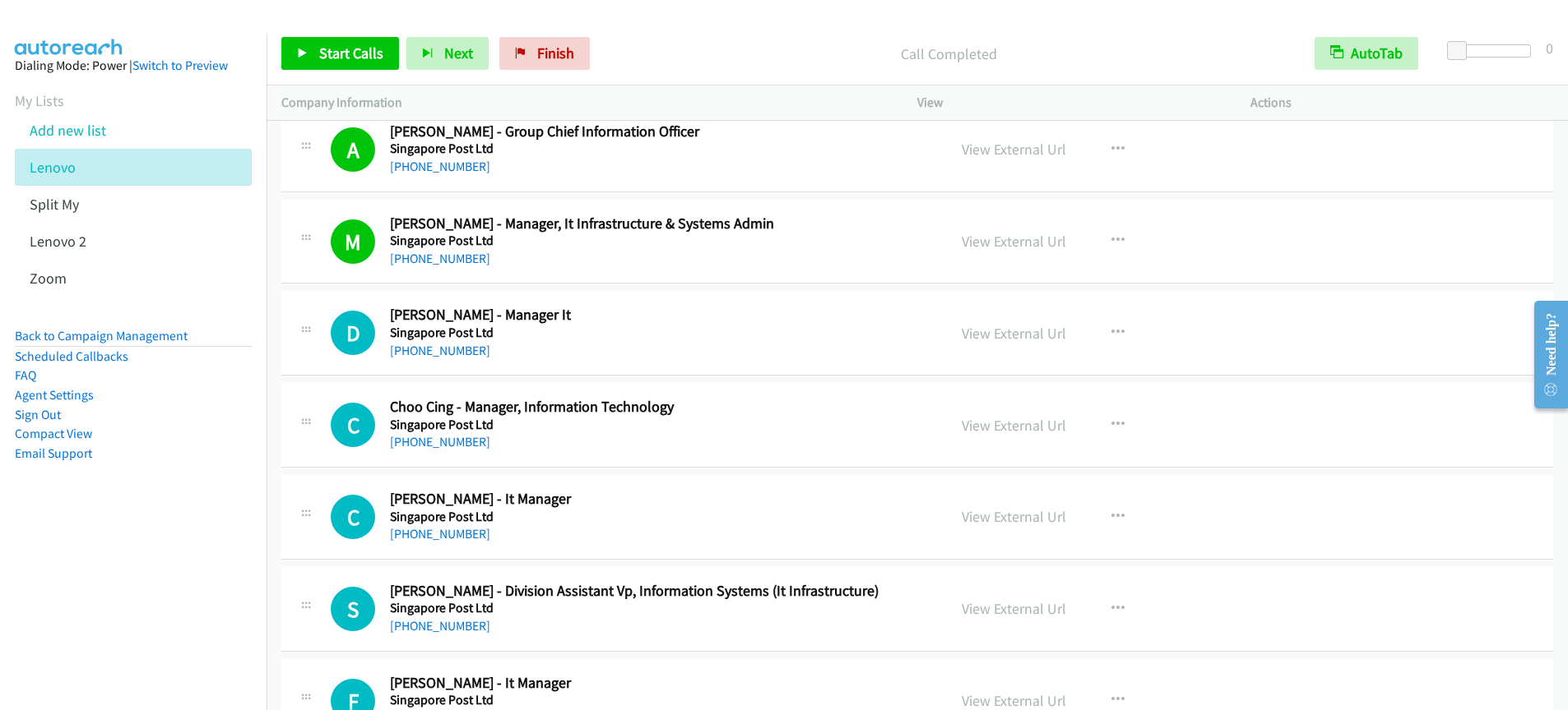
scroll to position [7802, 0]
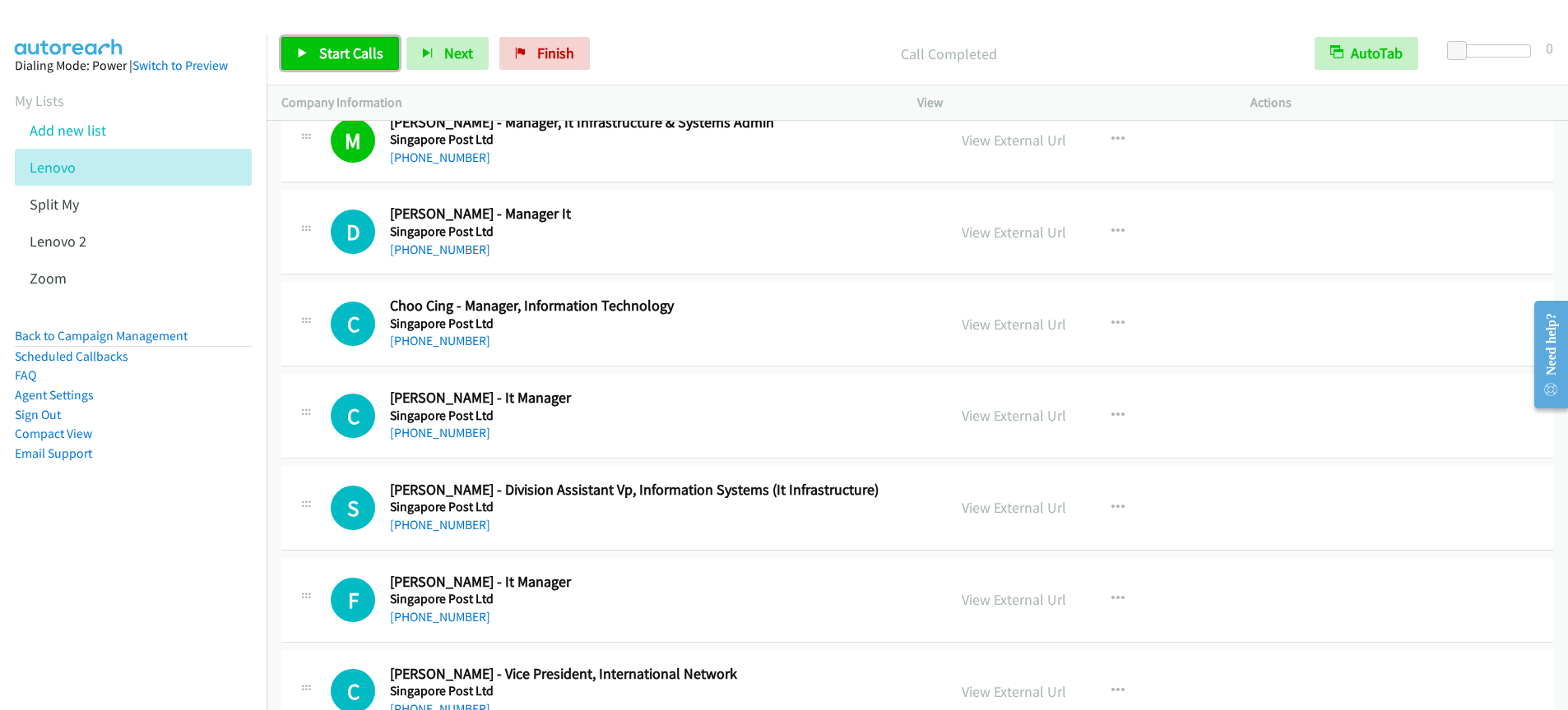
click at [314, 66] on link "Start Calls" at bounding box center [341, 53] width 118 height 33
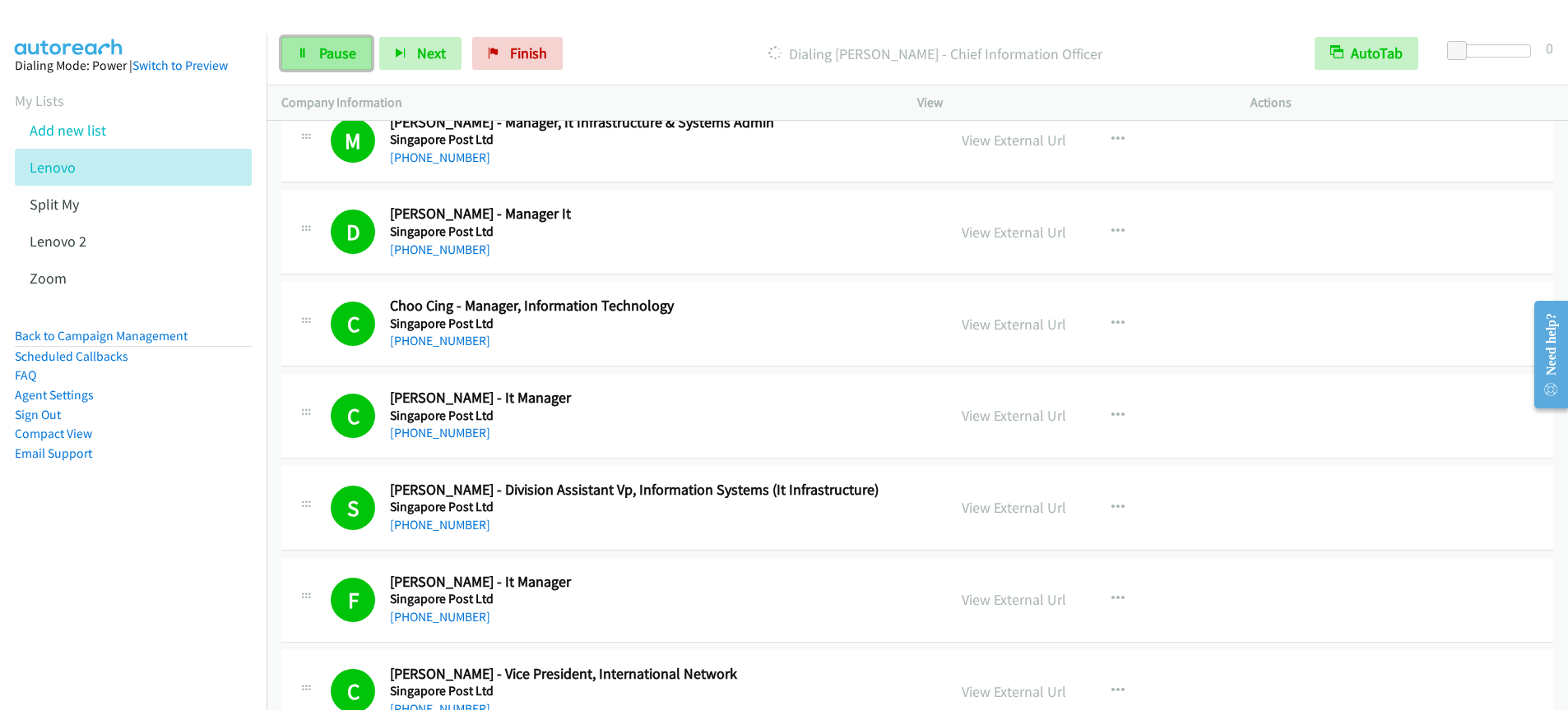
click at [322, 66] on link "Pause" at bounding box center [327, 53] width 91 height 33
click at [333, 52] on span "Start Calls" at bounding box center [351, 53] width 64 height 19
click at [322, 67] on link "Pause" at bounding box center [327, 53] width 91 height 33
click at [341, 62] on link "Start Calls" at bounding box center [341, 53] width 118 height 33
click at [330, 56] on span "Pause" at bounding box center [338, 53] width 37 height 19
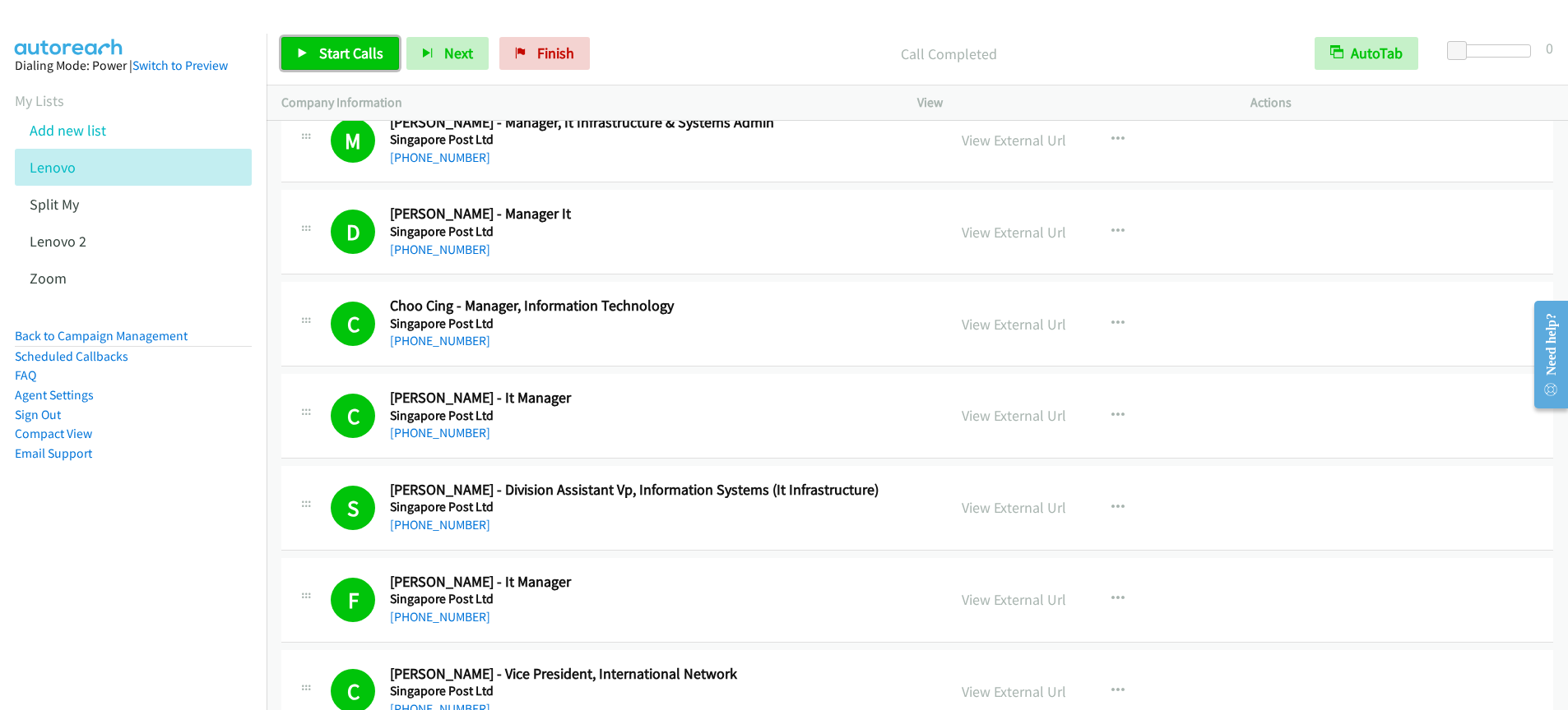
click at [348, 62] on link "Start Calls" at bounding box center [341, 53] width 118 height 33
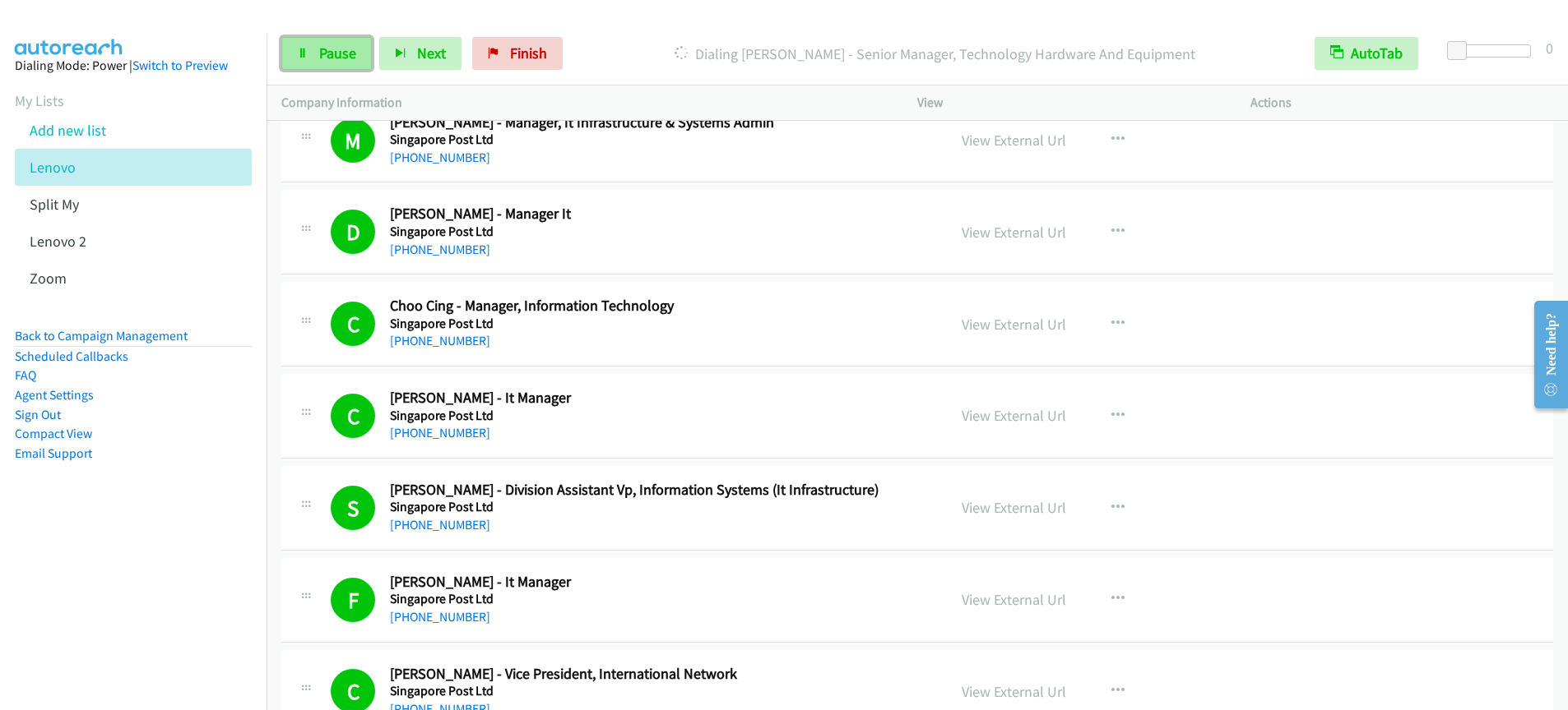
click at [335, 48] on span "Pause" at bounding box center [338, 53] width 37 height 19
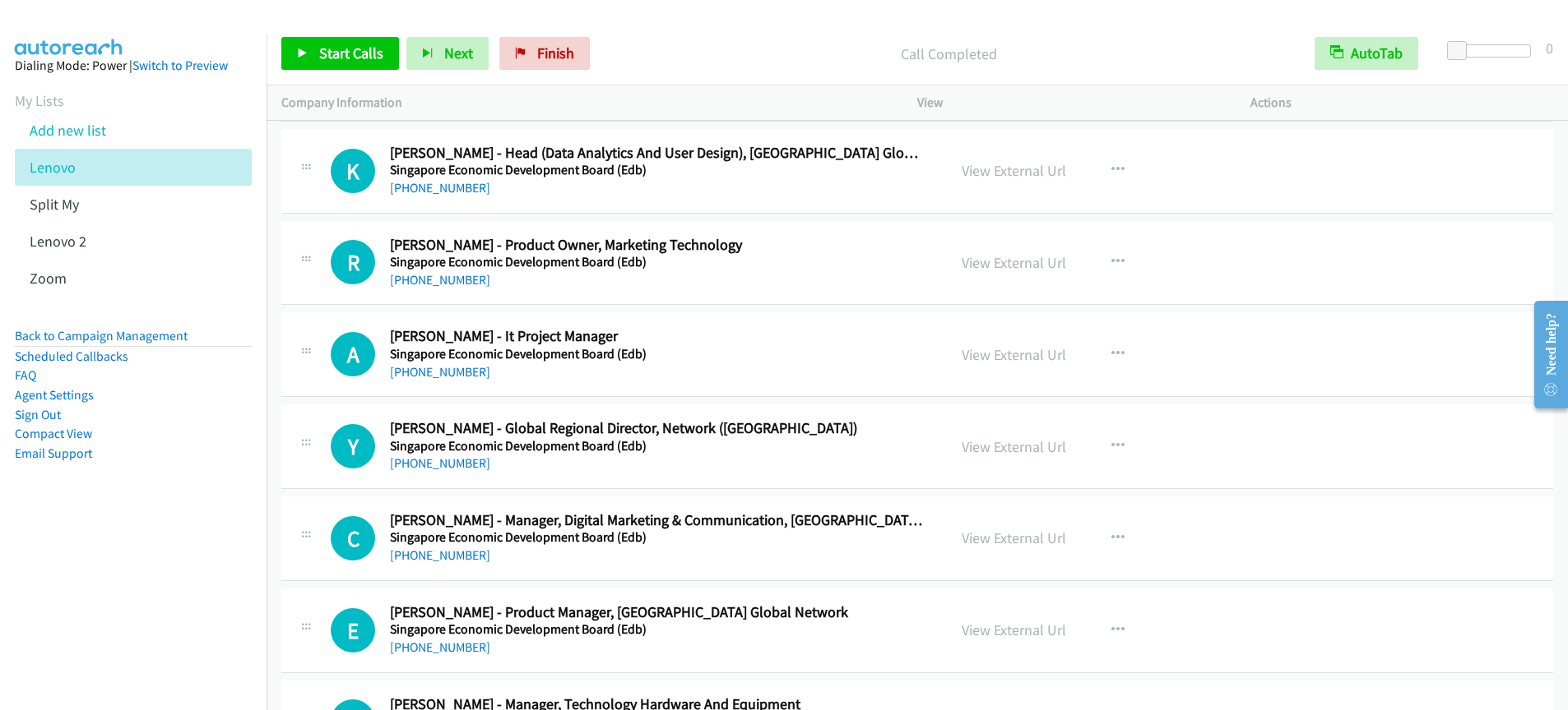
scroll to position [9849, 0]
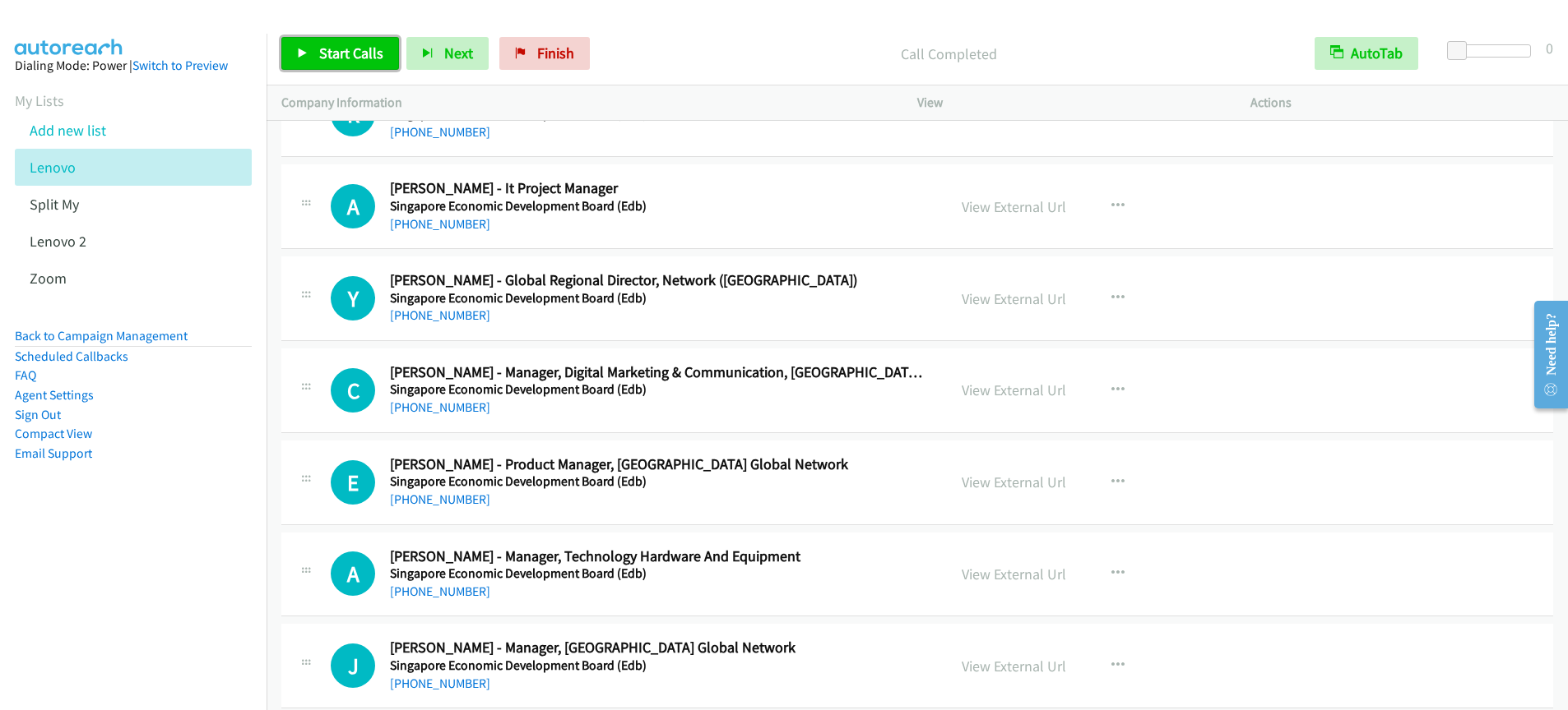
click at [343, 58] on span "Start Calls" at bounding box center [351, 53] width 64 height 19
click at [338, 61] on span "Pause" at bounding box center [338, 53] width 37 height 19
click at [772, 49] on p "Call Completed" at bounding box center [948, 54] width 673 height 22
click at [728, 70] on div "Start Calls Pause Next Finish Call Completed AutoTab AutoTab 0" at bounding box center [917, 53] width 1301 height 63
click at [332, 59] on span "Start Calls" at bounding box center [351, 53] width 64 height 19
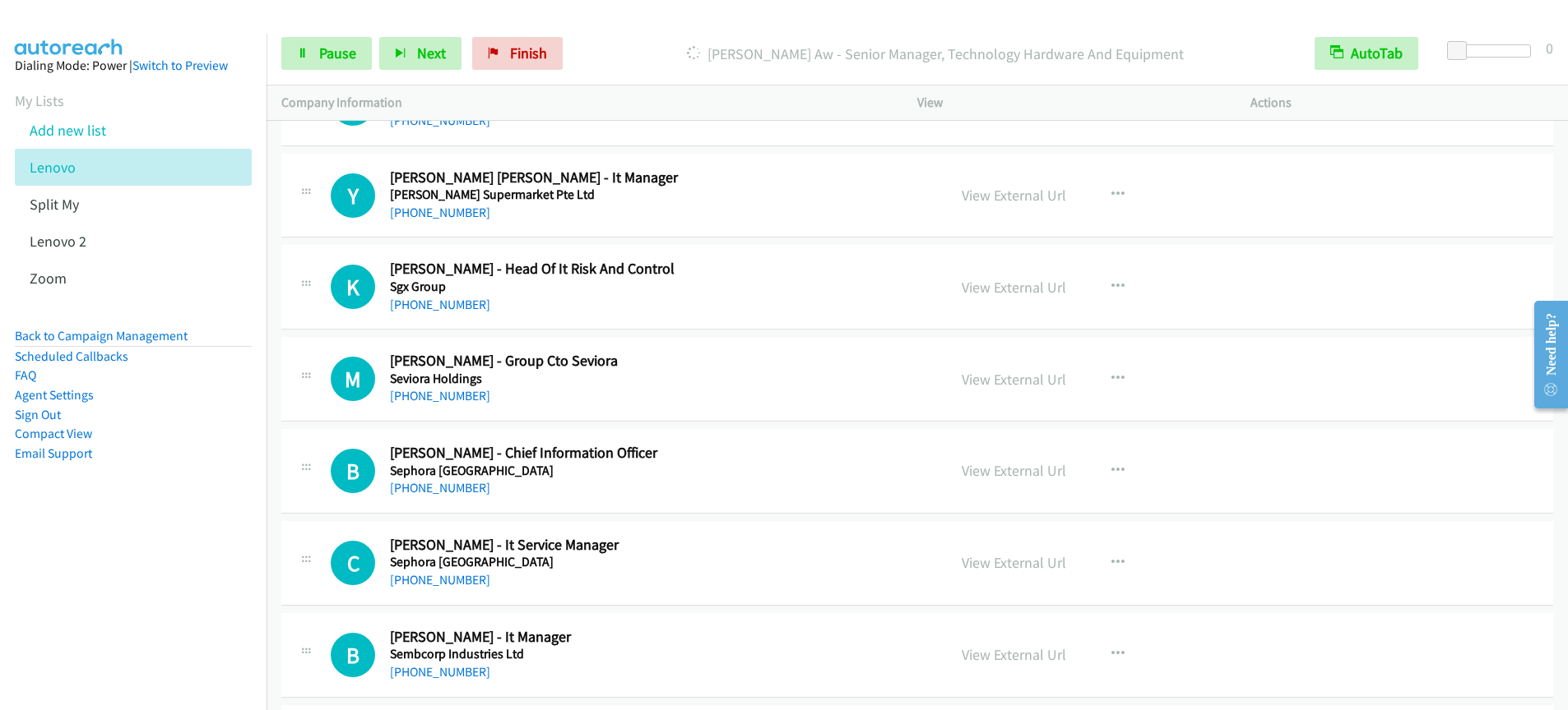
scroll to position [12170, 0]
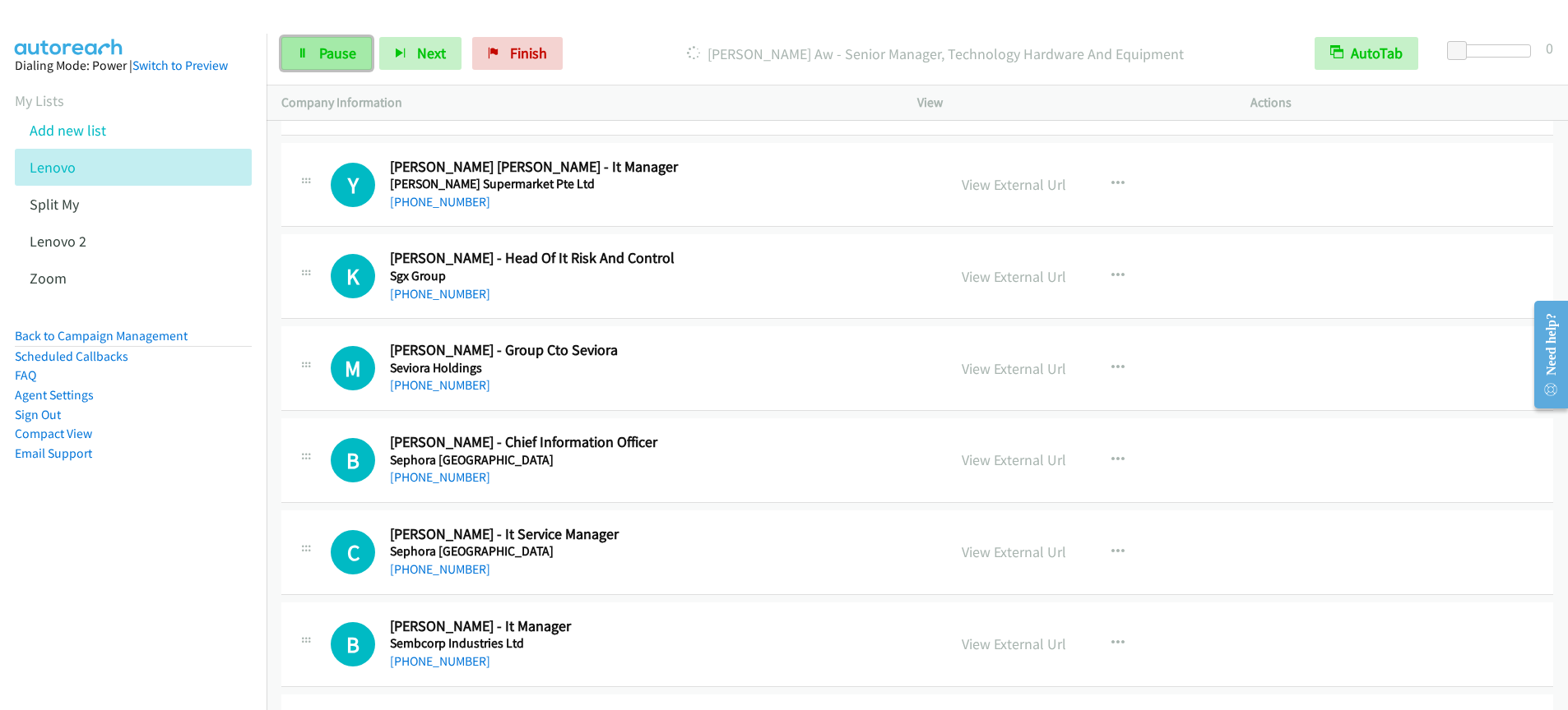
click at [324, 55] on span "Pause" at bounding box center [338, 53] width 37 height 19
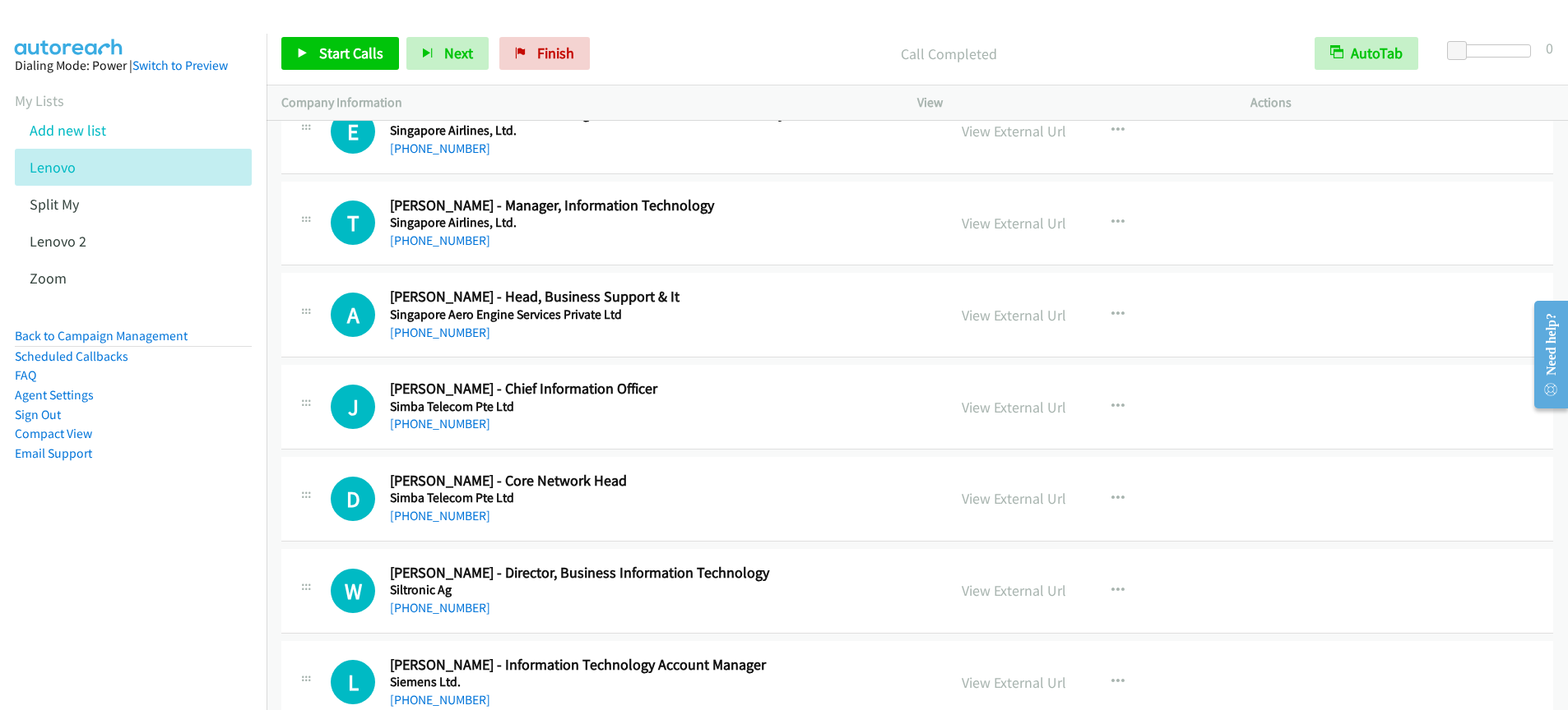
scroll to position [11167, 0]
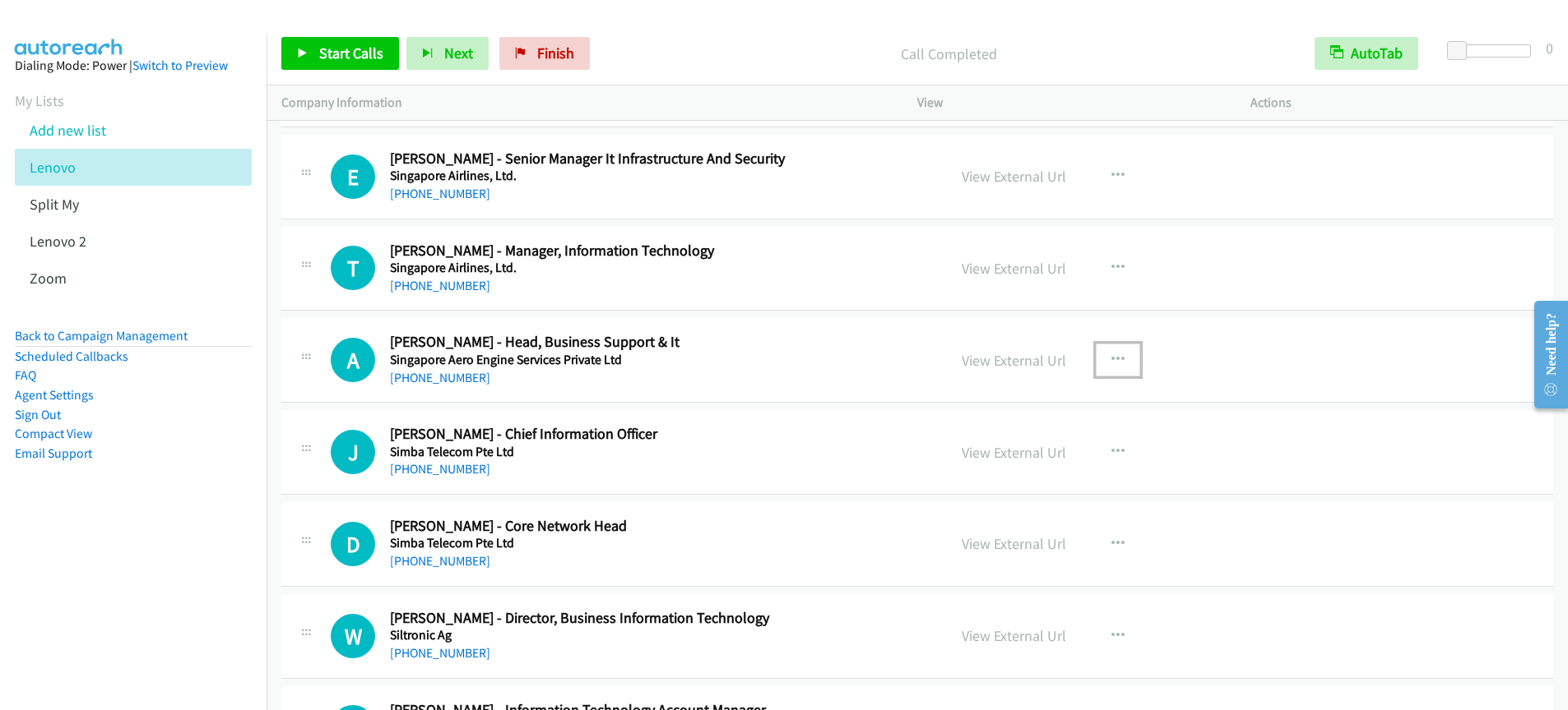
click at [1112, 362] on icon "button" at bounding box center [1118, 360] width 13 height 13
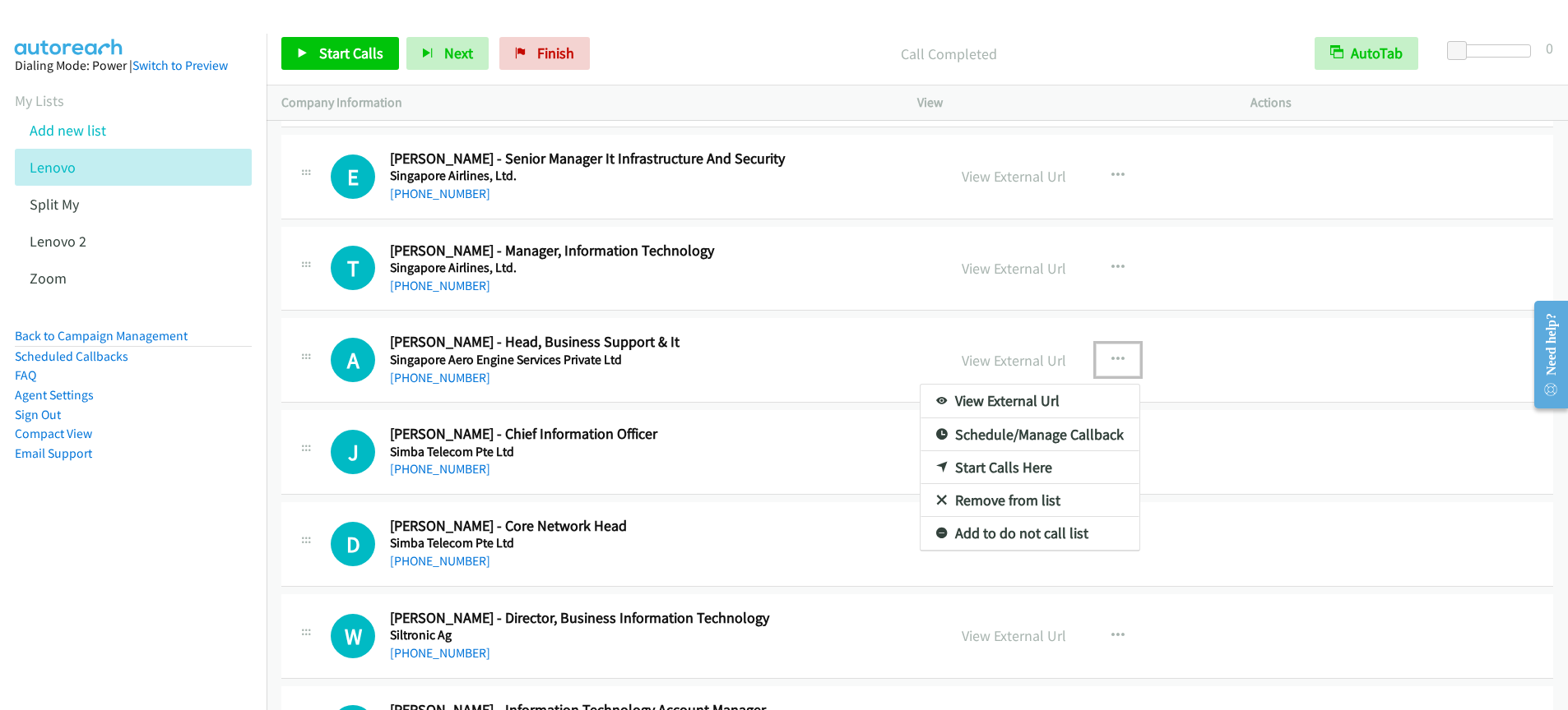
click at [989, 470] on link "Start Calls Here" at bounding box center [1030, 467] width 219 height 33
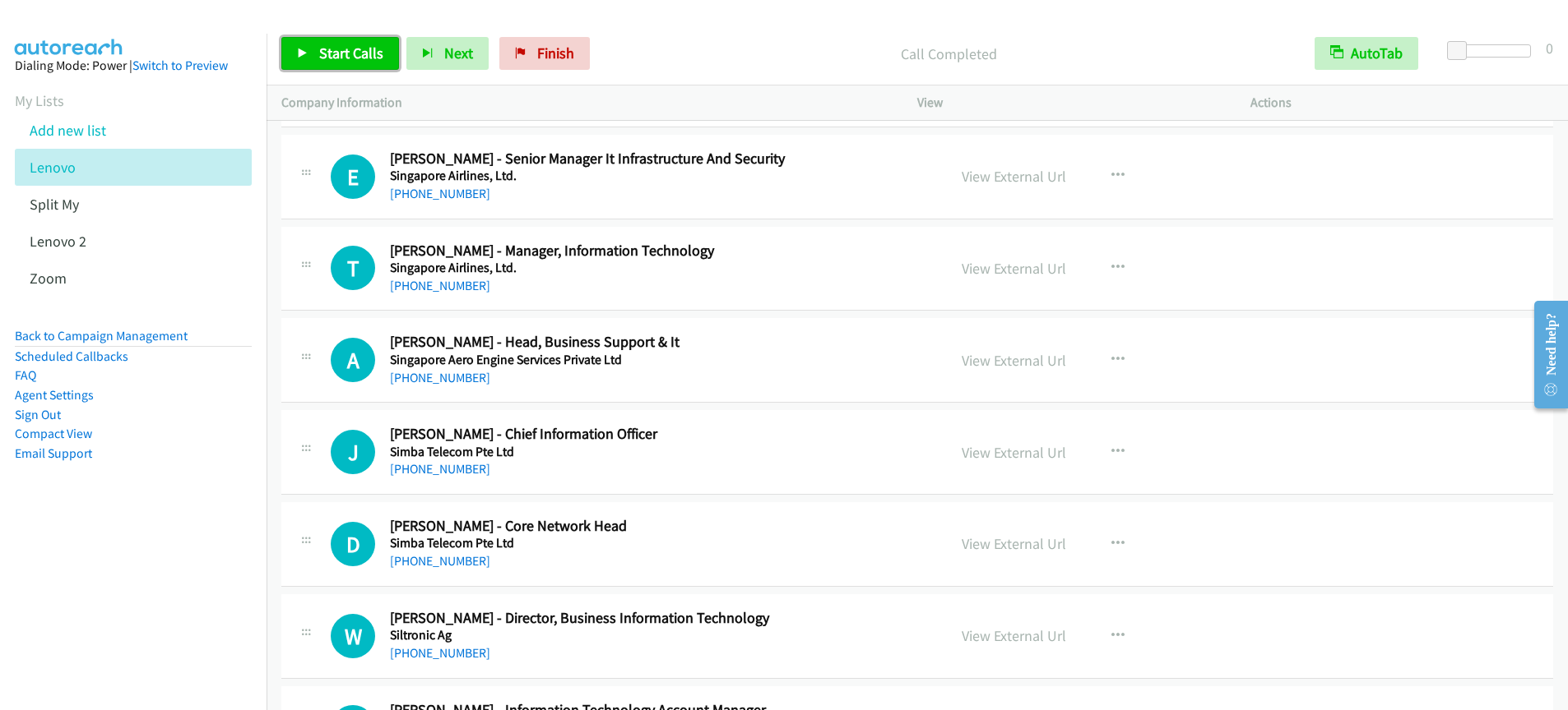
click at [355, 55] on span "Start Calls" at bounding box center [351, 53] width 64 height 19
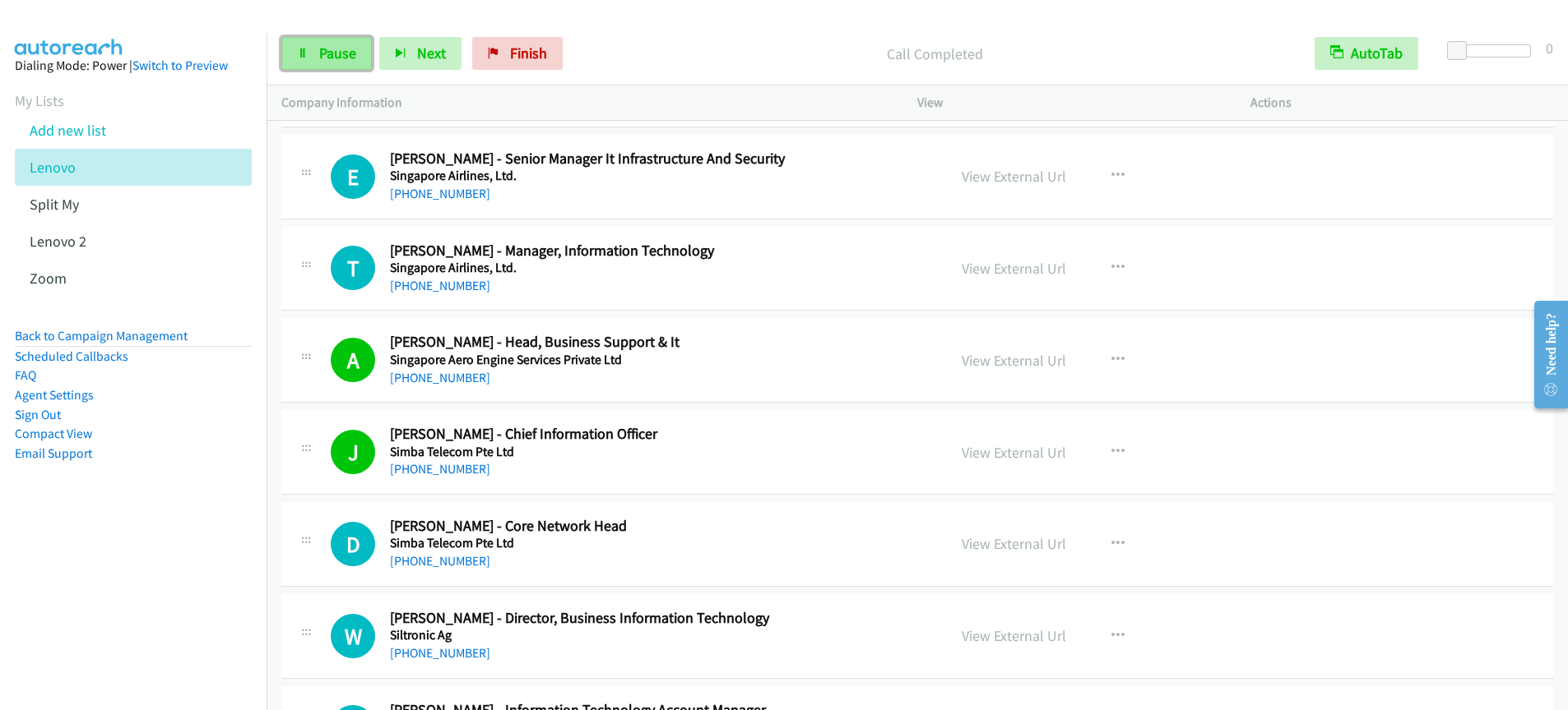
click at [340, 57] on span "Pause" at bounding box center [338, 53] width 37 height 19
click at [339, 57] on span "Start Calls" at bounding box center [351, 53] width 64 height 19
click at [341, 57] on span "Pause" at bounding box center [338, 53] width 37 height 19
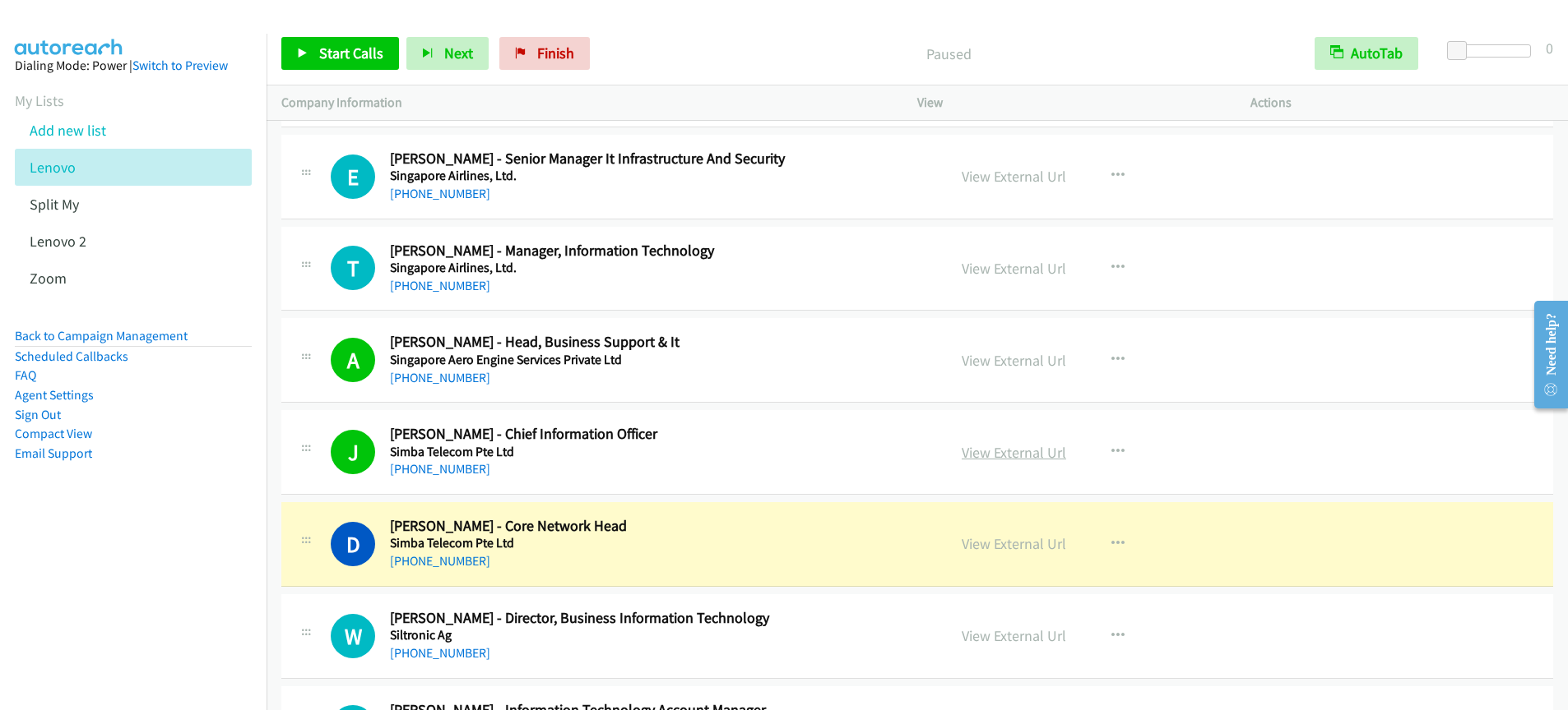
click at [1016, 455] on link "View External Url" at bounding box center [1014, 452] width 104 height 19
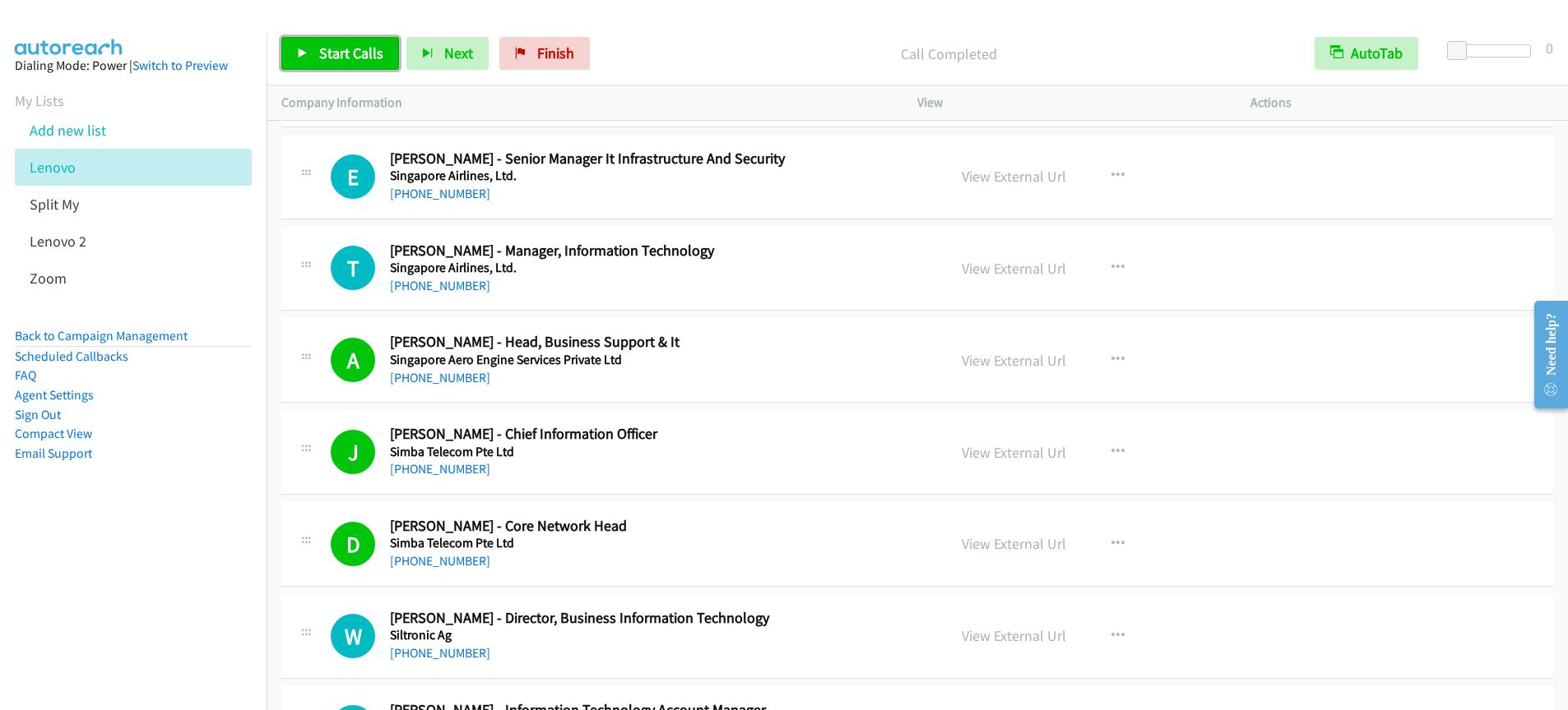
click at [362, 50] on span "Start Calls" at bounding box center [351, 53] width 64 height 19
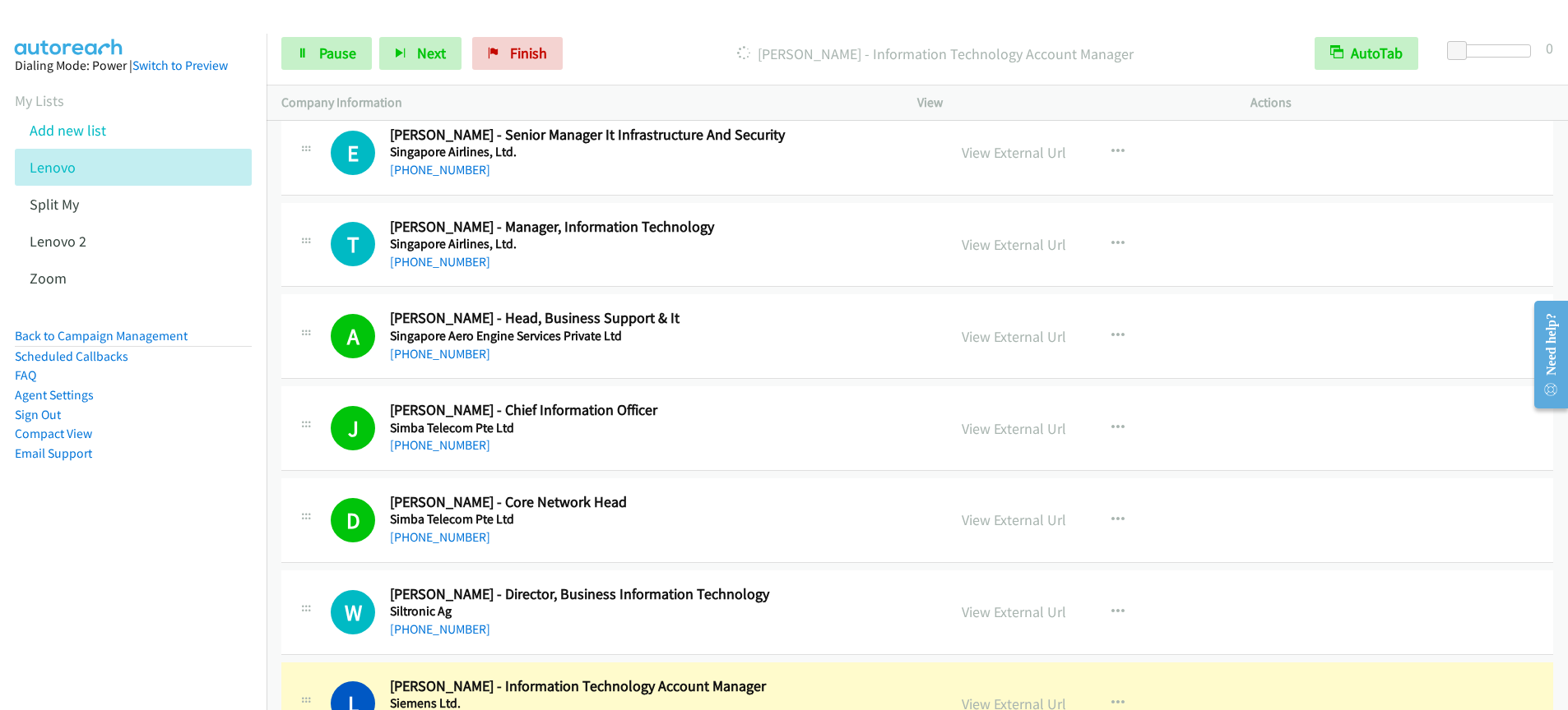
scroll to position [11398, 0]
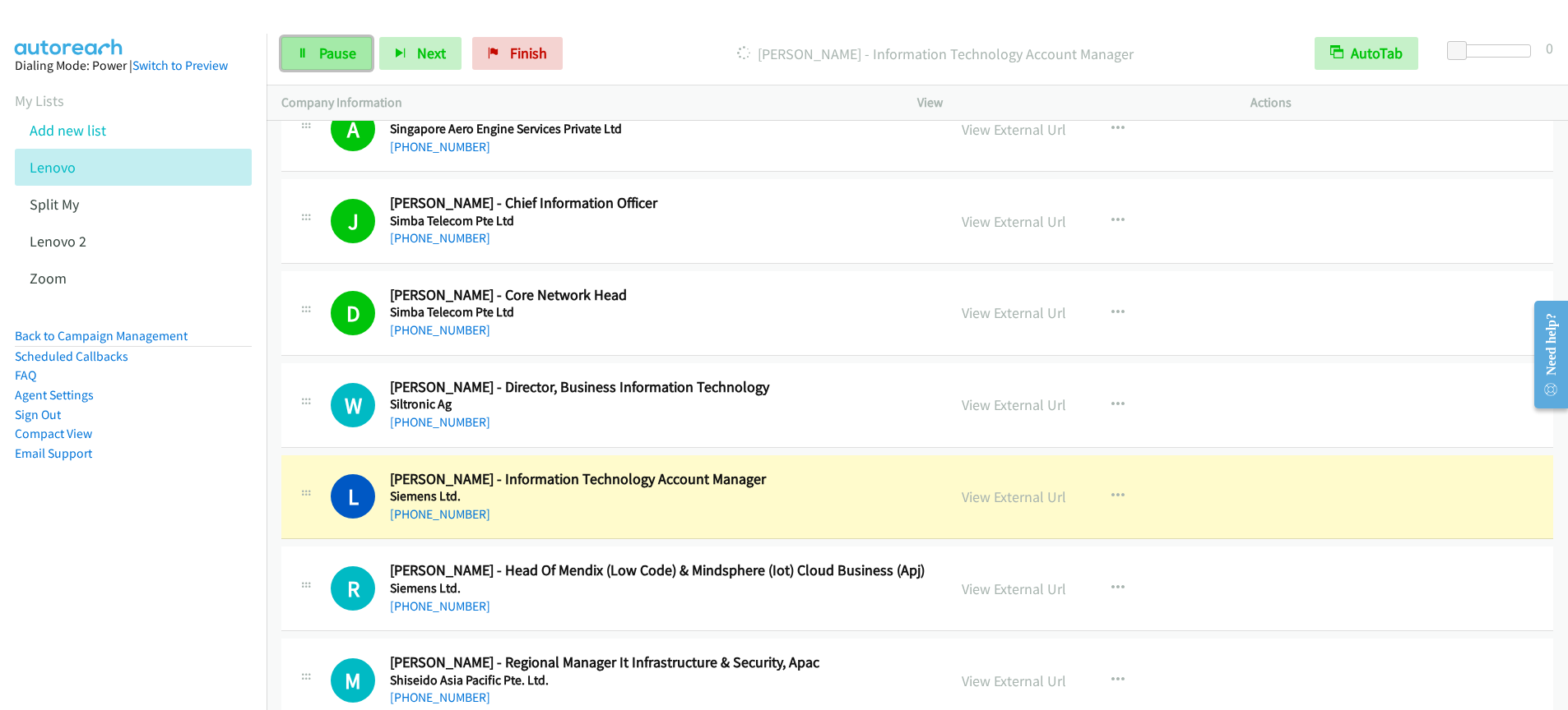
click at [319, 49] on span "Pause" at bounding box center [338, 53] width 37 height 19
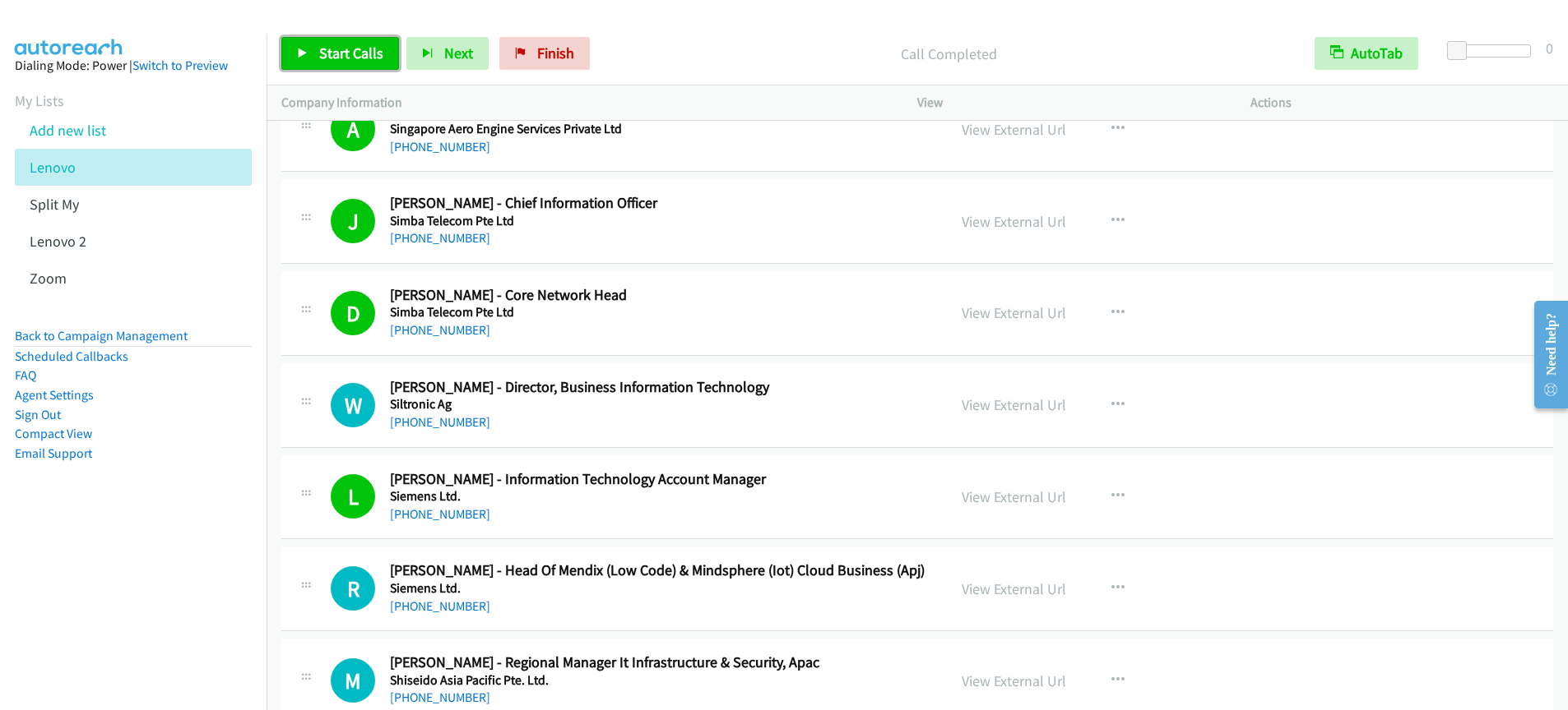
click at [365, 60] on span "Start Calls" at bounding box center [351, 53] width 64 height 19
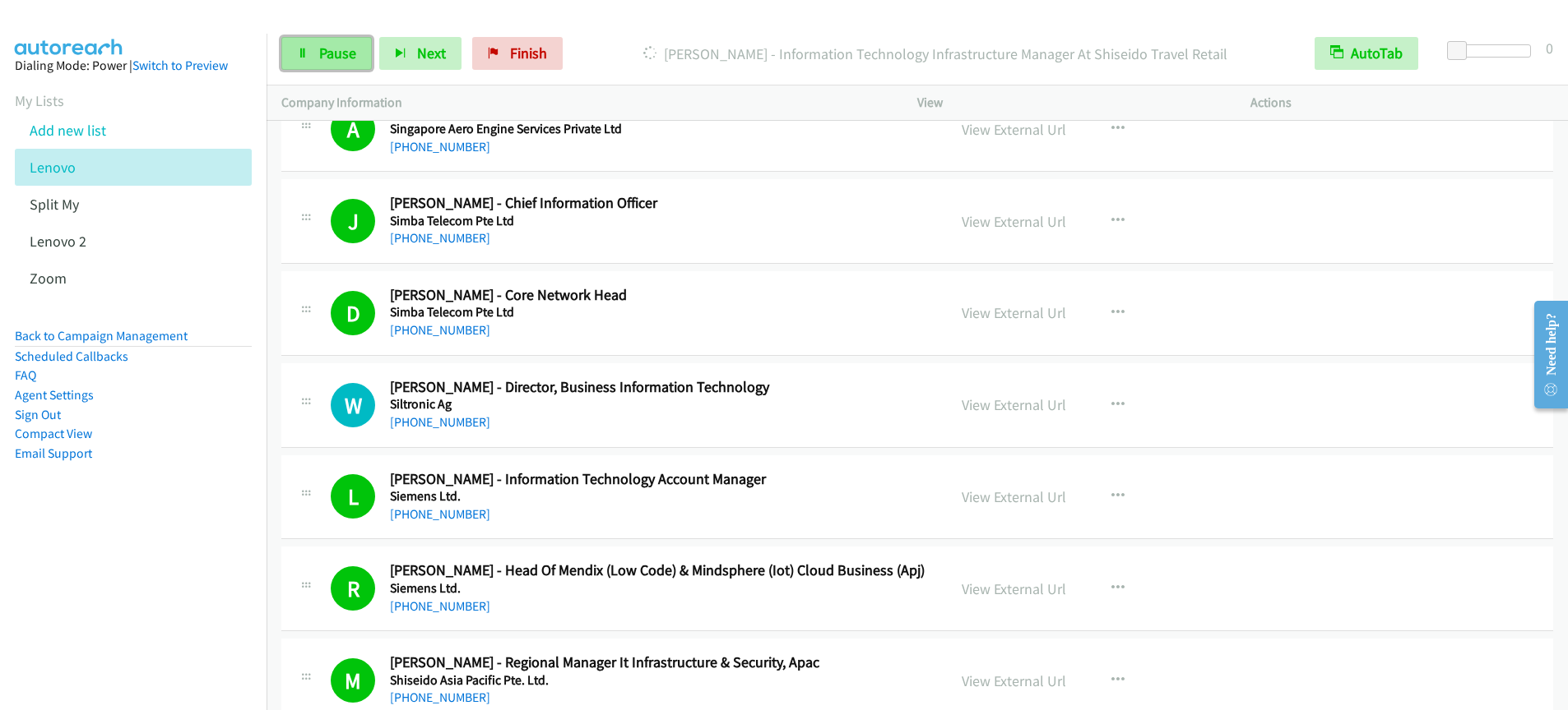
click at [334, 57] on span "Pause" at bounding box center [338, 53] width 37 height 19
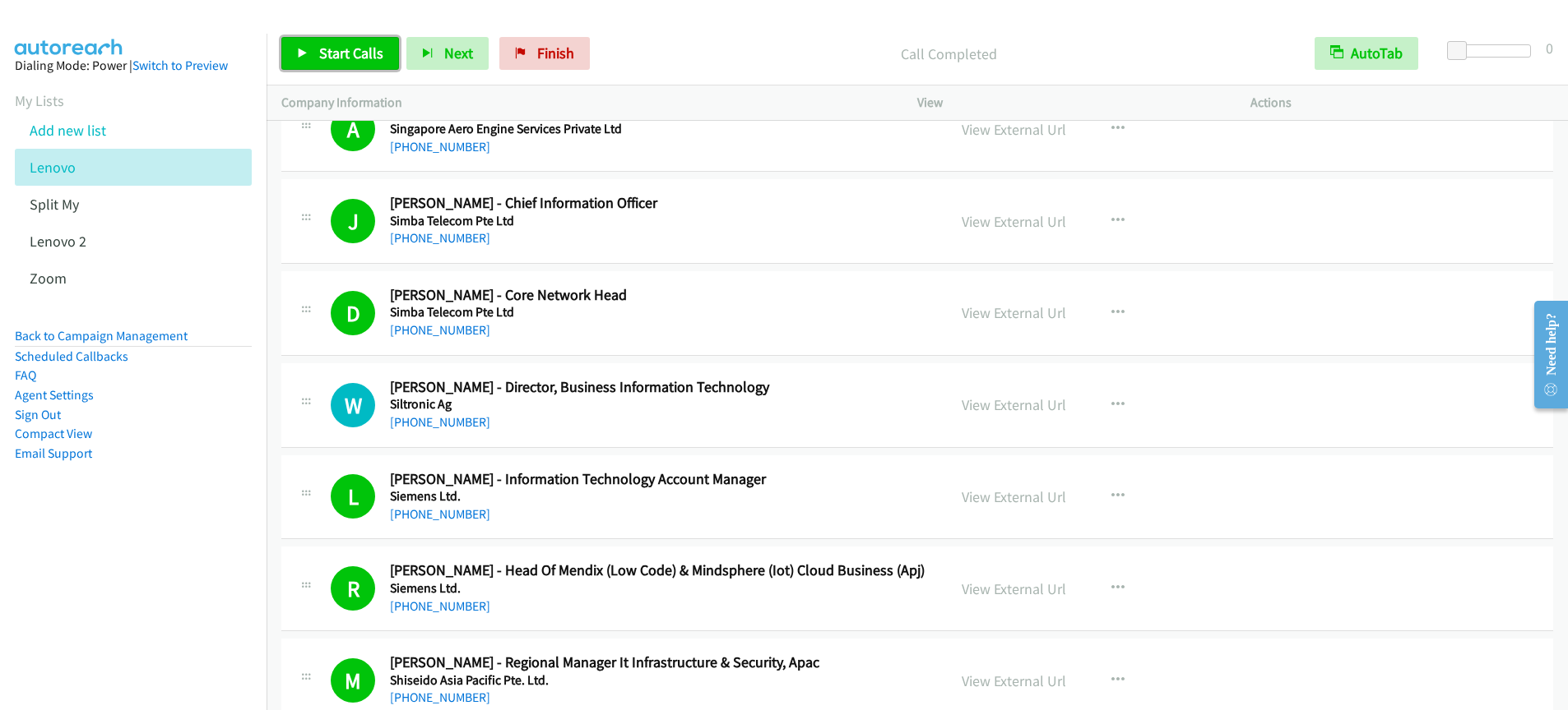
click at [351, 55] on span "Start Calls" at bounding box center [351, 53] width 64 height 19
click at [333, 60] on span "Pause" at bounding box center [338, 53] width 37 height 19
click at [332, 62] on link "Start Calls" at bounding box center [341, 53] width 118 height 33
click at [327, 55] on span "Pause" at bounding box center [338, 53] width 37 height 19
click at [313, 54] on link "Start Calls" at bounding box center [341, 53] width 118 height 33
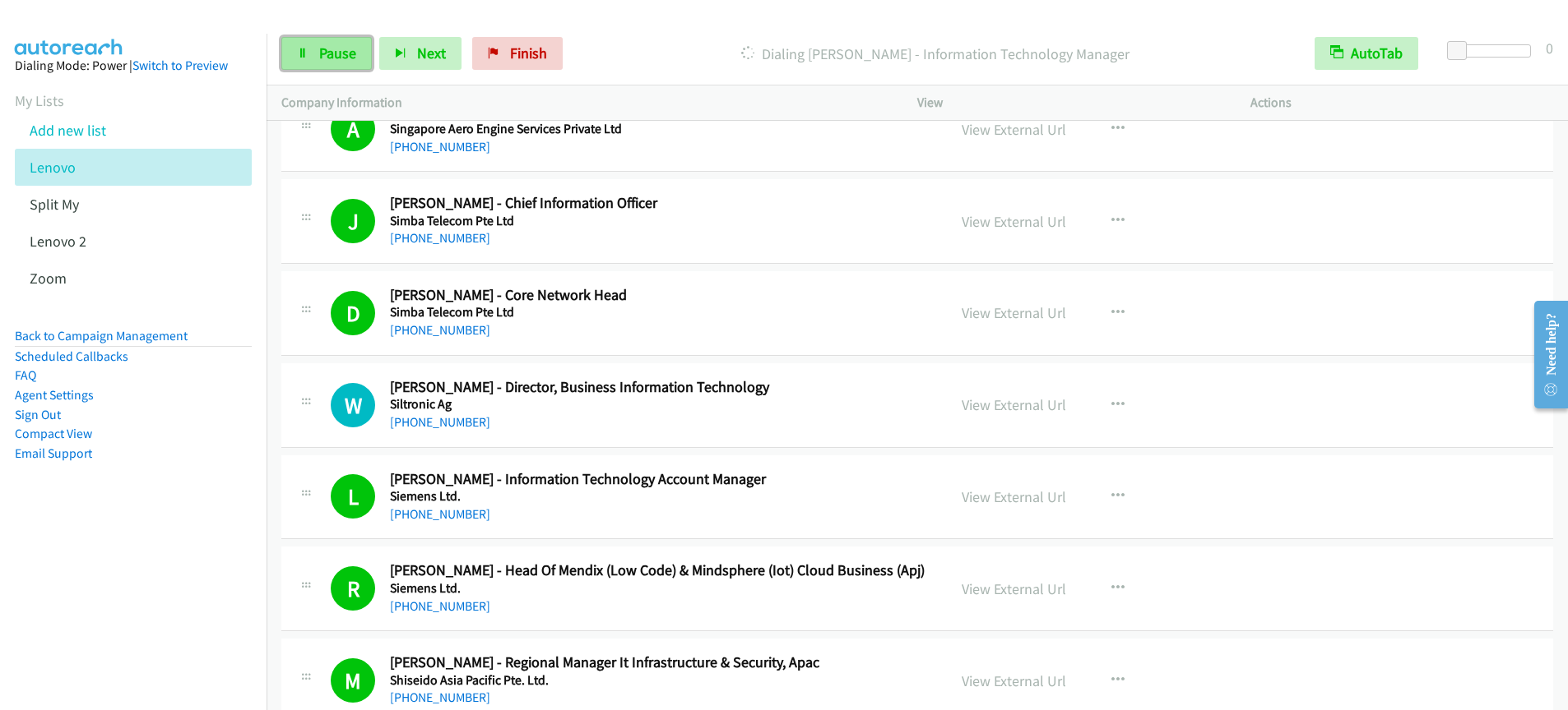
click at [329, 58] on span "Pause" at bounding box center [338, 53] width 37 height 19
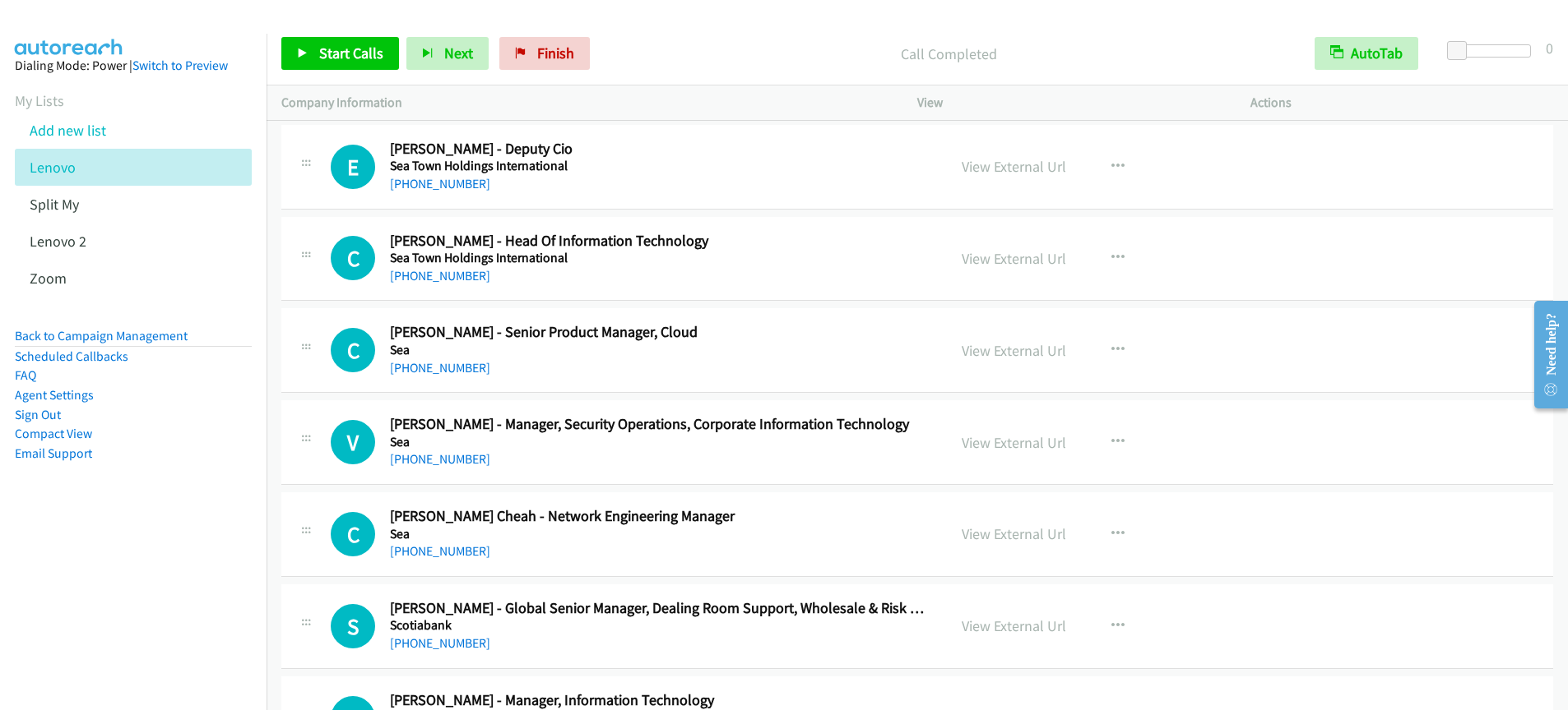
scroll to position [13112, 0]
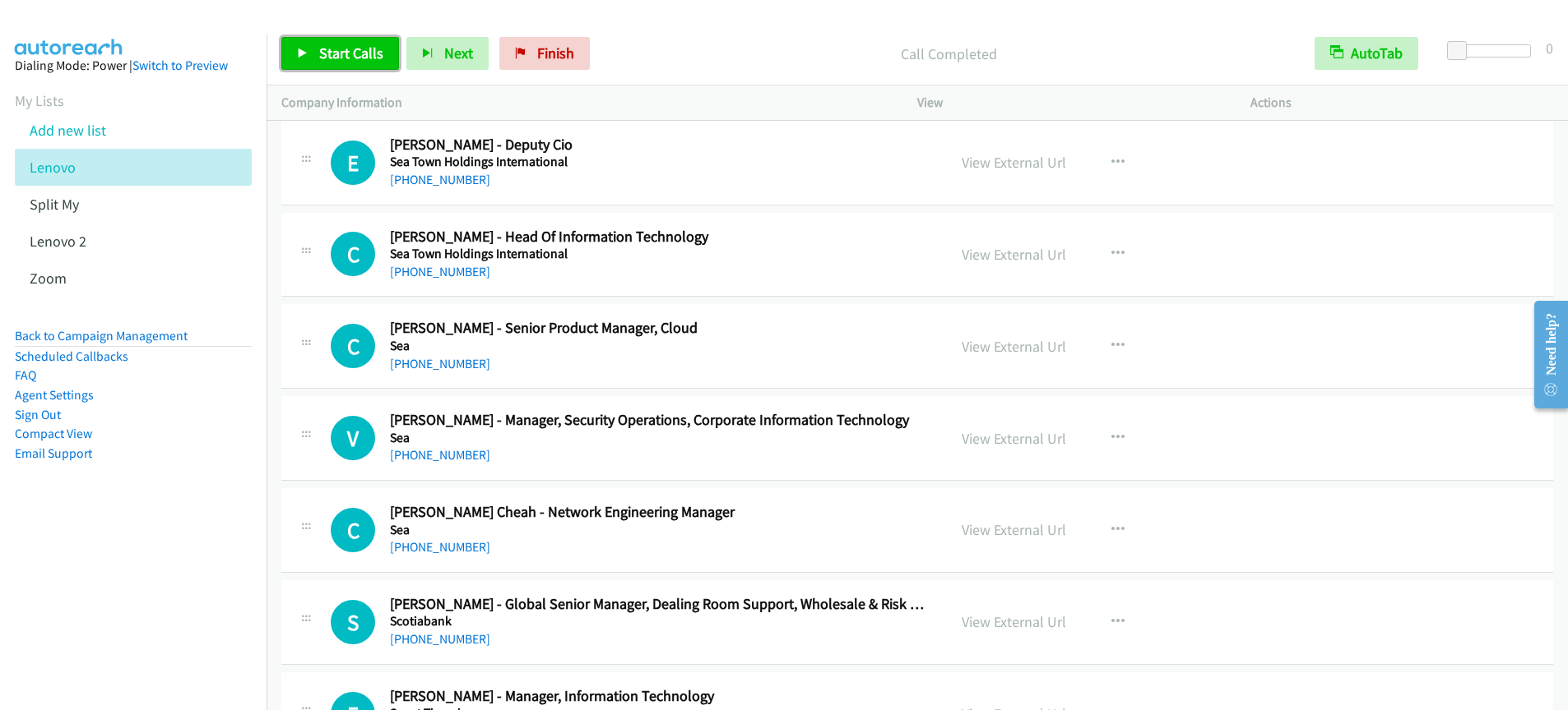
click at [353, 58] on span "Start Calls" at bounding box center [351, 53] width 64 height 19
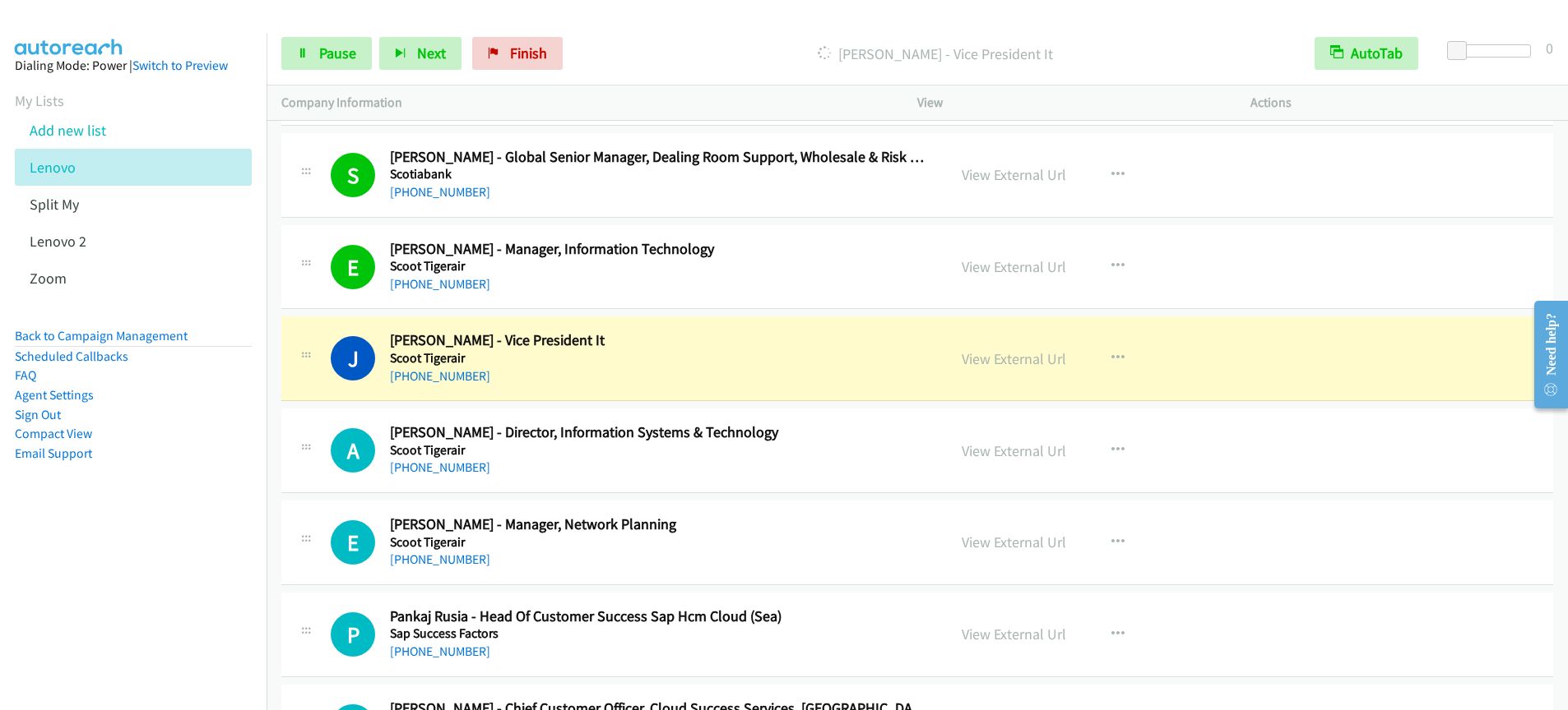
scroll to position [13566, 0]
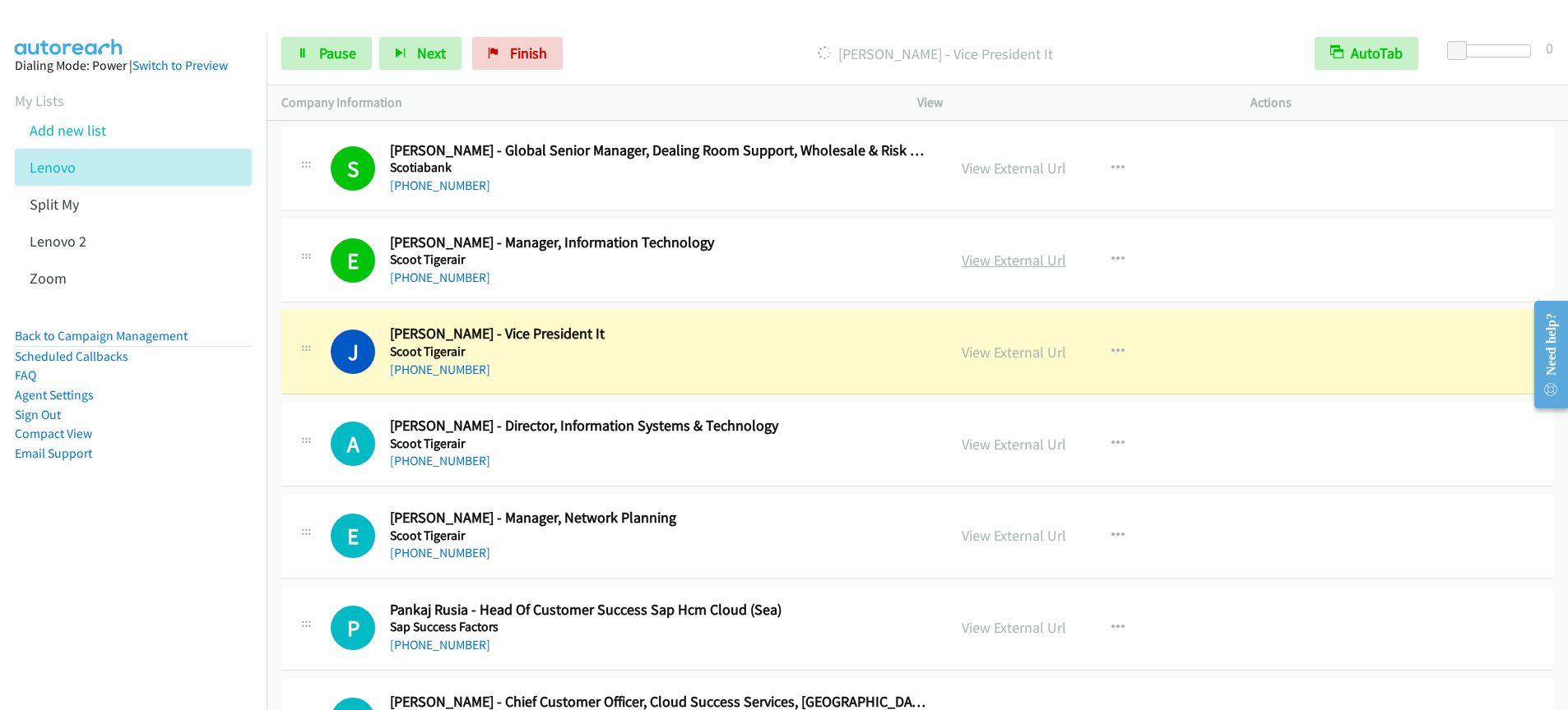
click at [989, 260] on link "View External Url" at bounding box center [1014, 260] width 104 height 19
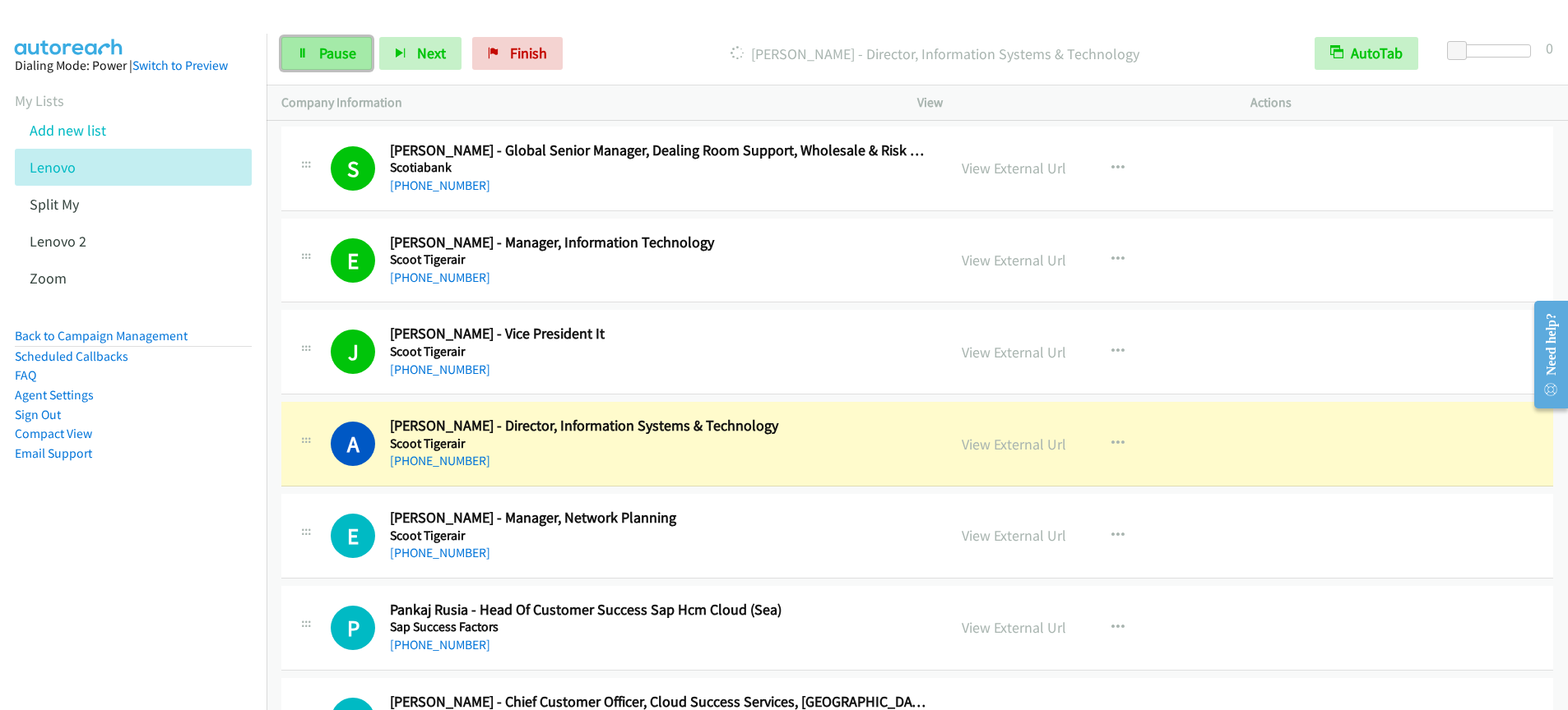
click at [321, 66] on link "Pause" at bounding box center [327, 53] width 91 height 33
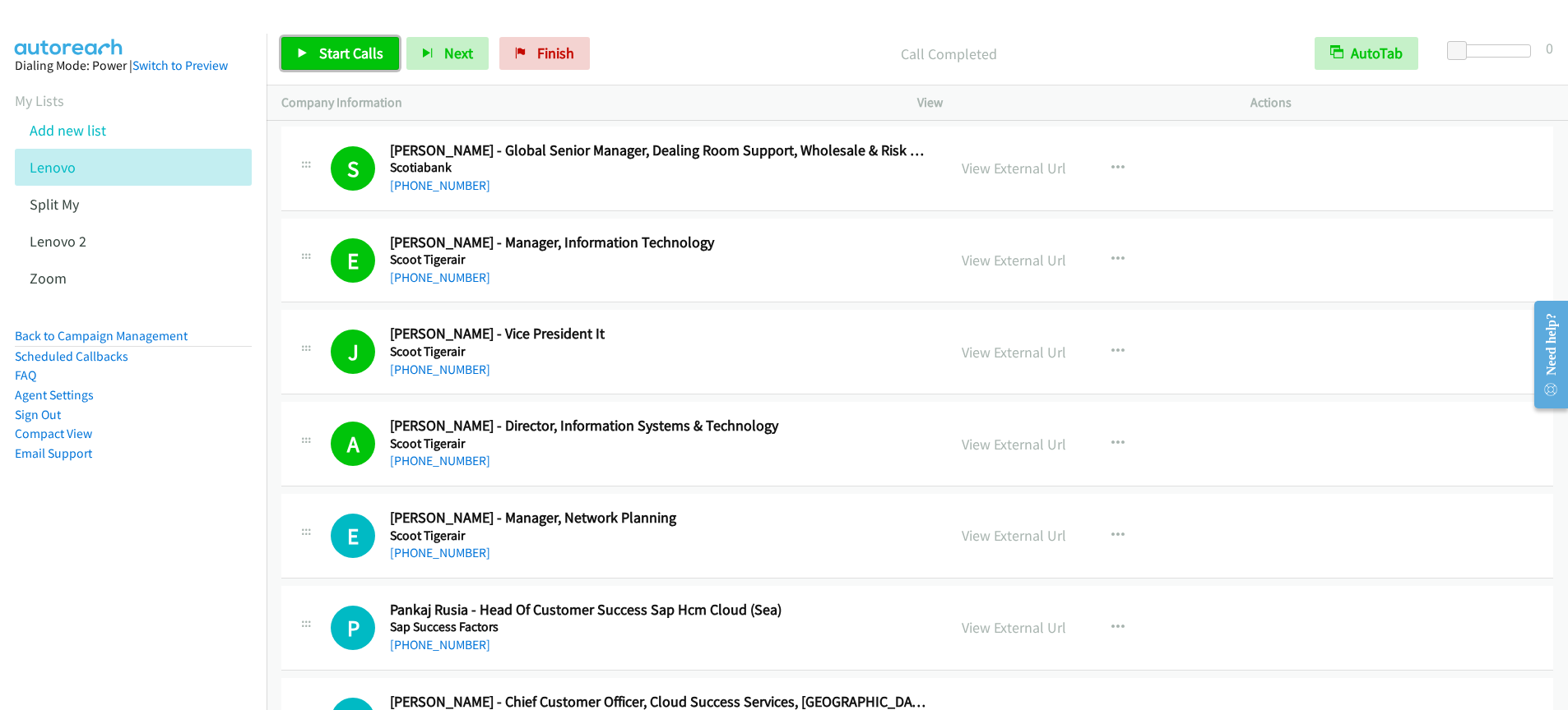
click at [342, 60] on span "Start Calls" at bounding box center [351, 53] width 64 height 19
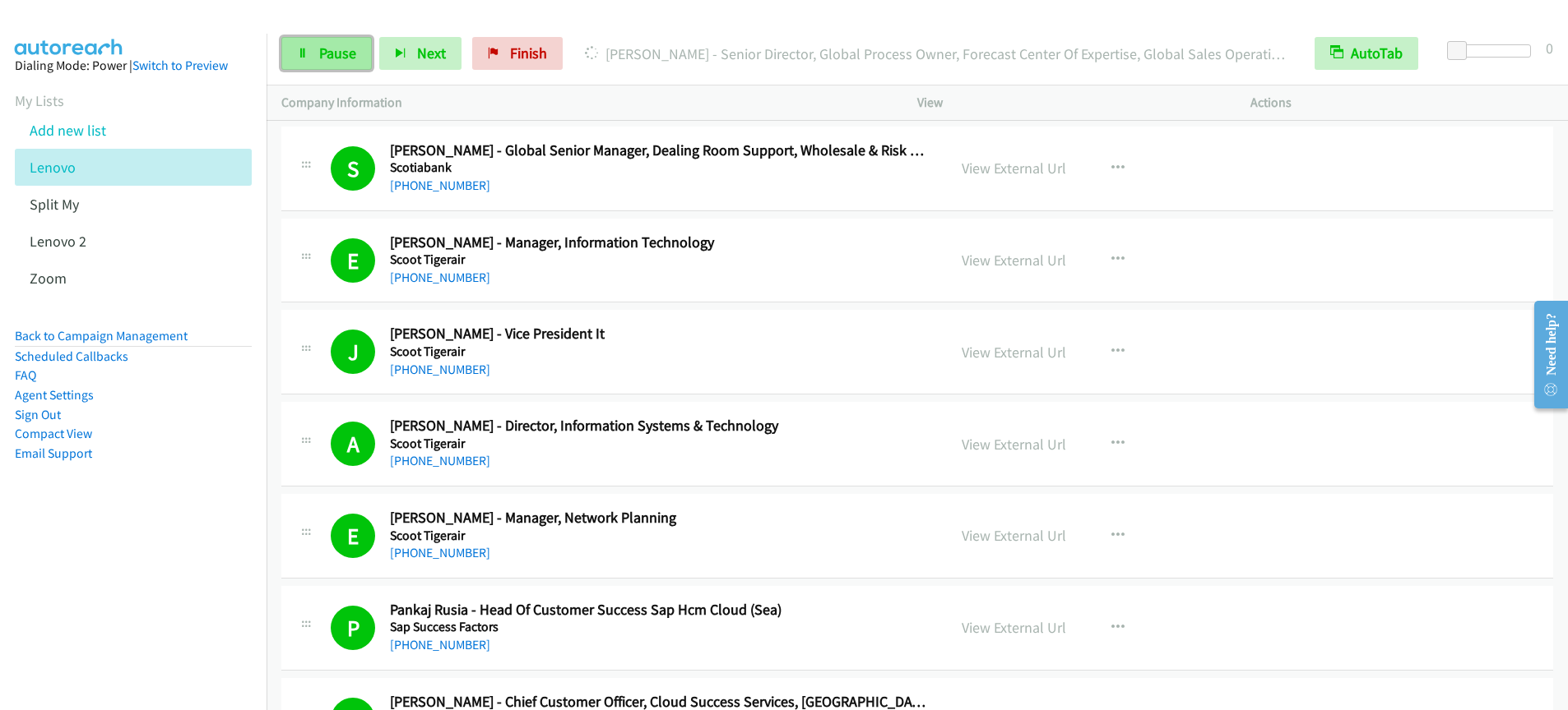
click at [341, 54] on span "Pause" at bounding box center [338, 53] width 37 height 19
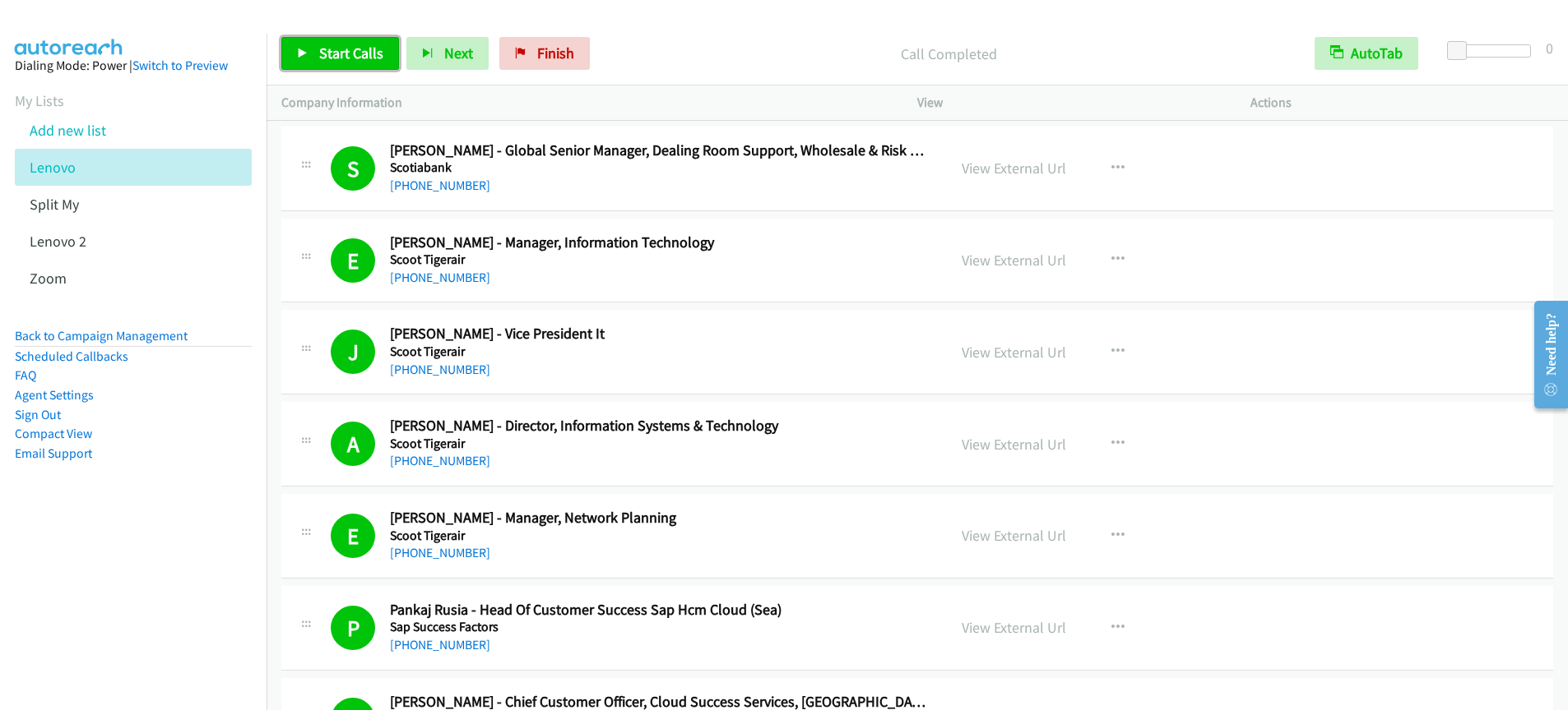
click at [316, 38] on link "Start Calls" at bounding box center [341, 53] width 118 height 33
click at [319, 51] on span "Start Calls" at bounding box center [351, 53] width 64 height 19
click at [351, 63] on link "Pause" at bounding box center [327, 53] width 91 height 33
click at [334, 52] on span "Start Calls" at bounding box center [351, 53] width 64 height 19
click at [331, 59] on span "Pause" at bounding box center [338, 53] width 37 height 19
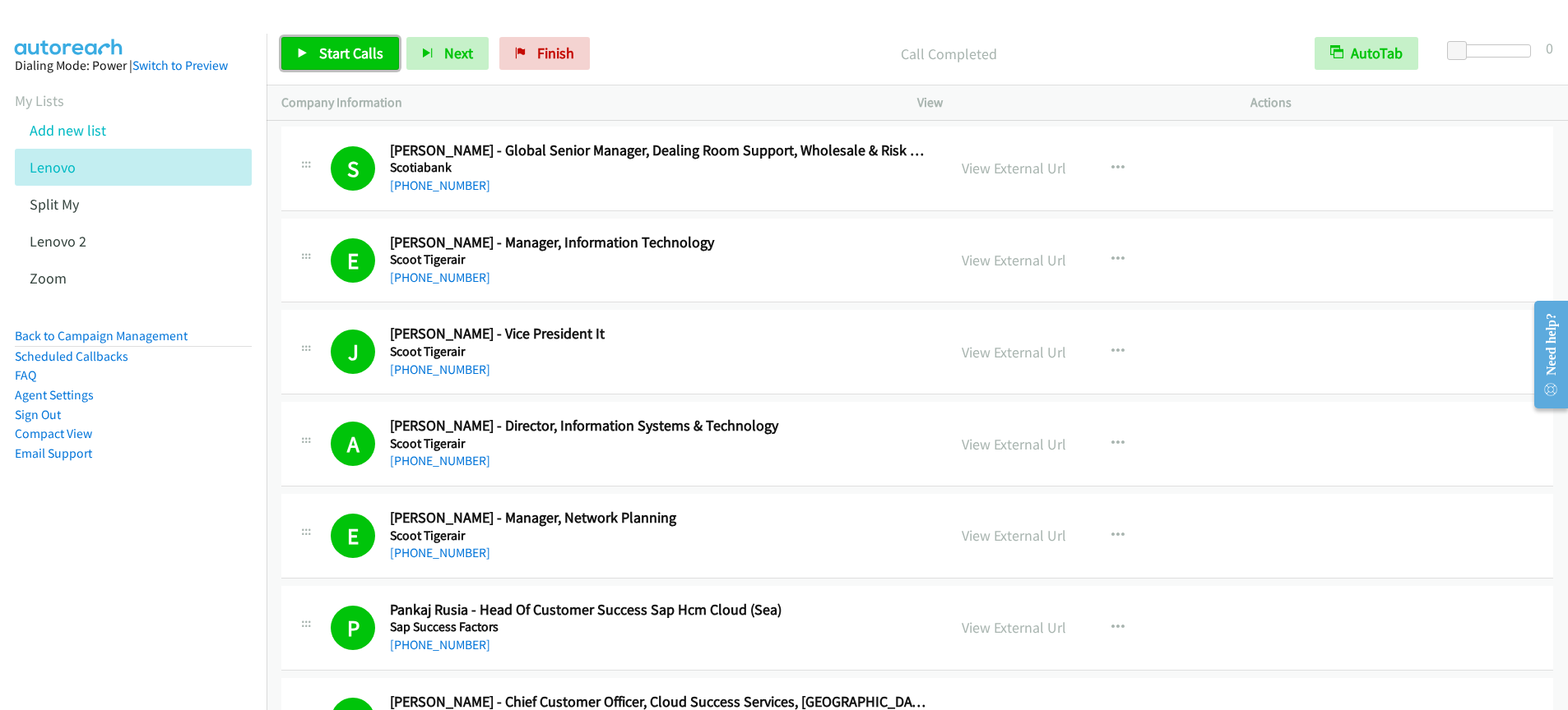
click at [333, 67] on link "Start Calls" at bounding box center [341, 53] width 118 height 33
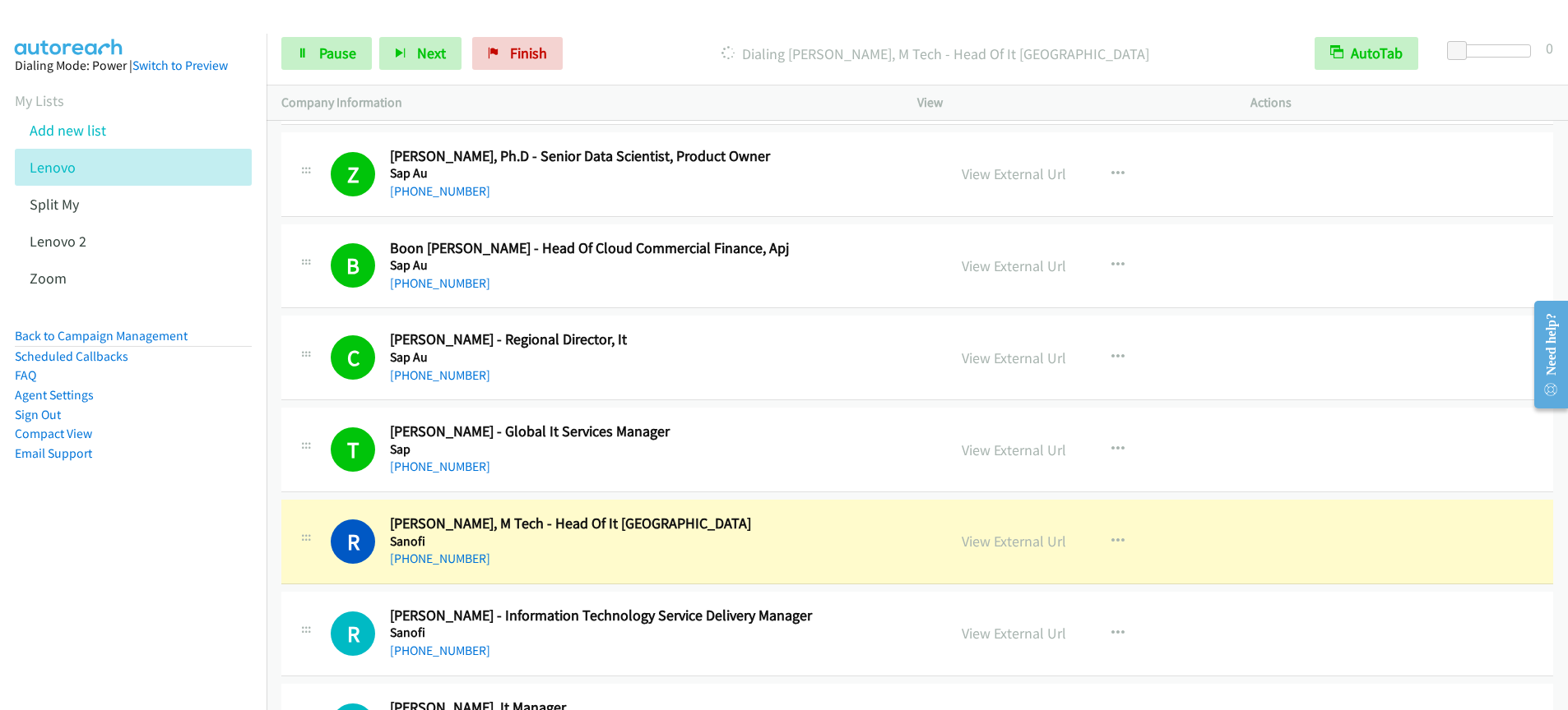
scroll to position [14792, 0]
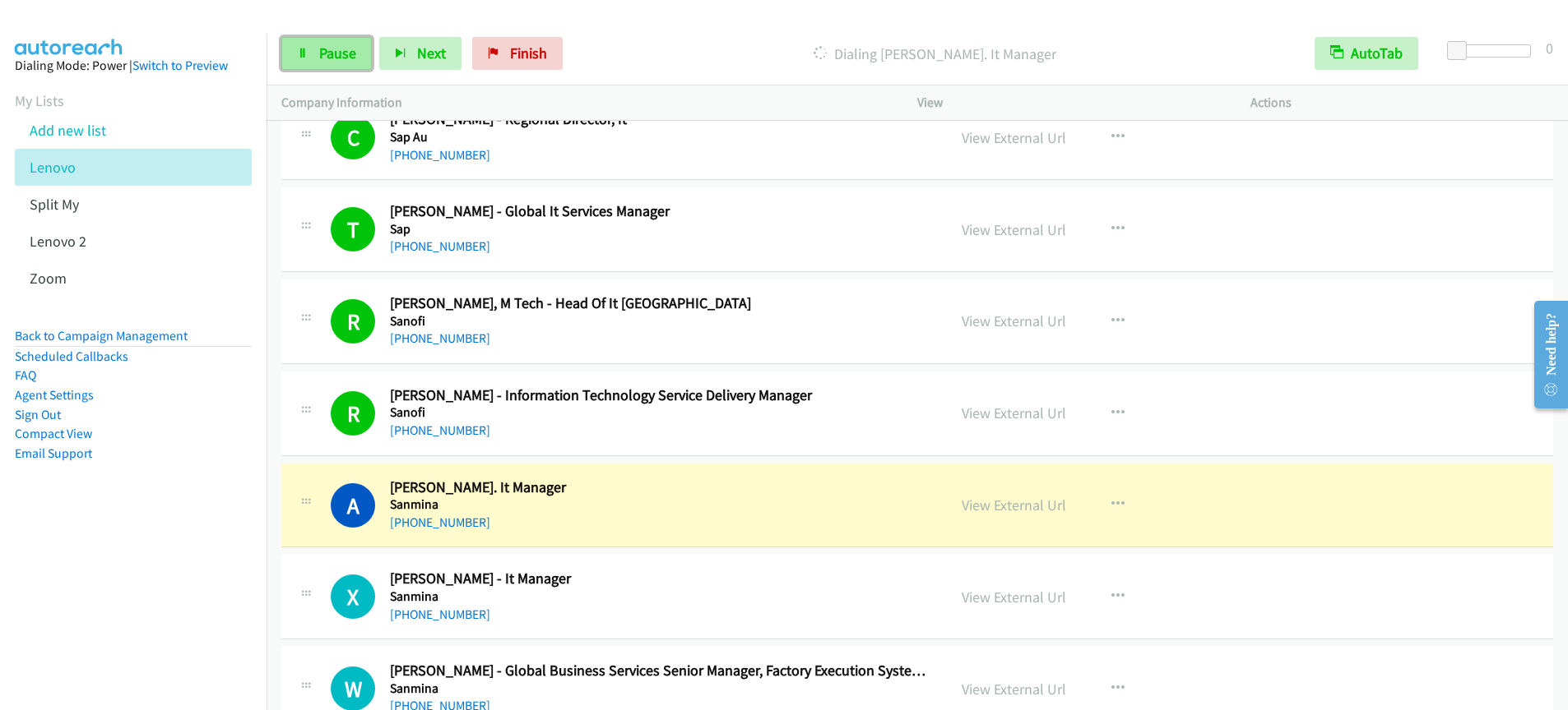
click at [334, 68] on link "Pause" at bounding box center [327, 53] width 91 height 33
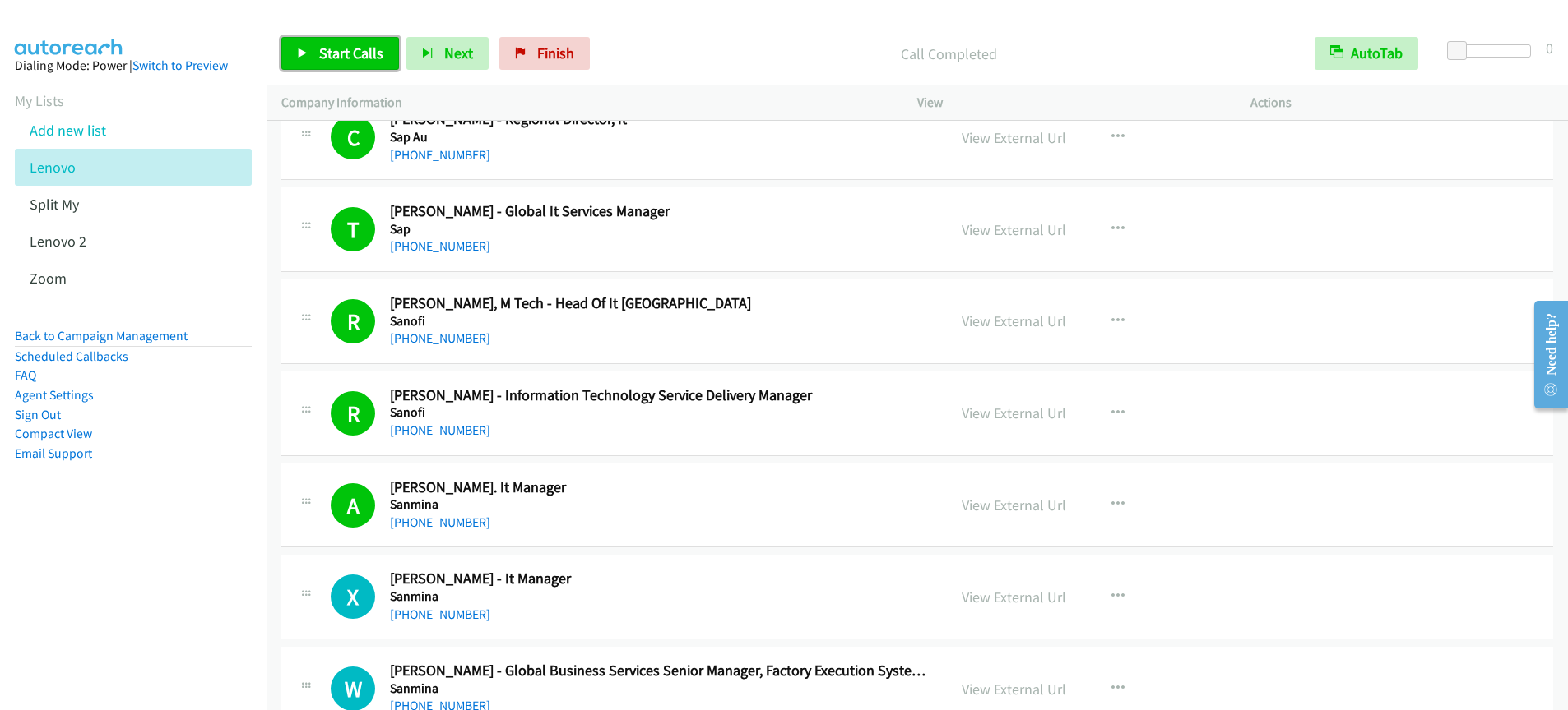
click at [352, 60] on span "Start Calls" at bounding box center [351, 53] width 64 height 19
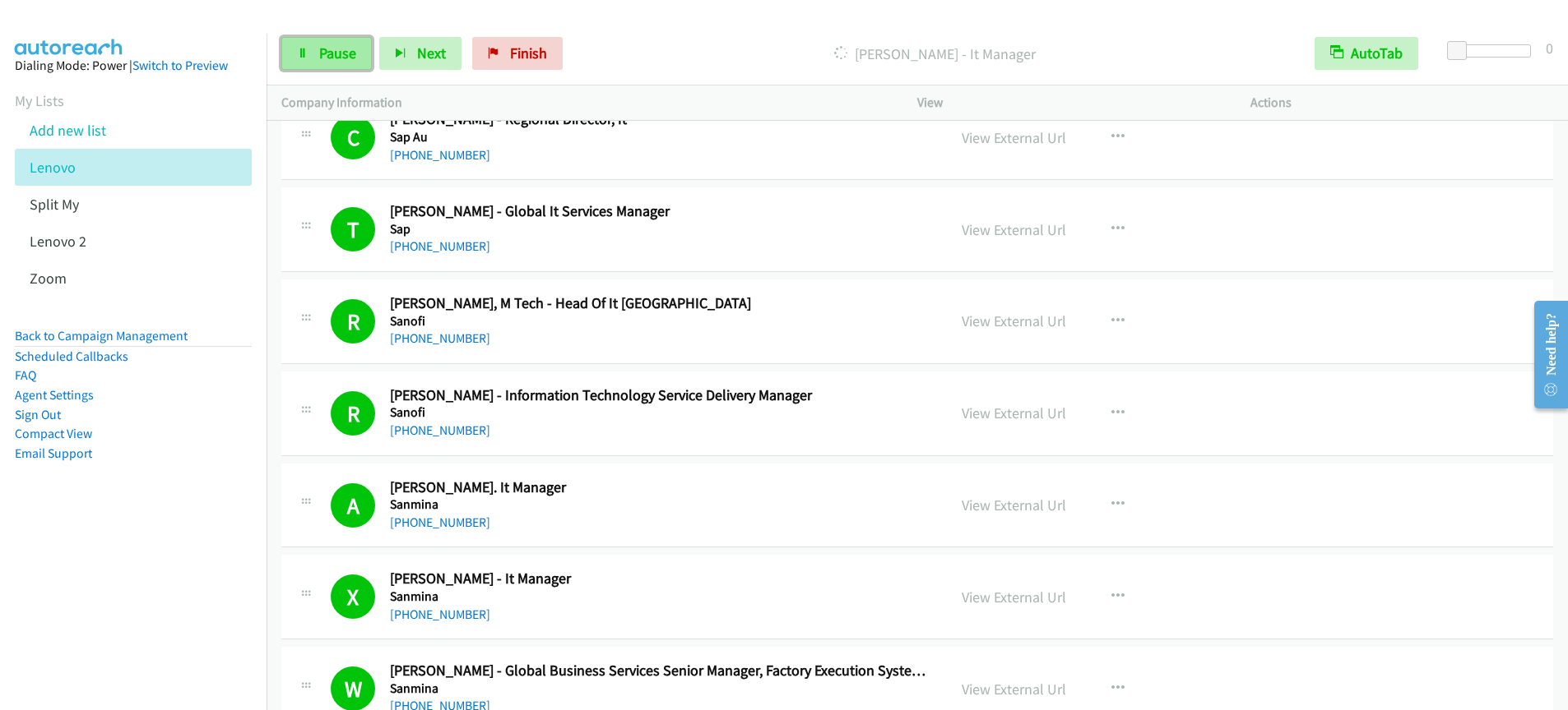
click at [325, 60] on span "Pause" at bounding box center [338, 53] width 37 height 19
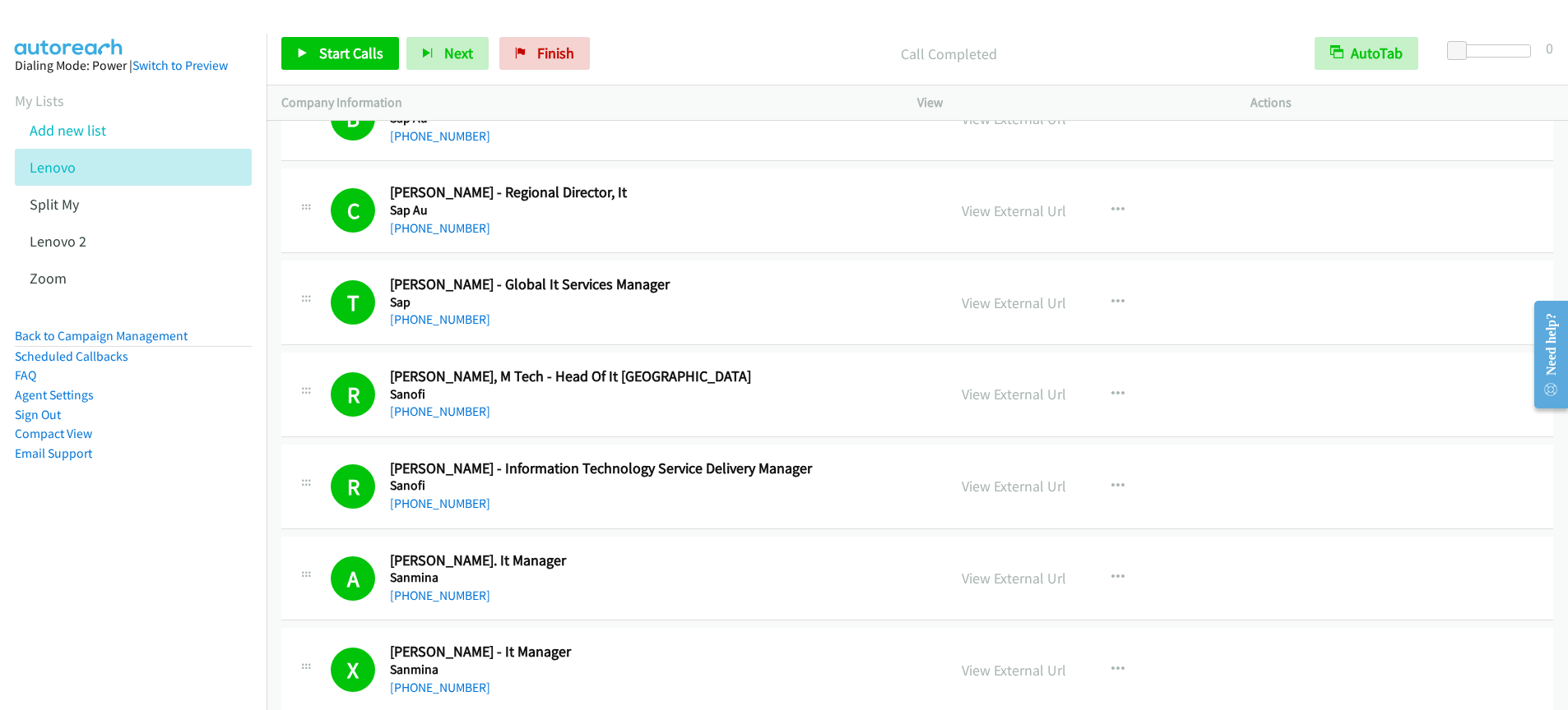
scroll to position [14717, 0]
click at [344, 64] on link "Start Calls" at bounding box center [341, 53] width 118 height 33
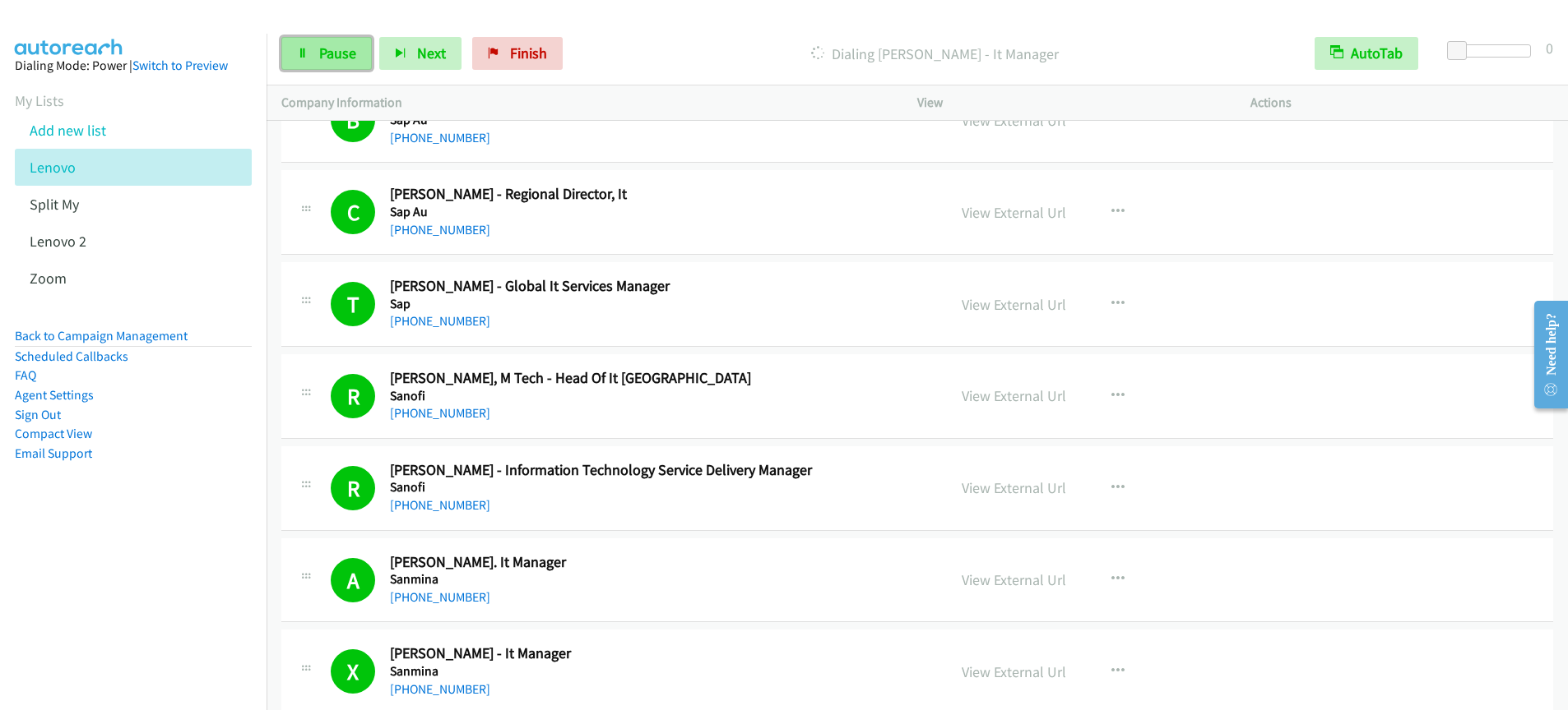
click at [332, 55] on span "Pause" at bounding box center [338, 53] width 37 height 19
click at [362, 60] on span "Start Calls" at bounding box center [351, 53] width 64 height 19
click at [315, 64] on link "Pause" at bounding box center [327, 53] width 91 height 33
click at [335, 73] on div "Start Calls Pause Next Finish Call Completed AutoTab AutoTab 0" at bounding box center [917, 53] width 1301 height 63
click at [341, 56] on span "Start Calls" at bounding box center [351, 53] width 64 height 19
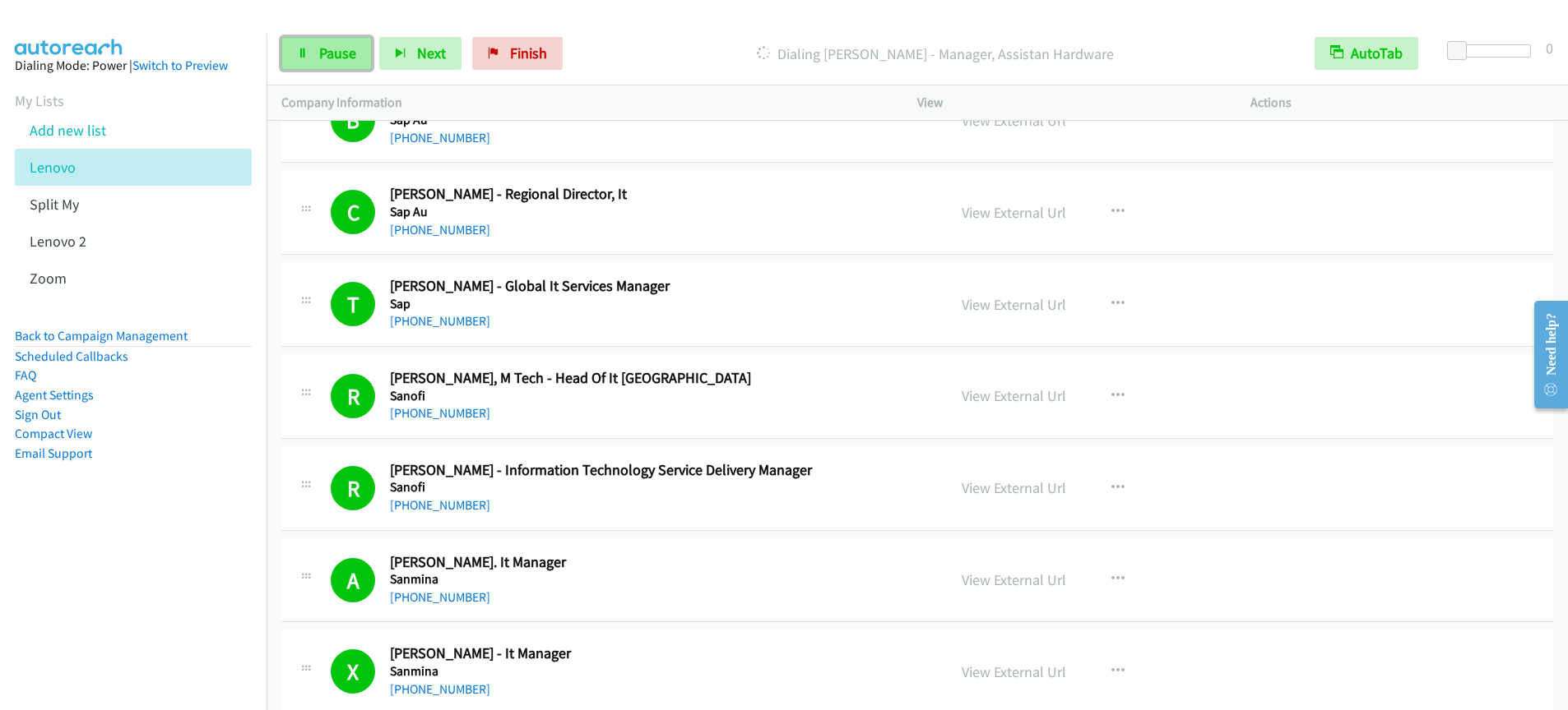
click at [315, 53] on link "Pause" at bounding box center [327, 53] width 91 height 33
click at [335, 55] on span "Start Calls" at bounding box center [351, 53] width 64 height 19
click at [330, 55] on span "Pause" at bounding box center [338, 53] width 37 height 19
click at [308, 58] on icon at bounding box center [303, 55] width 12 height 12
click at [322, 58] on span "Pause" at bounding box center [338, 53] width 37 height 19
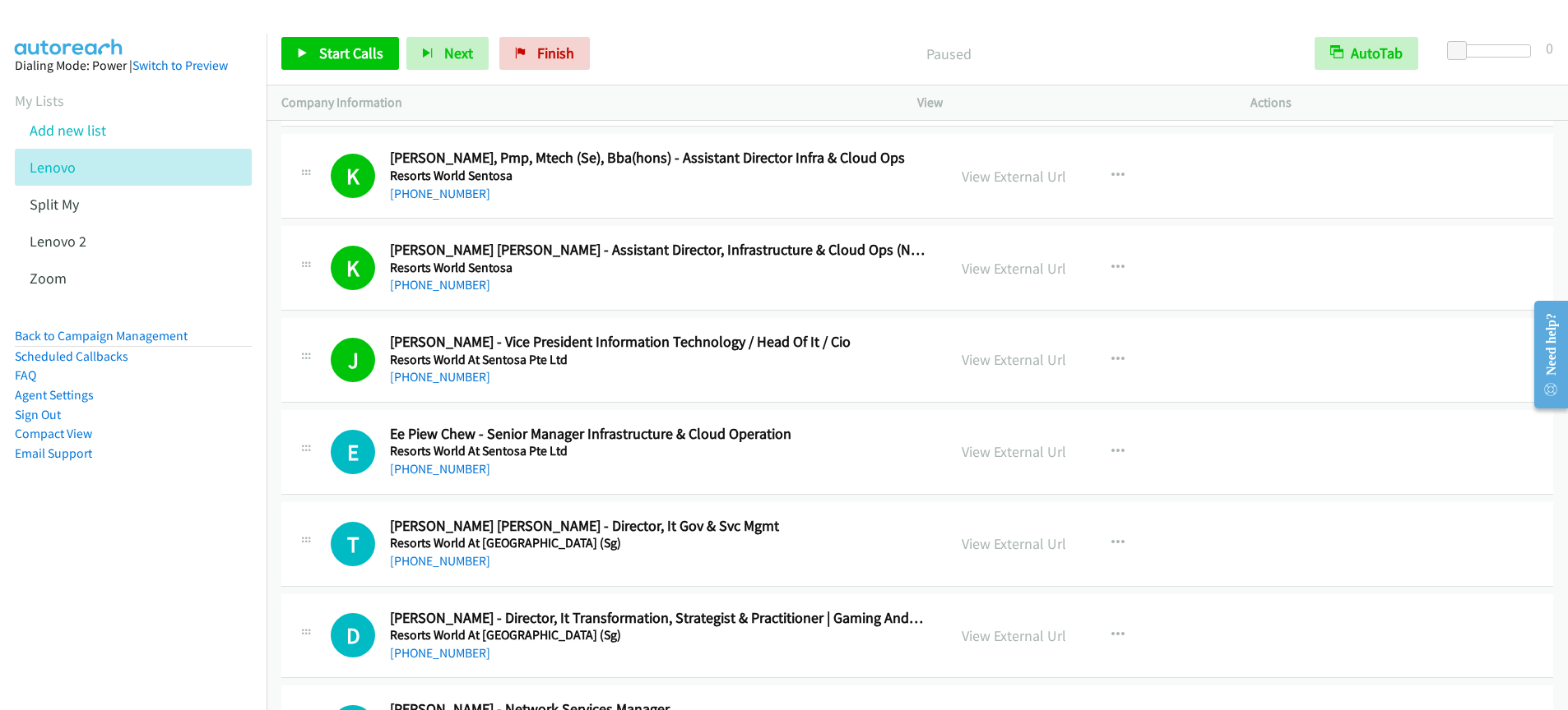
scroll to position [16713, 0]
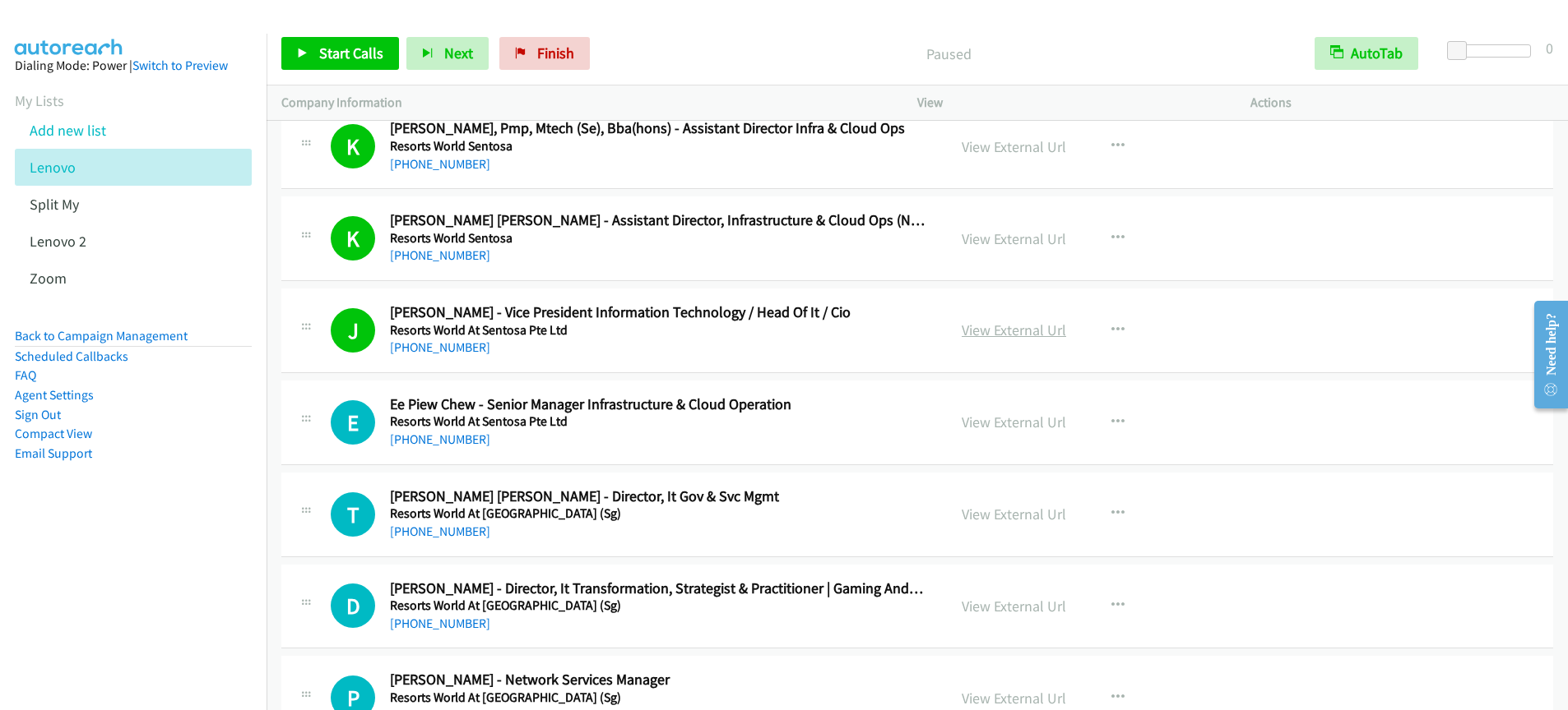
click at [990, 328] on link "View External Url" at bounding box center [1014, 330] width 104 height 19
click at [326, 55] on span "Start Calls" at bounding box center [351, 53] width 64 height 19
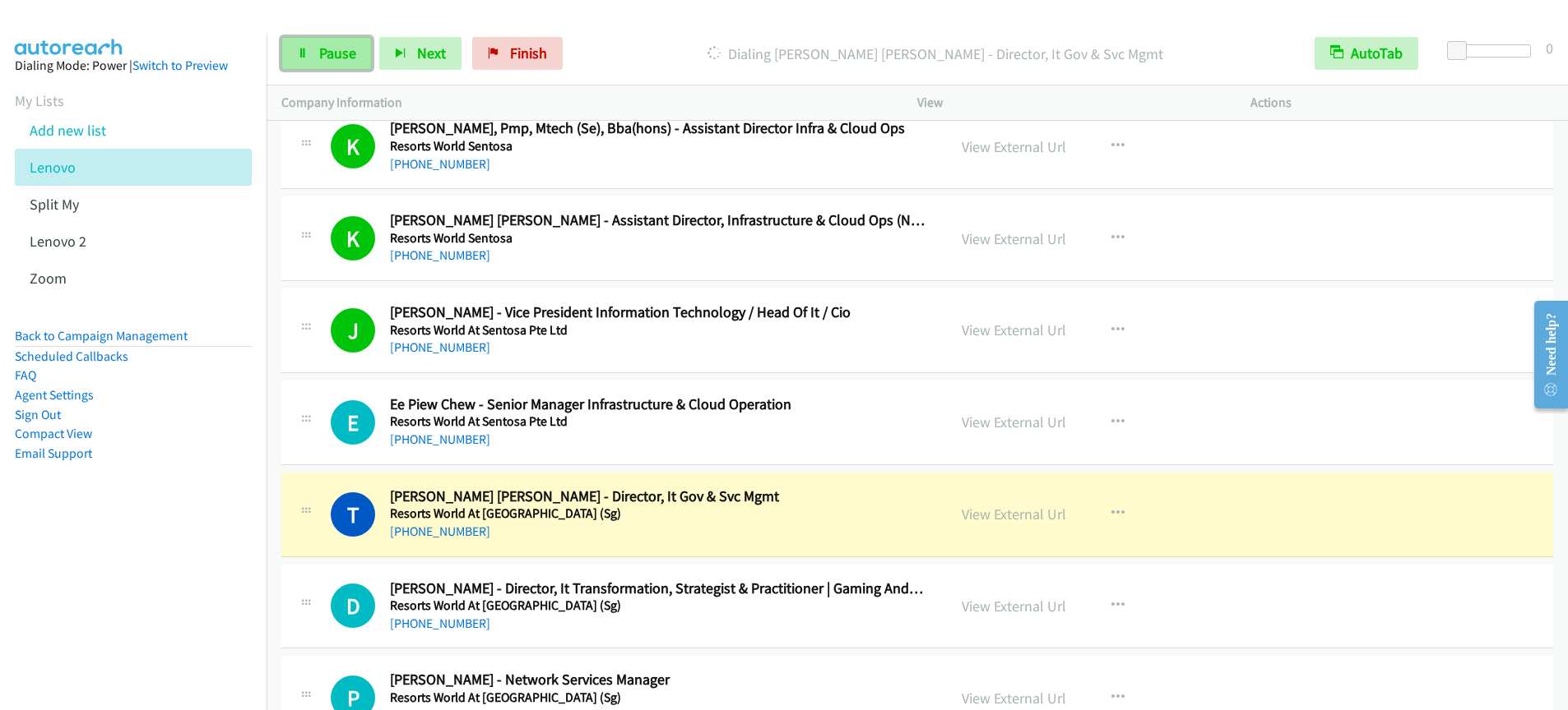
click at [326, 50] on span "Pause" at bounding box center [338, 53] width 37 height 19
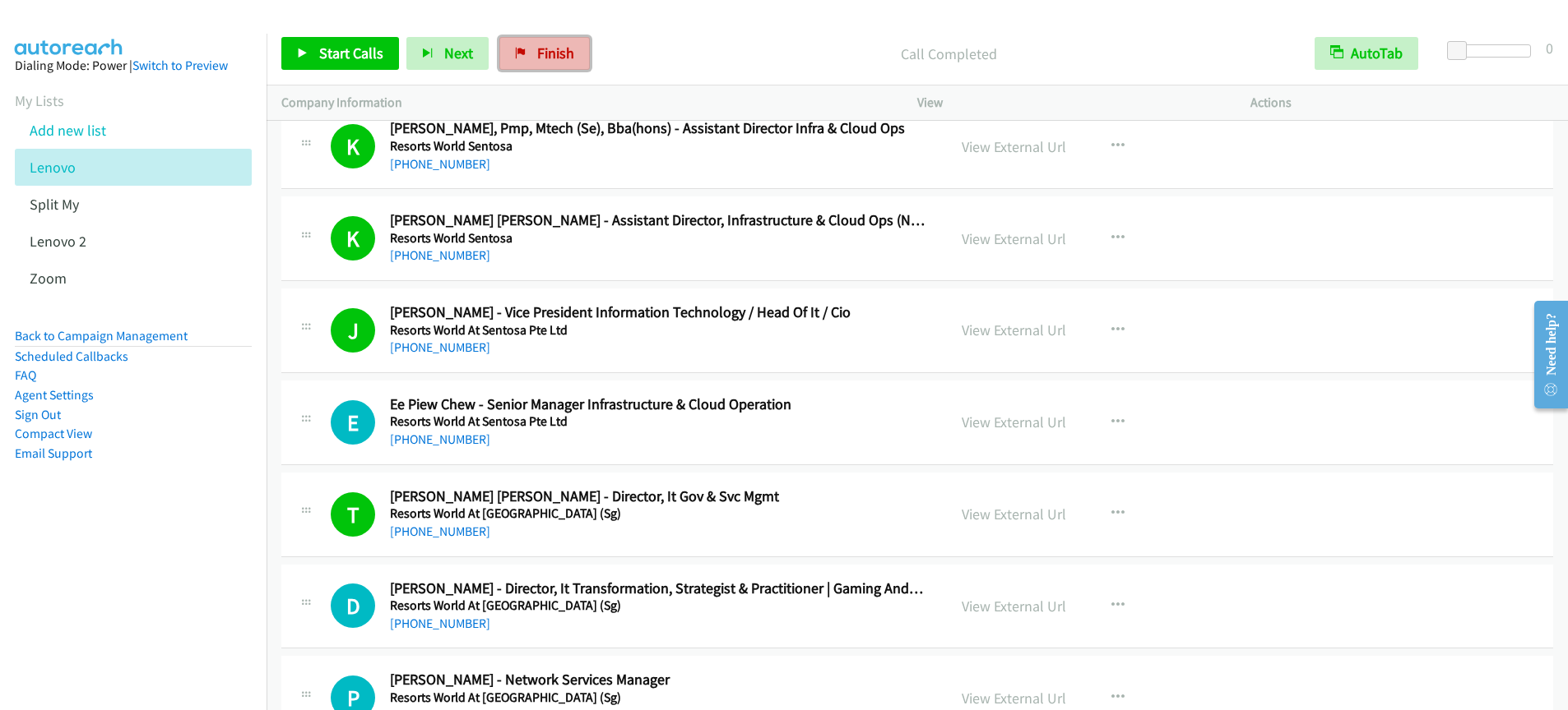
click at [542, 56] on span "Finish" at bounding box center [556, 53] width 37 height 19
